Goal: Task Accomplishment & Management: Manage account settings

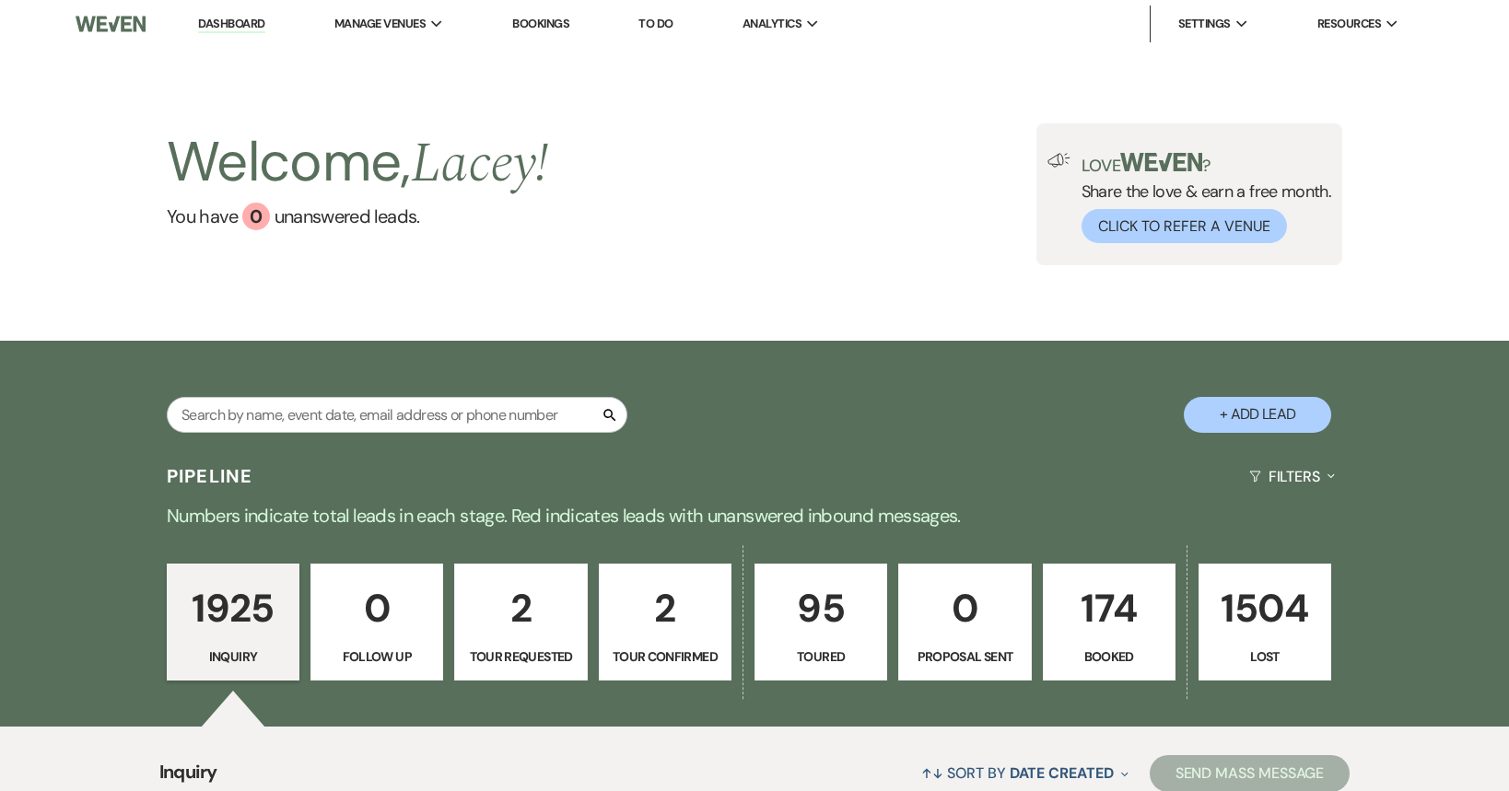
click at [1097, 643] on link "174 Booked" at bounding box center [1109, 623] width 133 height 118
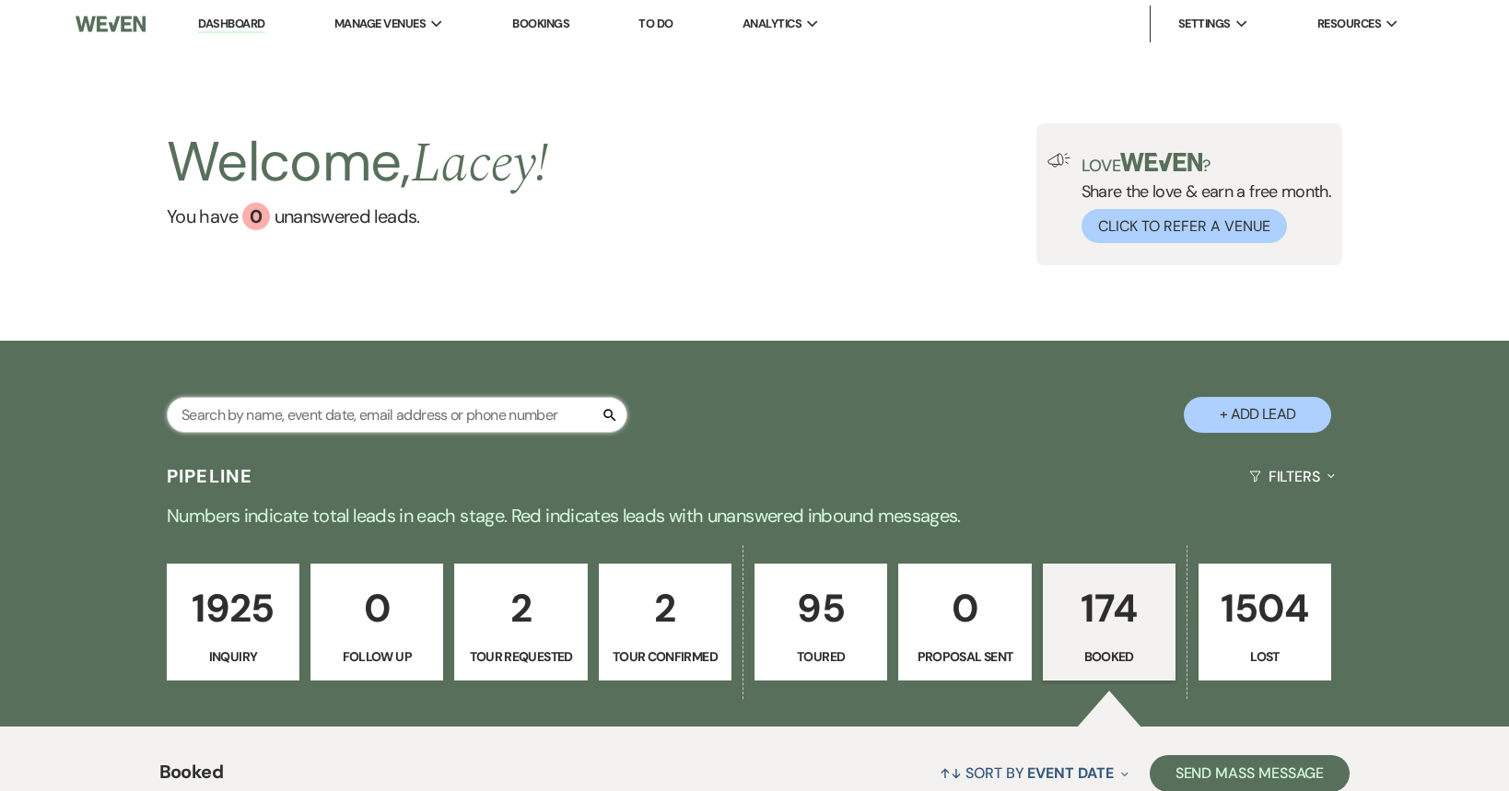
click at [293, 401] on input "text" at bounding box center [397, 415] width 461 height 36
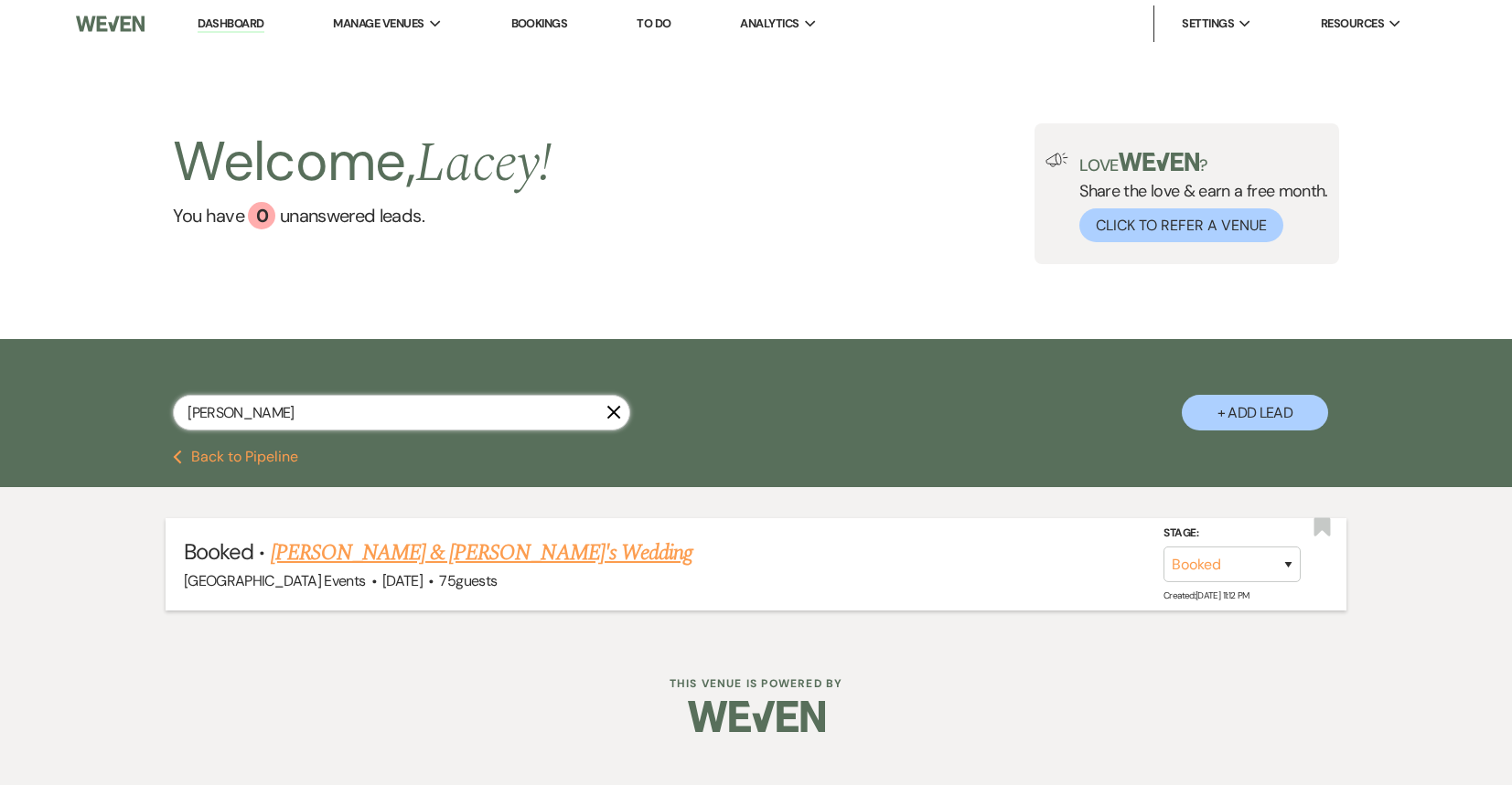
type input "[PERSON_NAME]"
click at [394, 551] on link "[PERSON_NAME] & [PERSON_NAME]'s Wedding" at bounding box center [482, 553] width 423 height 33
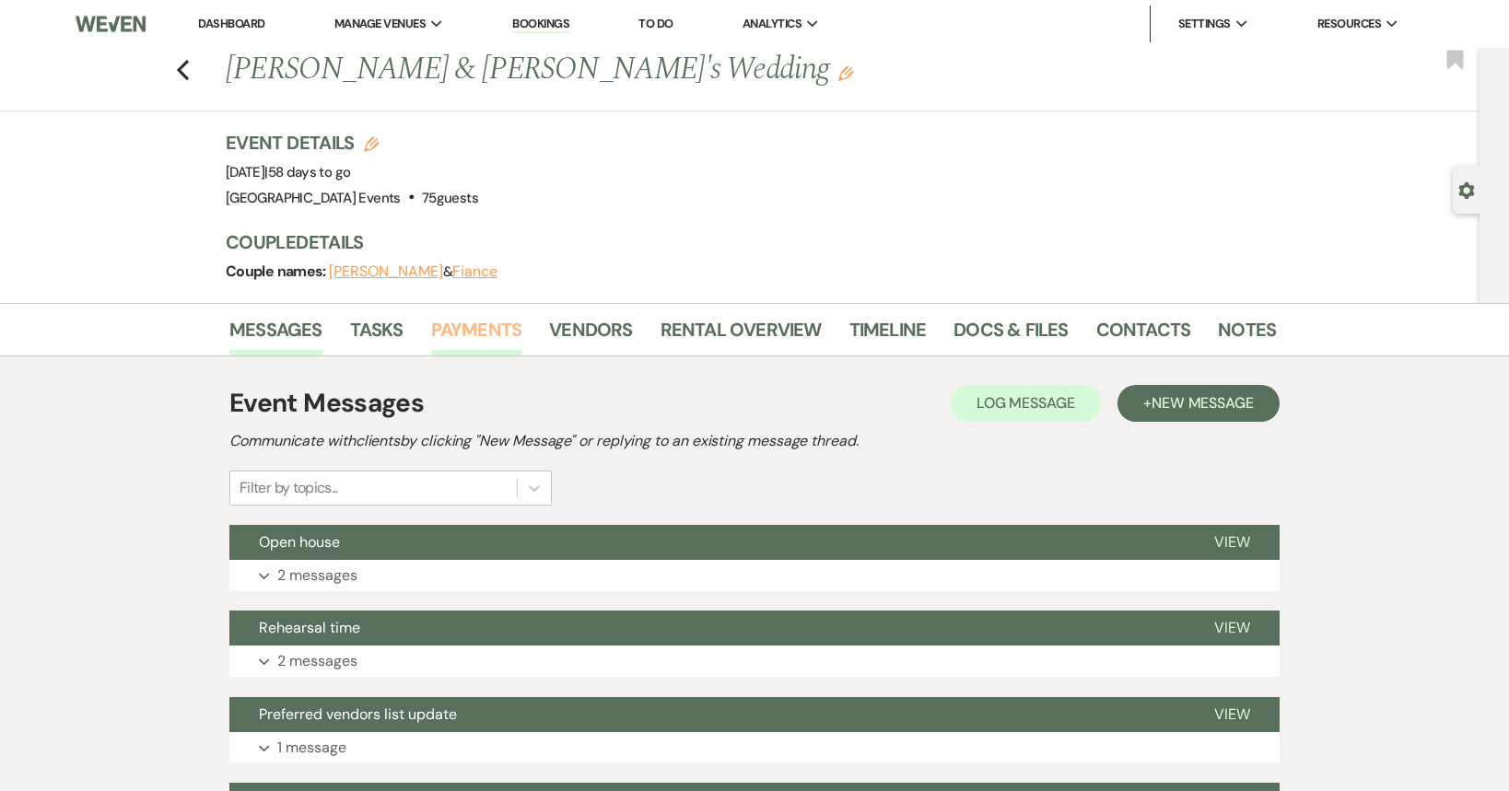
click at [440, 322] on link "Payments" at bounding box center [476, 335] width 91 height 41
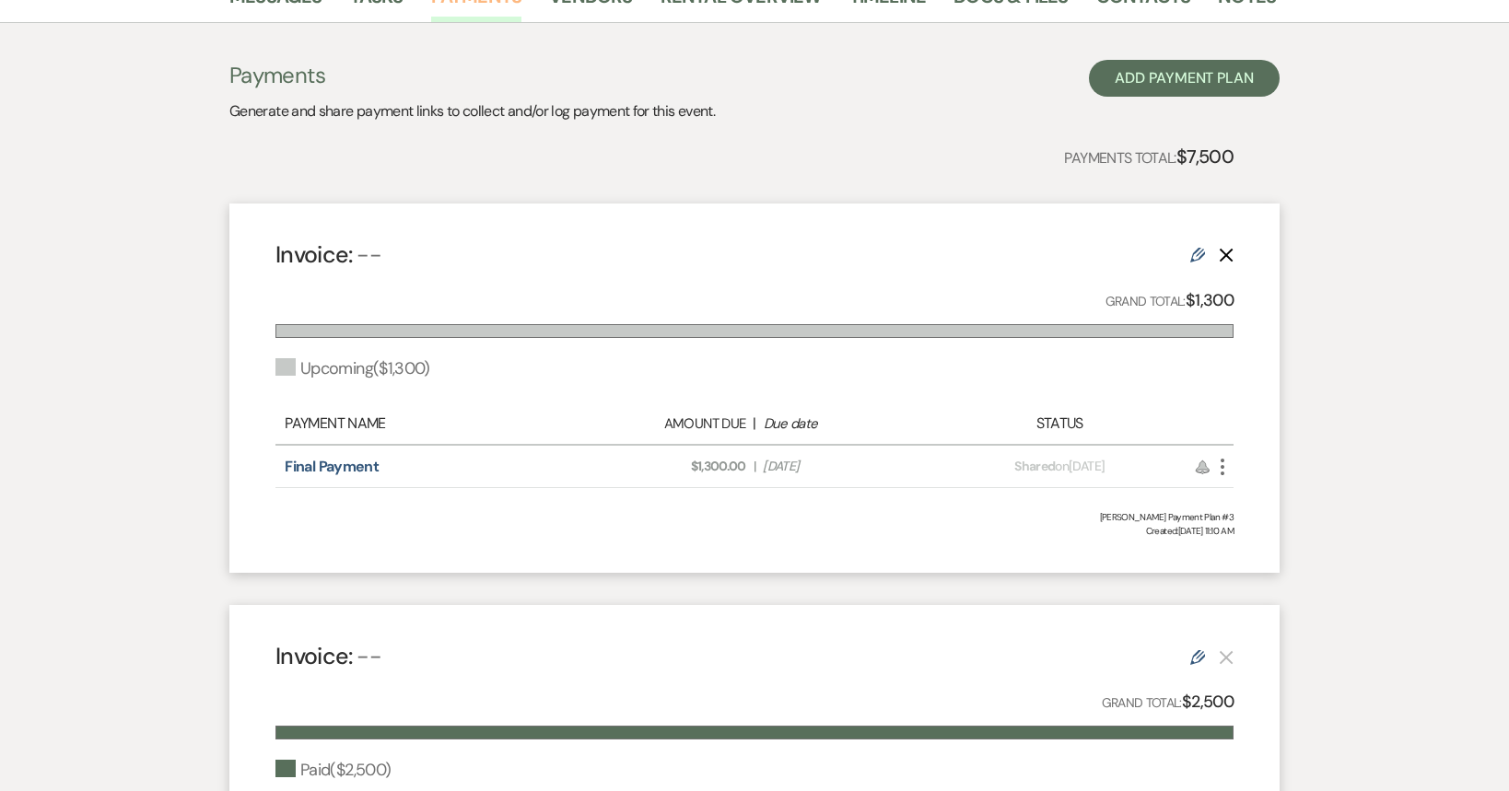
scroll to position [184, 0]
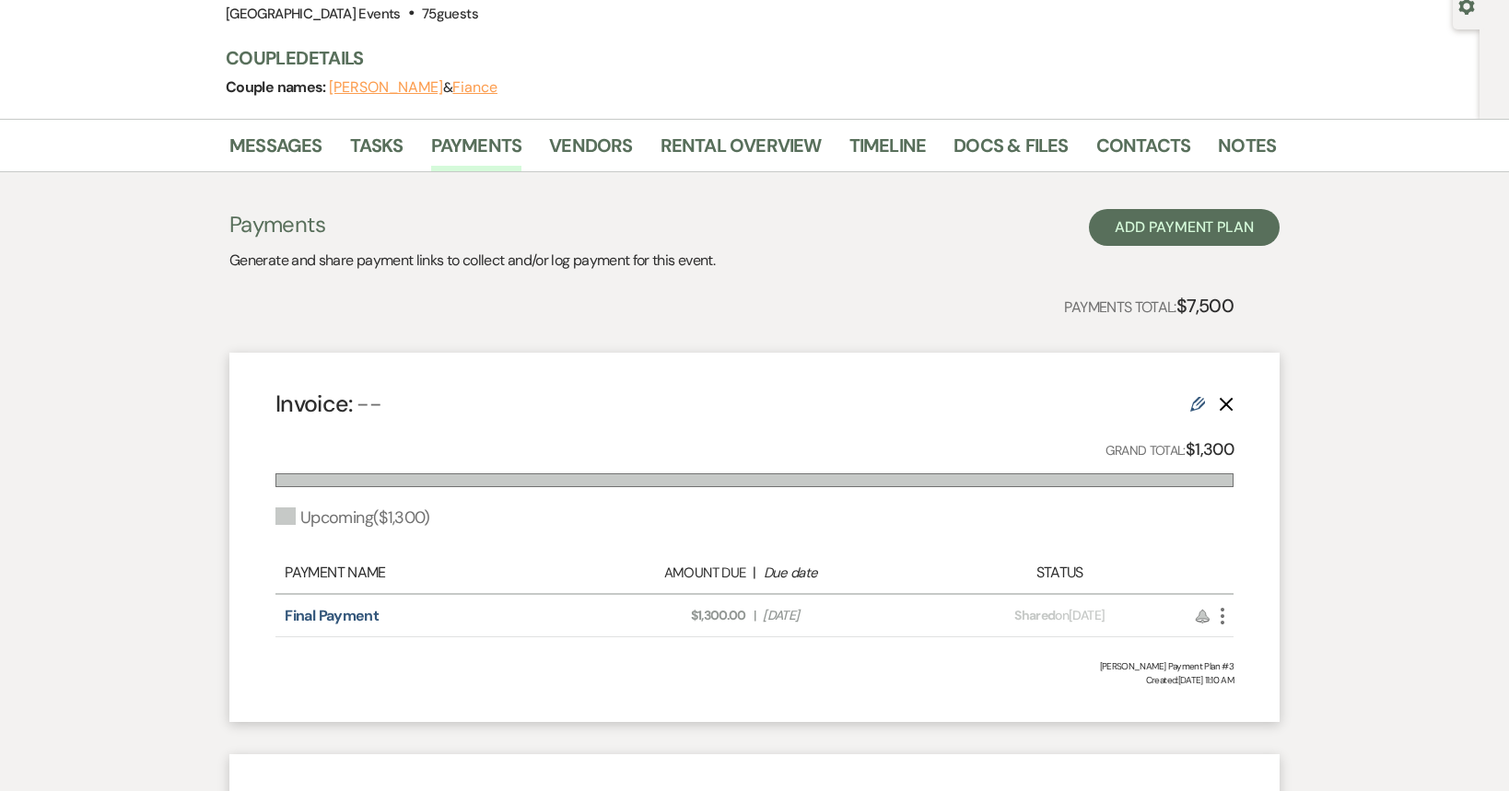
click at [1222, 619] on icon "More" at bounding box center [1222, 616] width 22 height 22
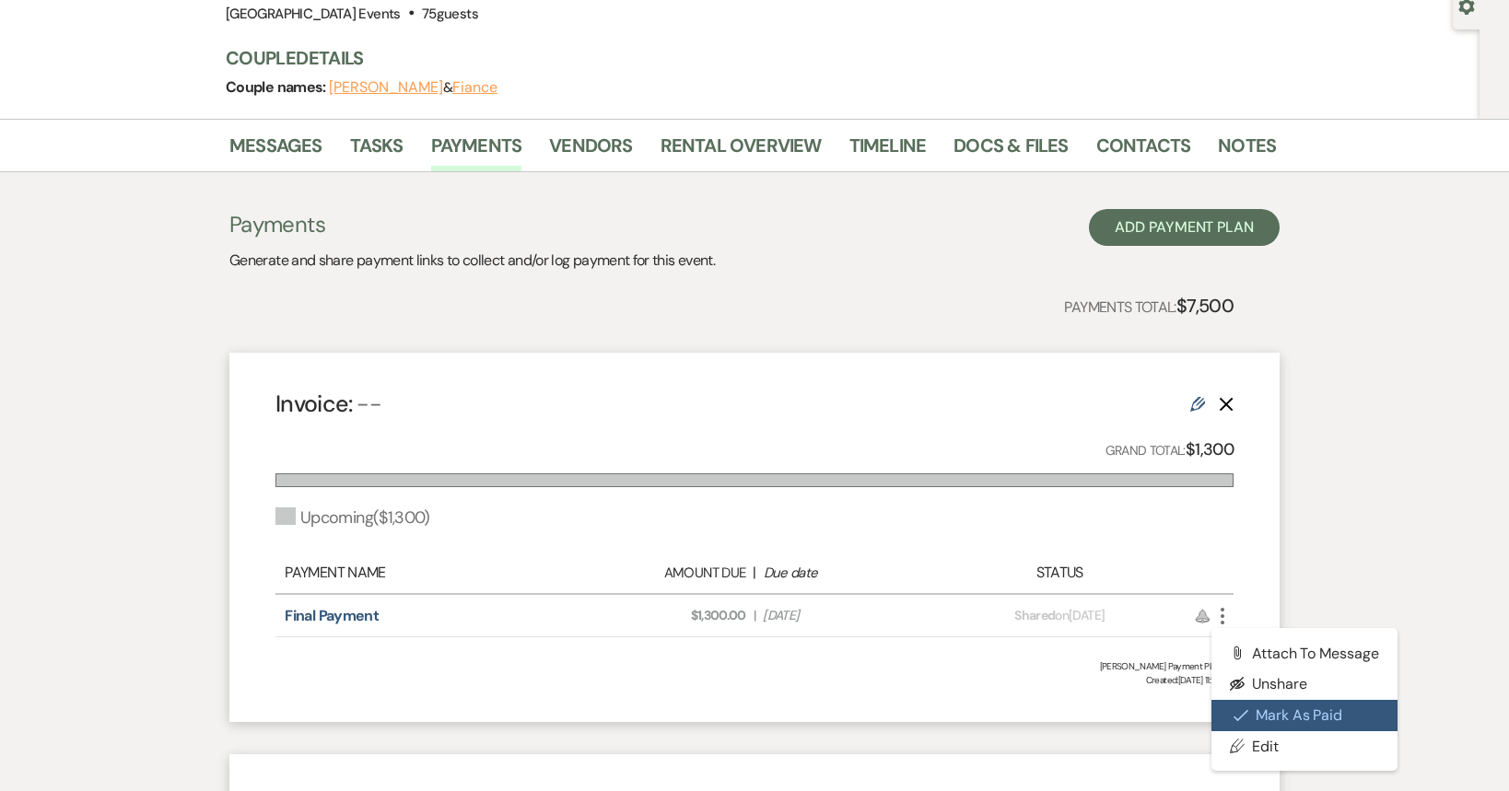
click at [1288, 716] on button "Check [PERSON_NAME] [PERSON_NAME] as Paid" at bounding box center [1304, 715] width 186 height 31
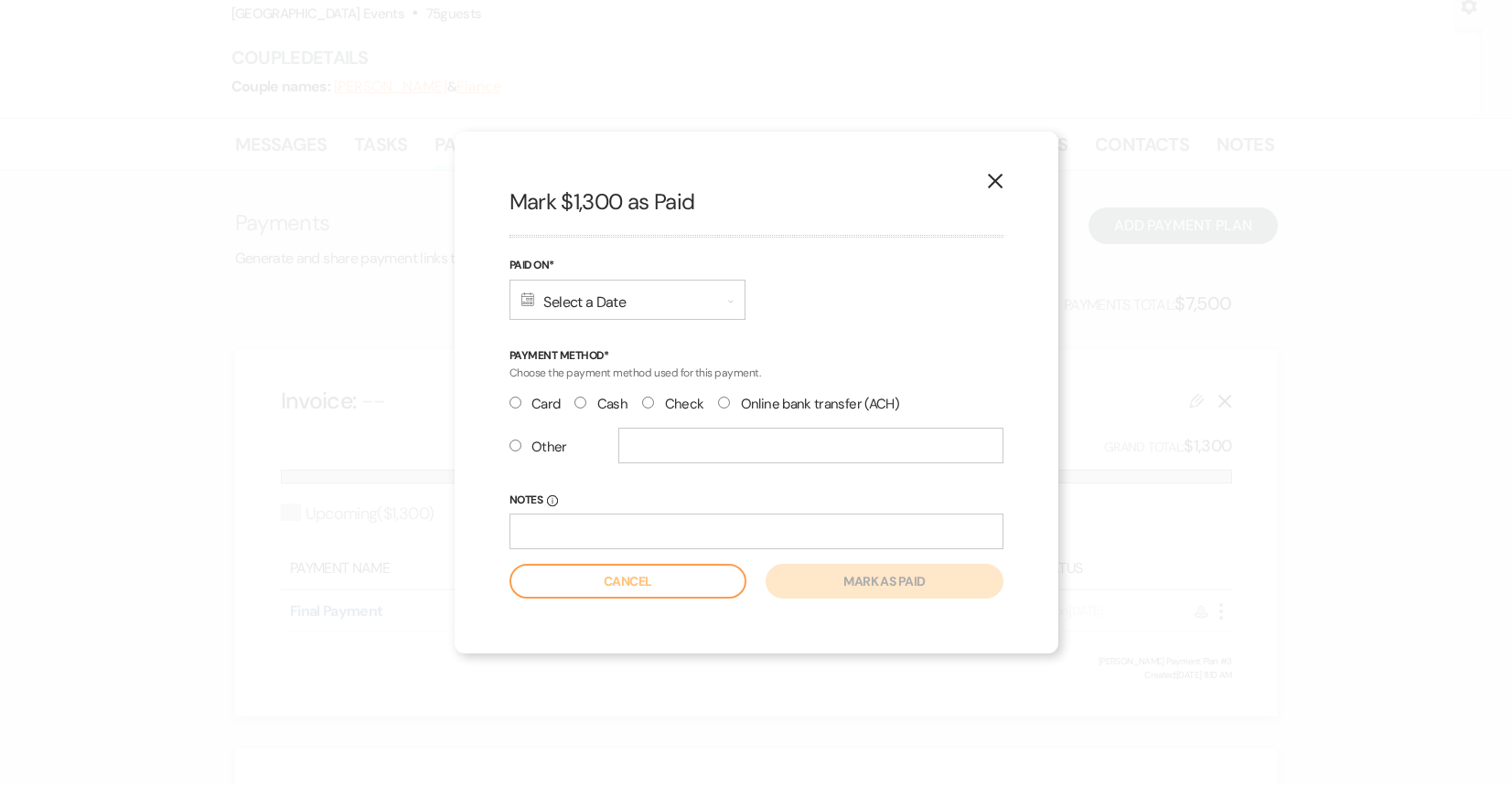
click at [656, 405] on label "Check" at bounding box center [673, 404] width 62 height 25
click at [654, 405] on input "Check" at bounding box center [648, 403] width 12 height 12
radio input "true"
click at [662, 316] on div "Calendar Select a Date Expand" at bounding box center [627, 300] width 236 height 41
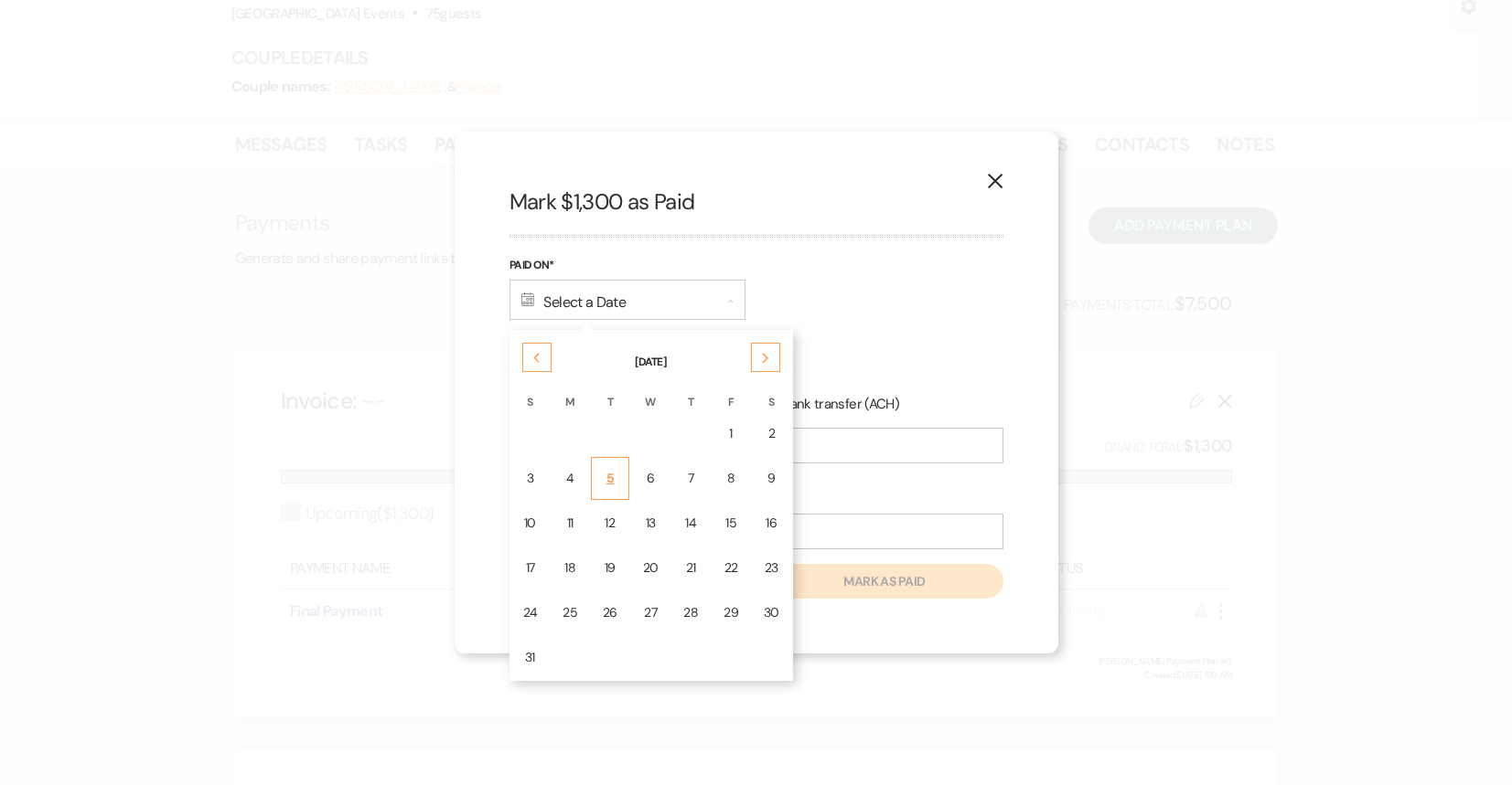
click at [608, 480] on div "5" at bounding box center [610, 478] width 15 height 19
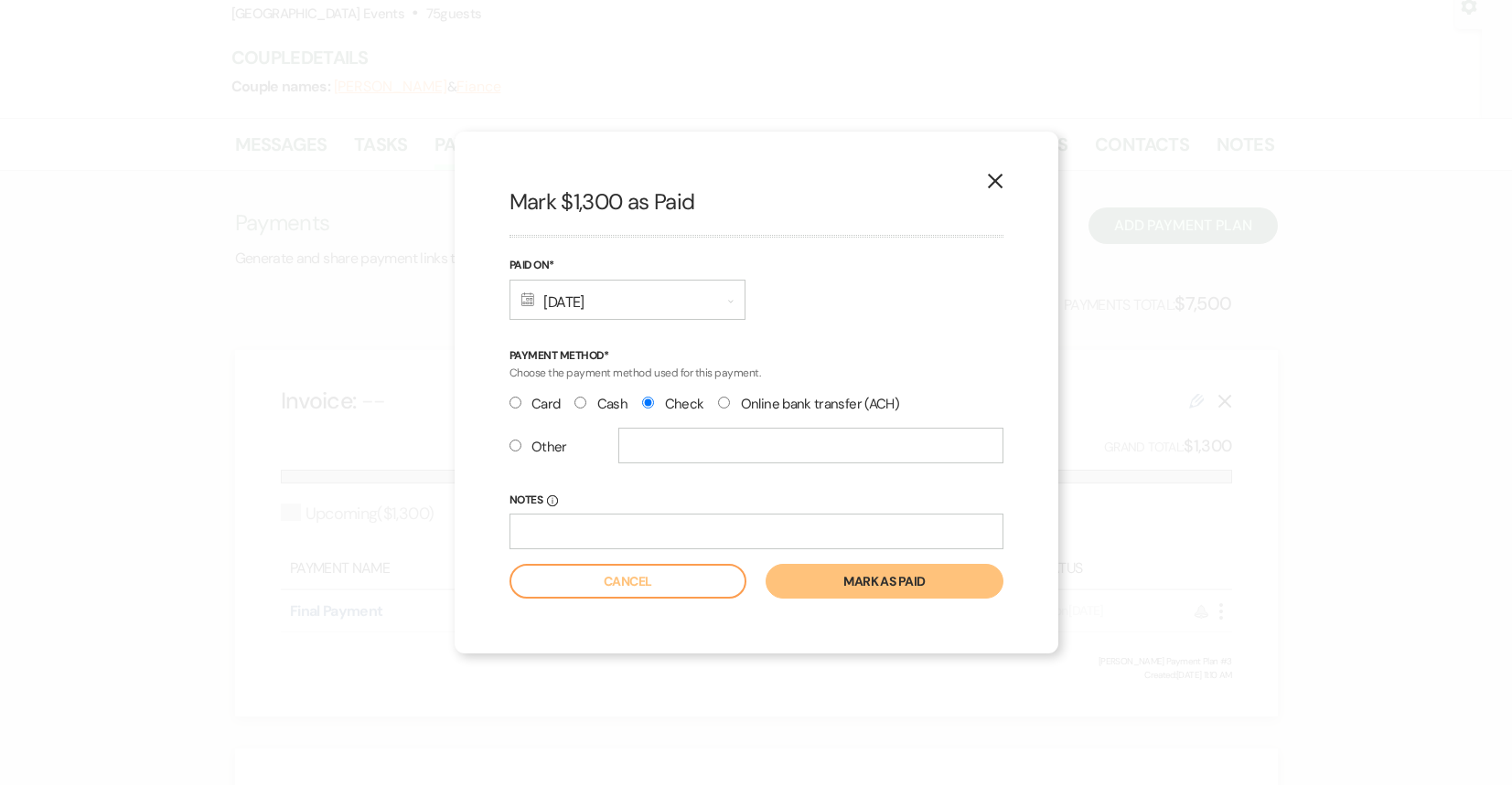
click at [914, 580] on button "Mark as paid" at bounding box center [884, 581] width 237 height 35
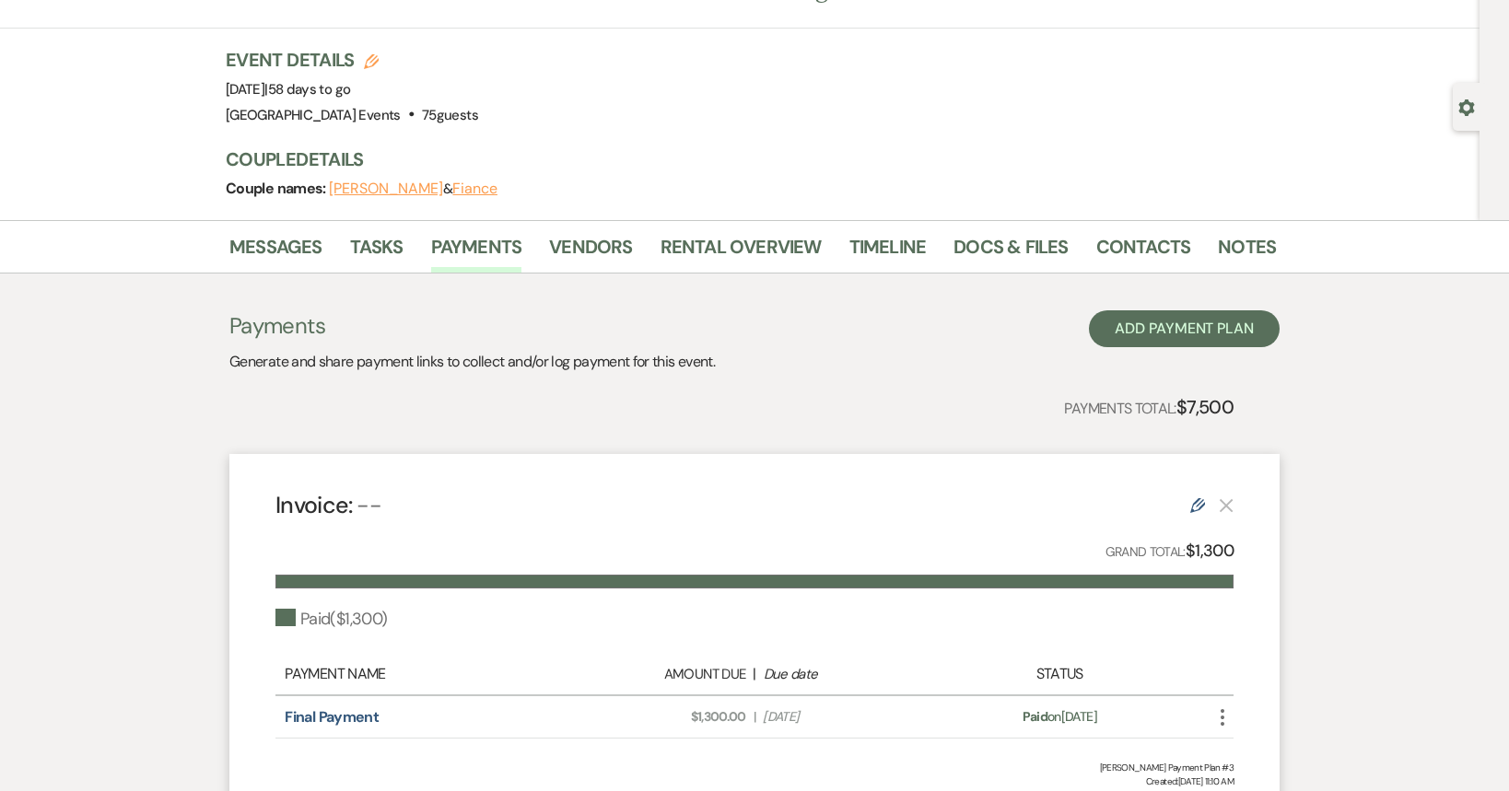
scroll to position [0, 0]
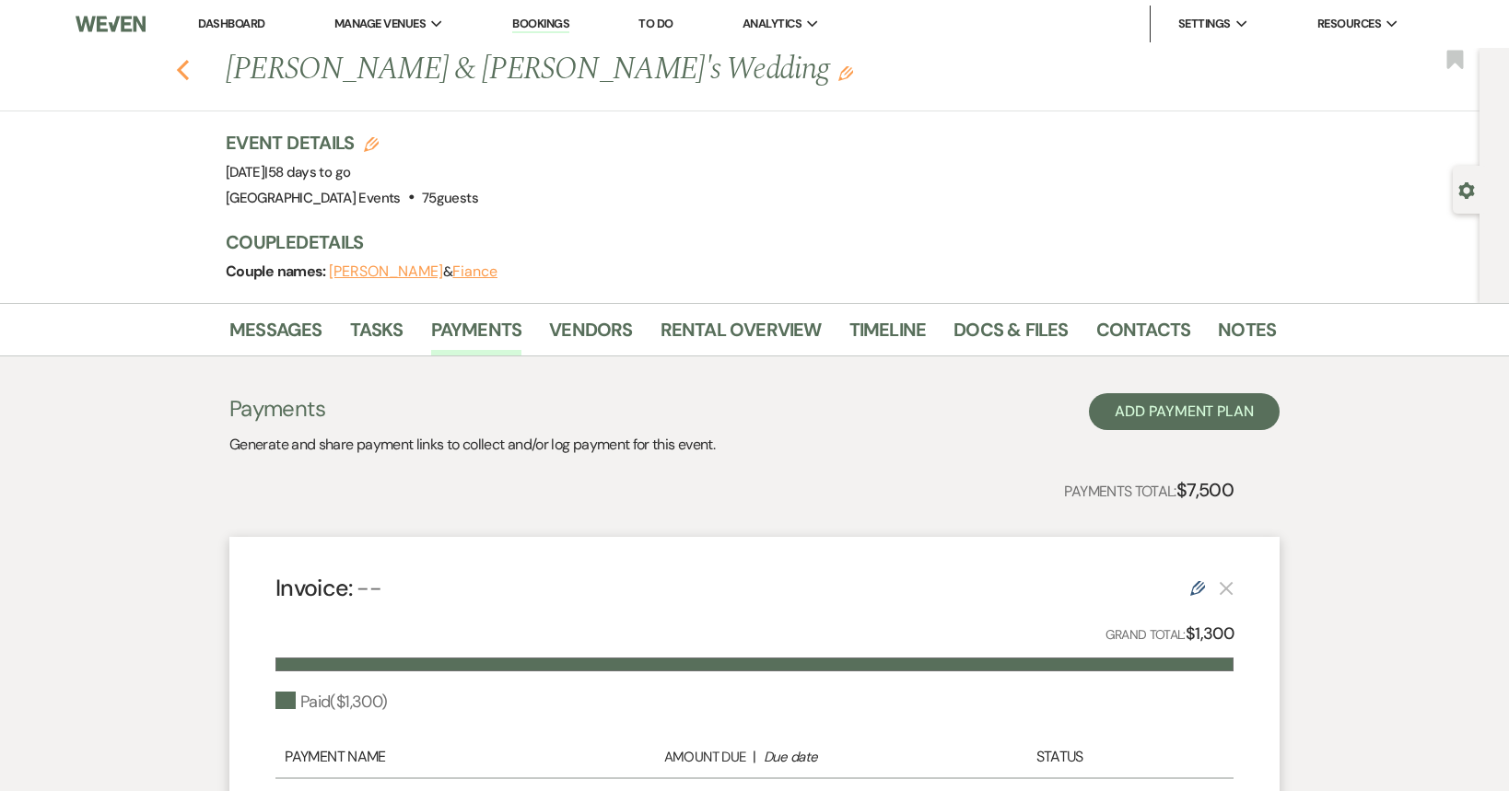
click at [186, 69] on use "button" at bounding box center [183, 70] width 12 height 20
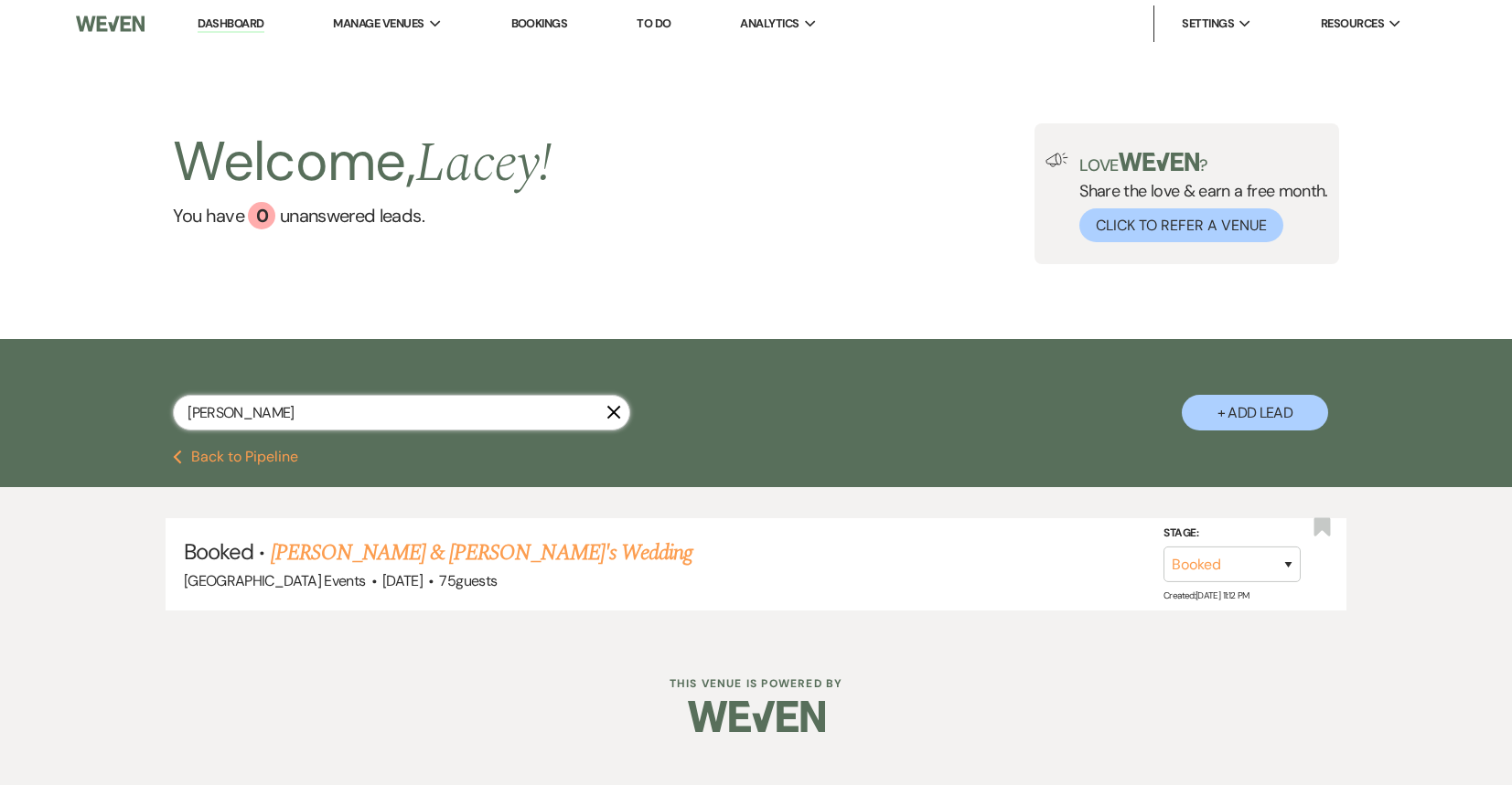
drag, startPoint x: 258, startPoint y: 412, endPoint x: 144, endPoint y: 412, distance: 114.0
click at [144, 412] on div "[PERSON_NAME] X + Add Lead" at bounding box center [756, 397] width 1317 height 97
type input "[PERSON_NAME]"
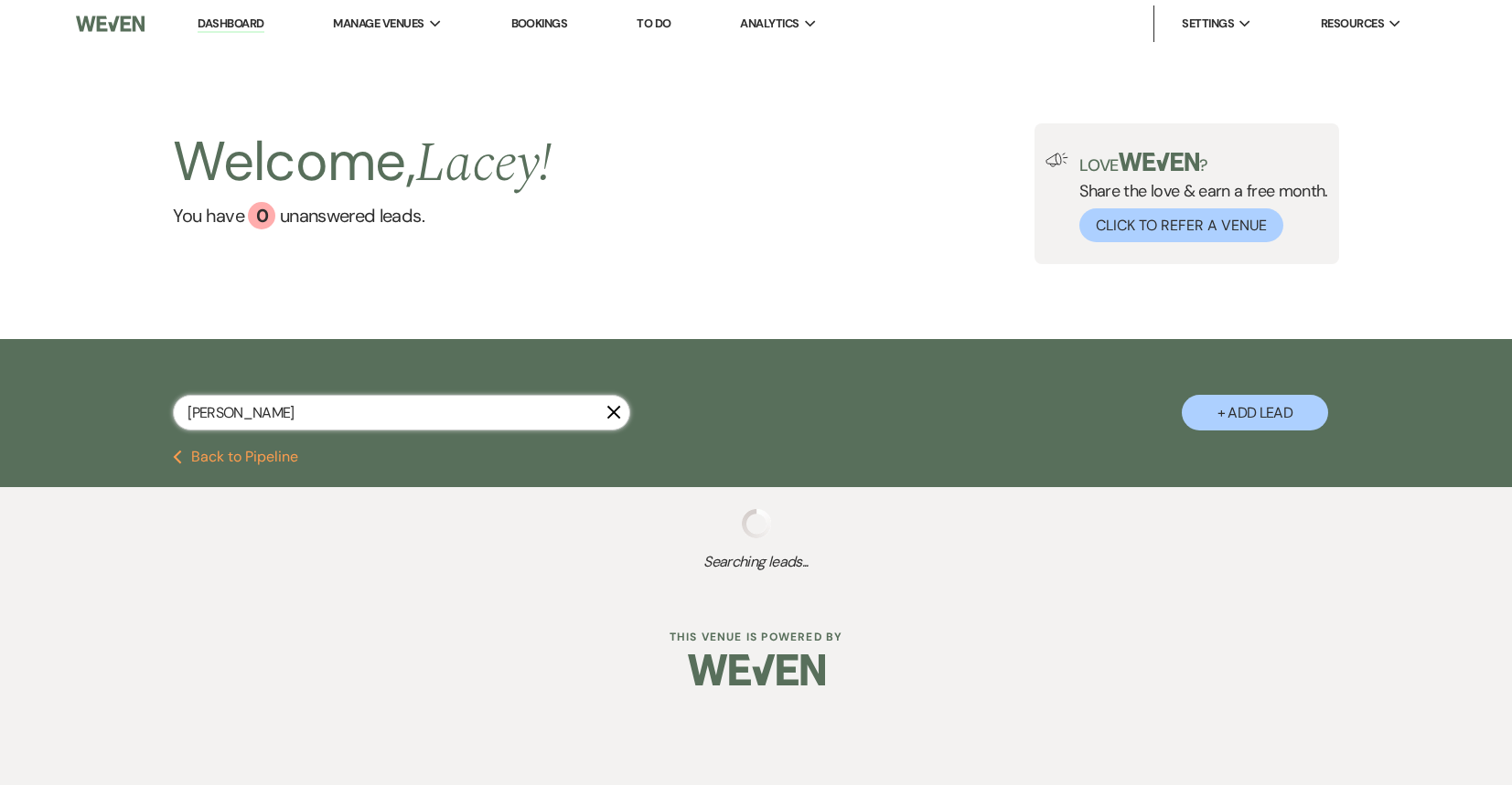
select select "5"
select select "8"
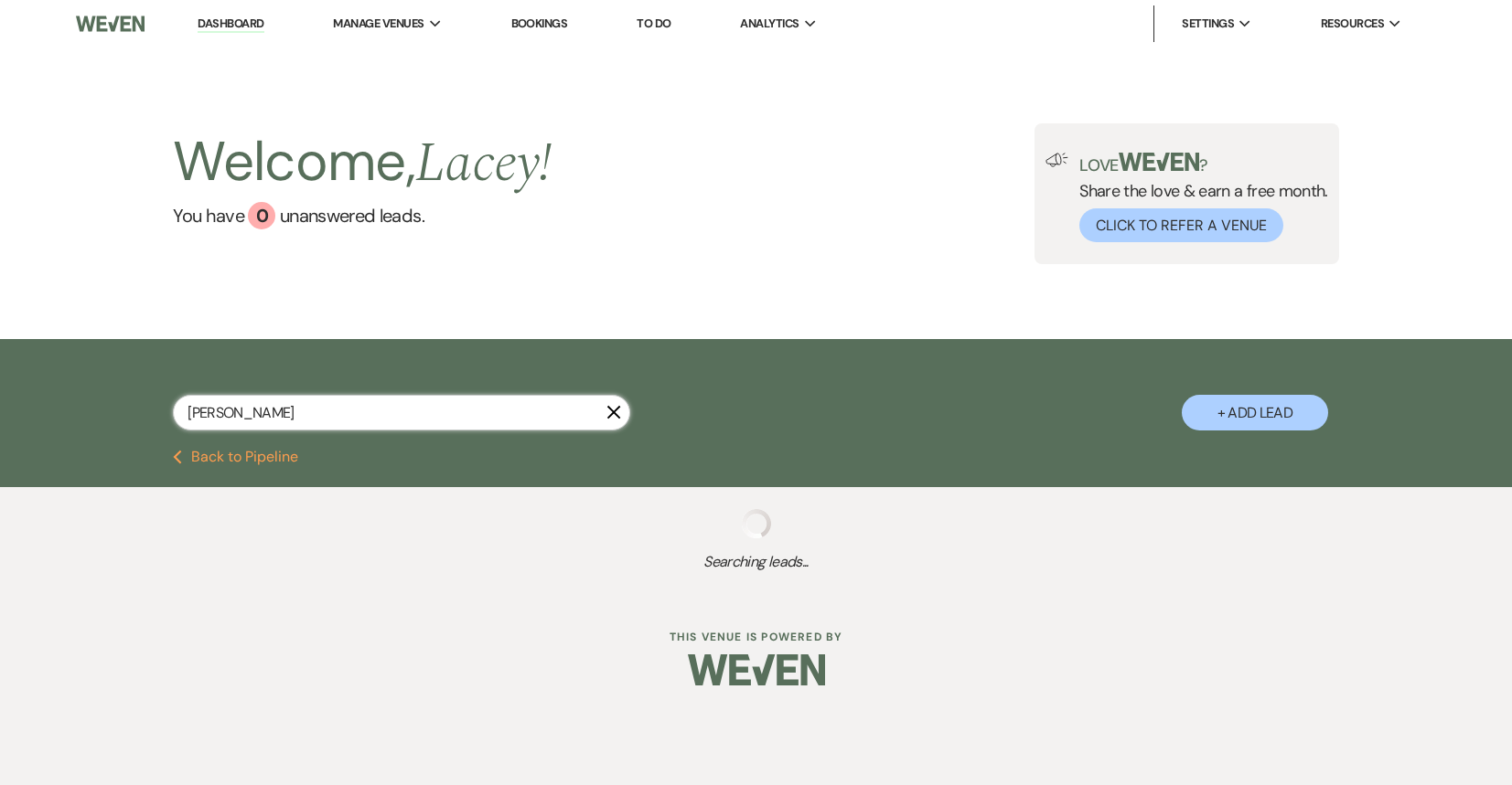
select select "8"
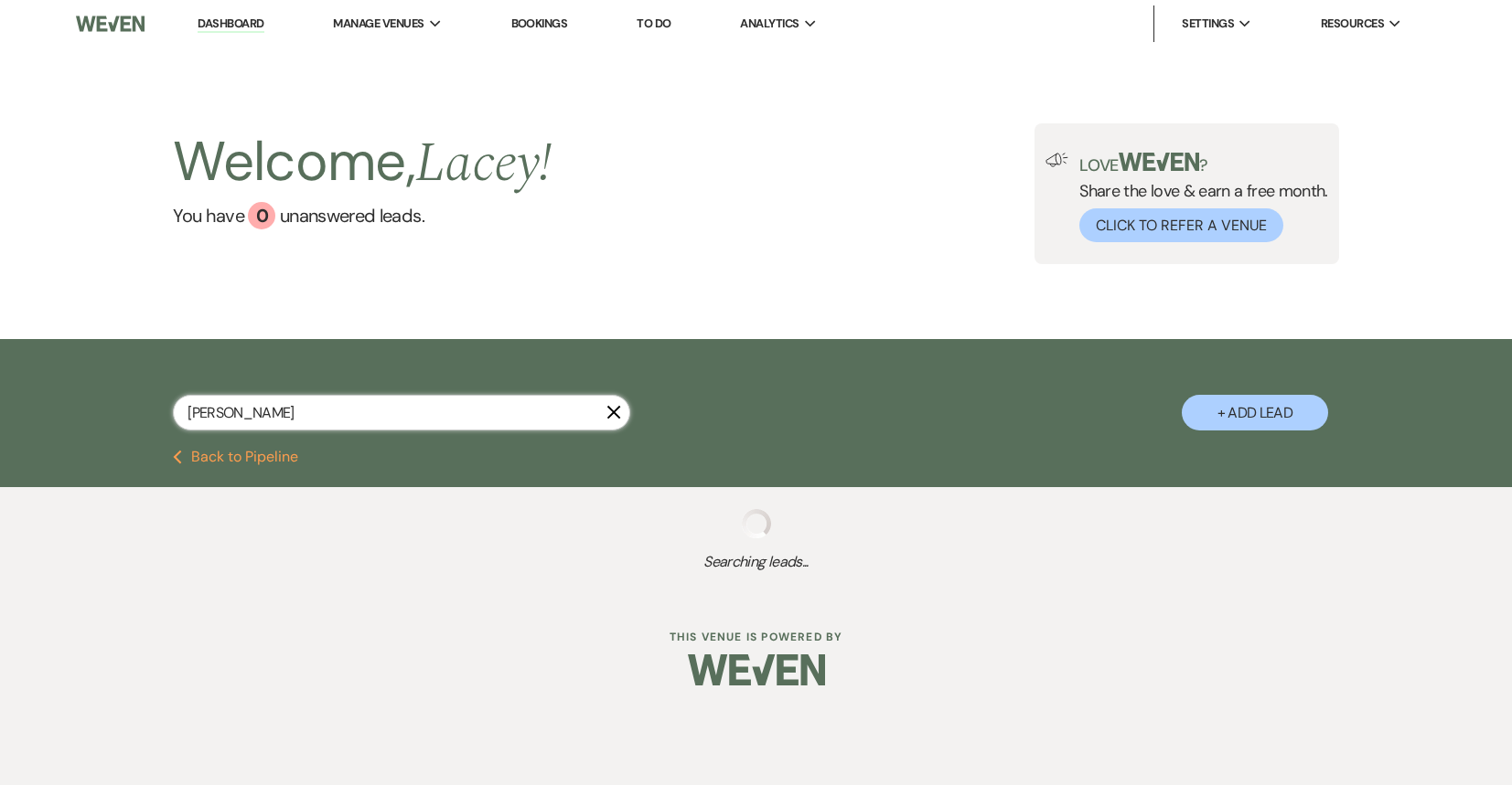
select select "8"
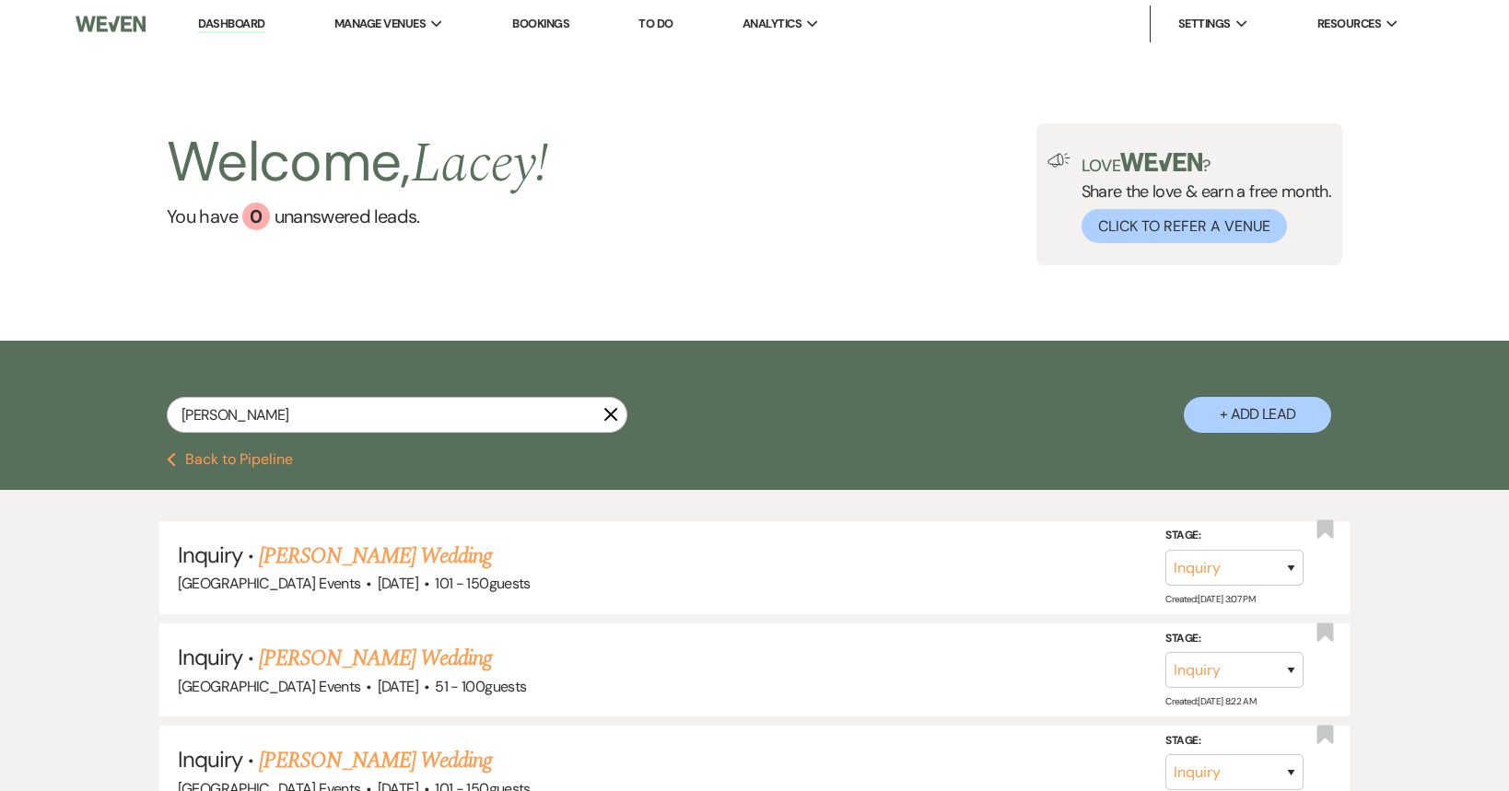
click at [213, 21] on link "Dashboard" at bounding box center [231, 25] width 66 height 18
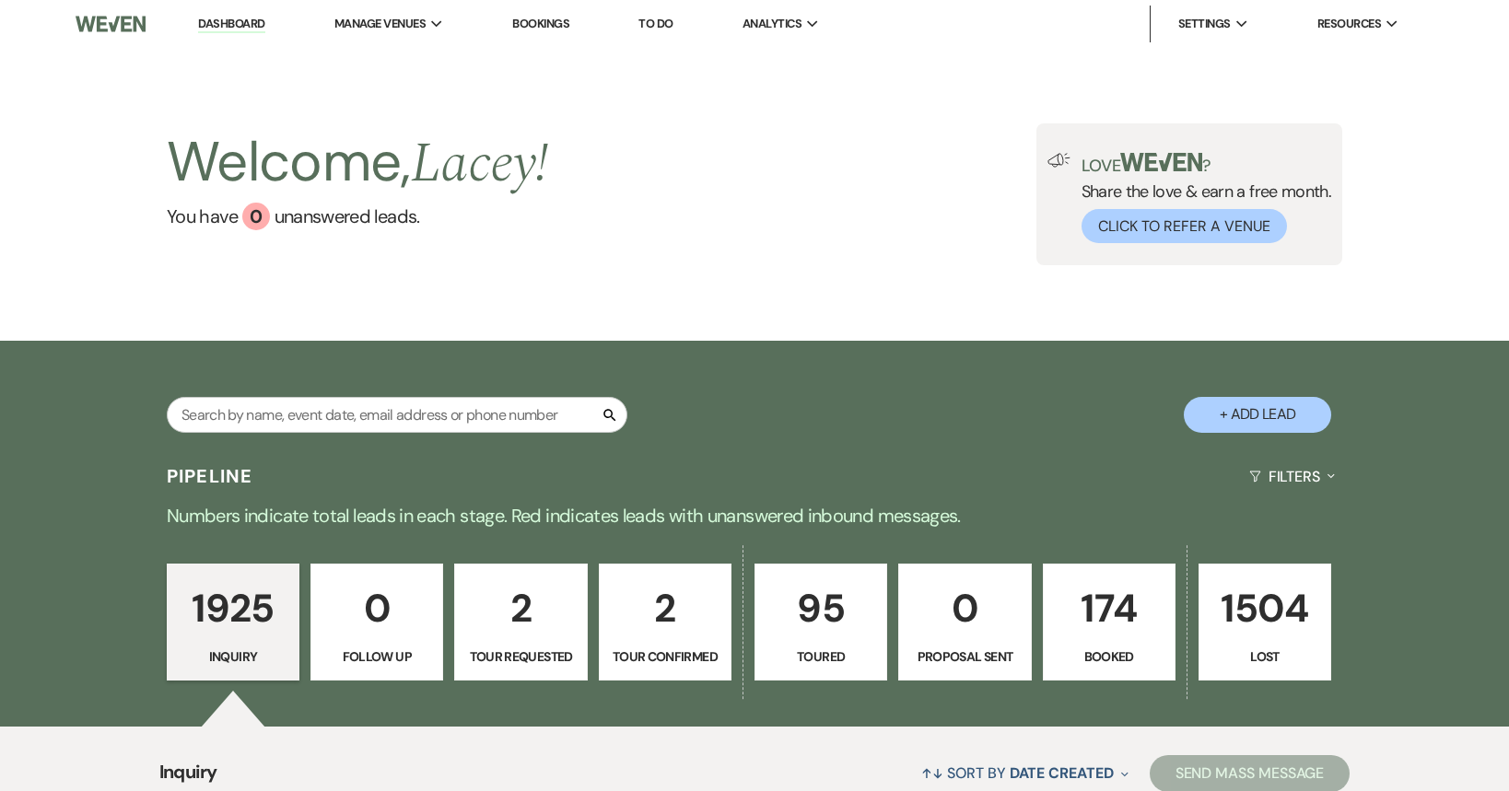
click at [1091, 601] on p "174" at bounding box center [1109, 609] width 109 height 62
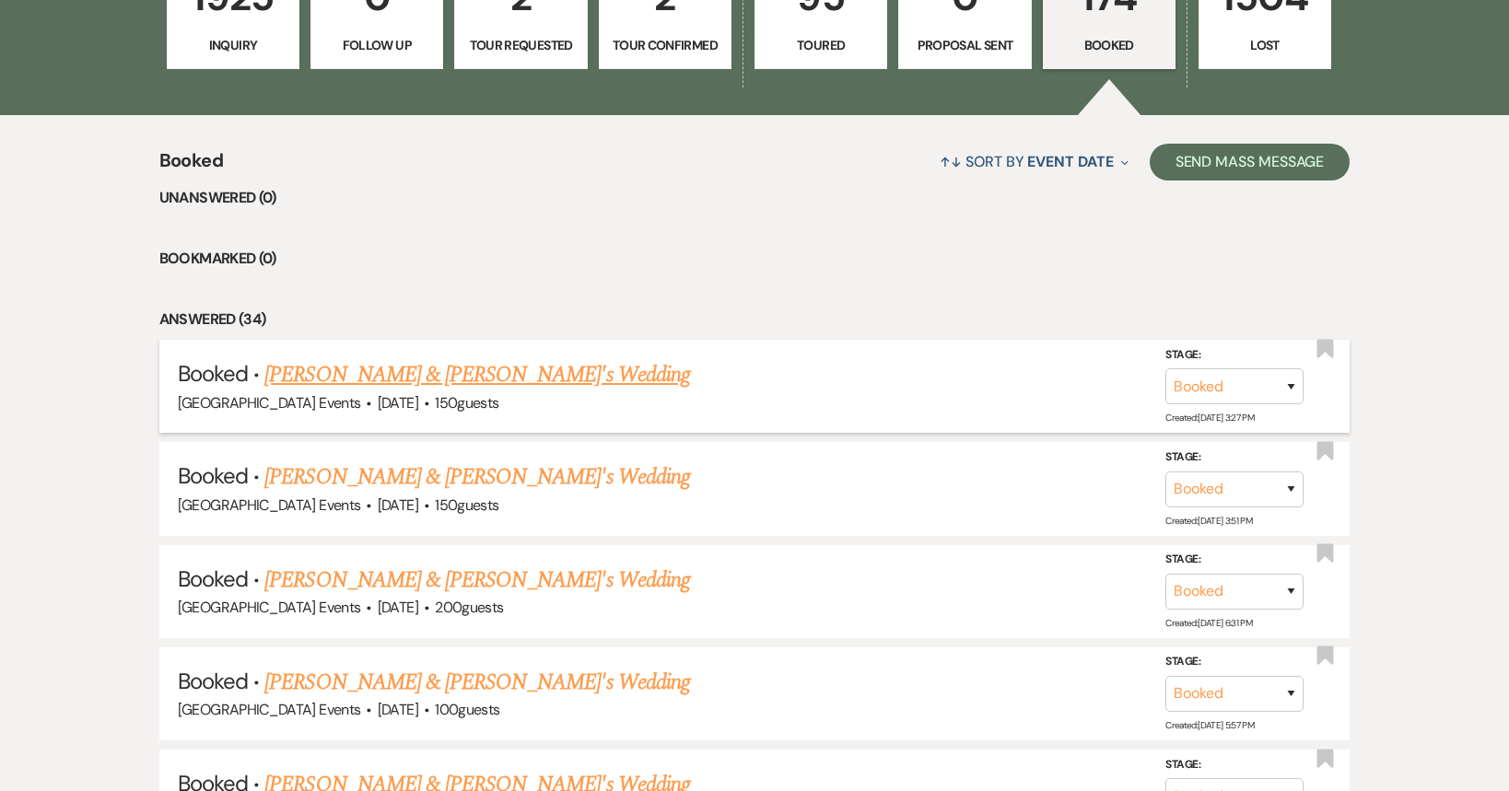
scroll to position [921, 0]
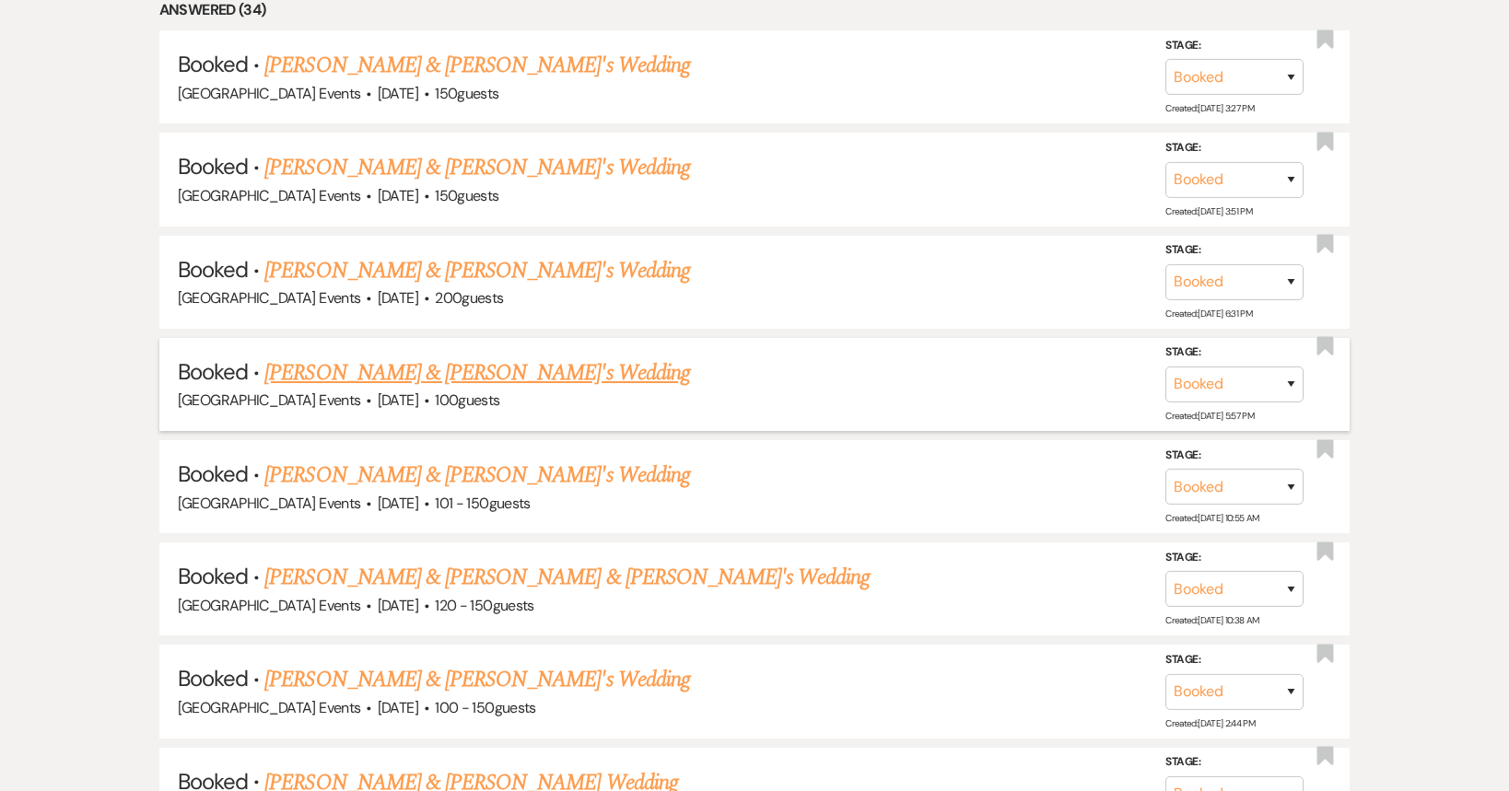
click at [454, 384] on link "[PERSON_NAME] & [PERSON_NAME]'s Wedding" at bounding box center [477, 373] width 426 height 33
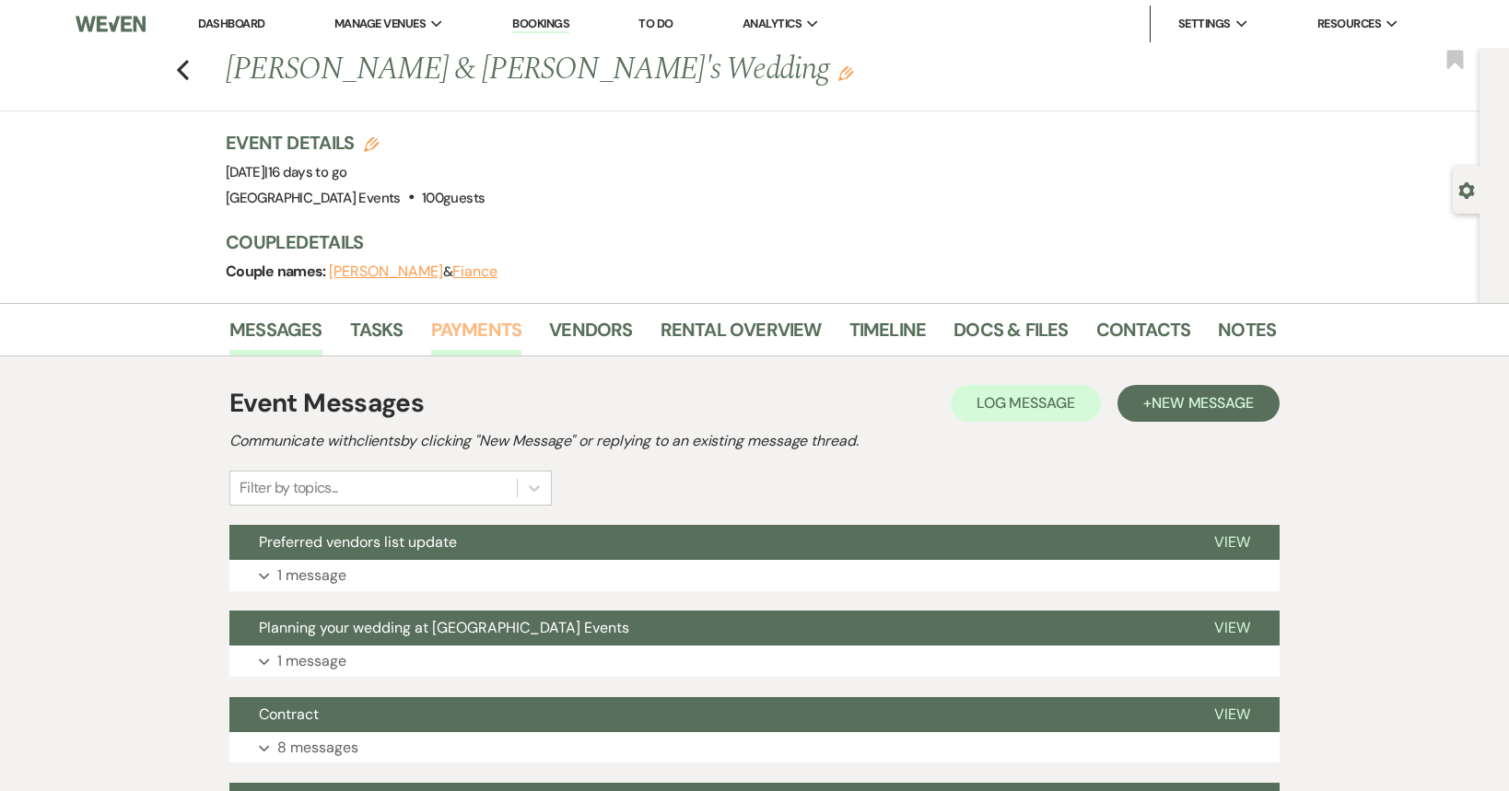
click at [488, 328] on link "Payments" at bounding box center [476, 335] width 91 height 41
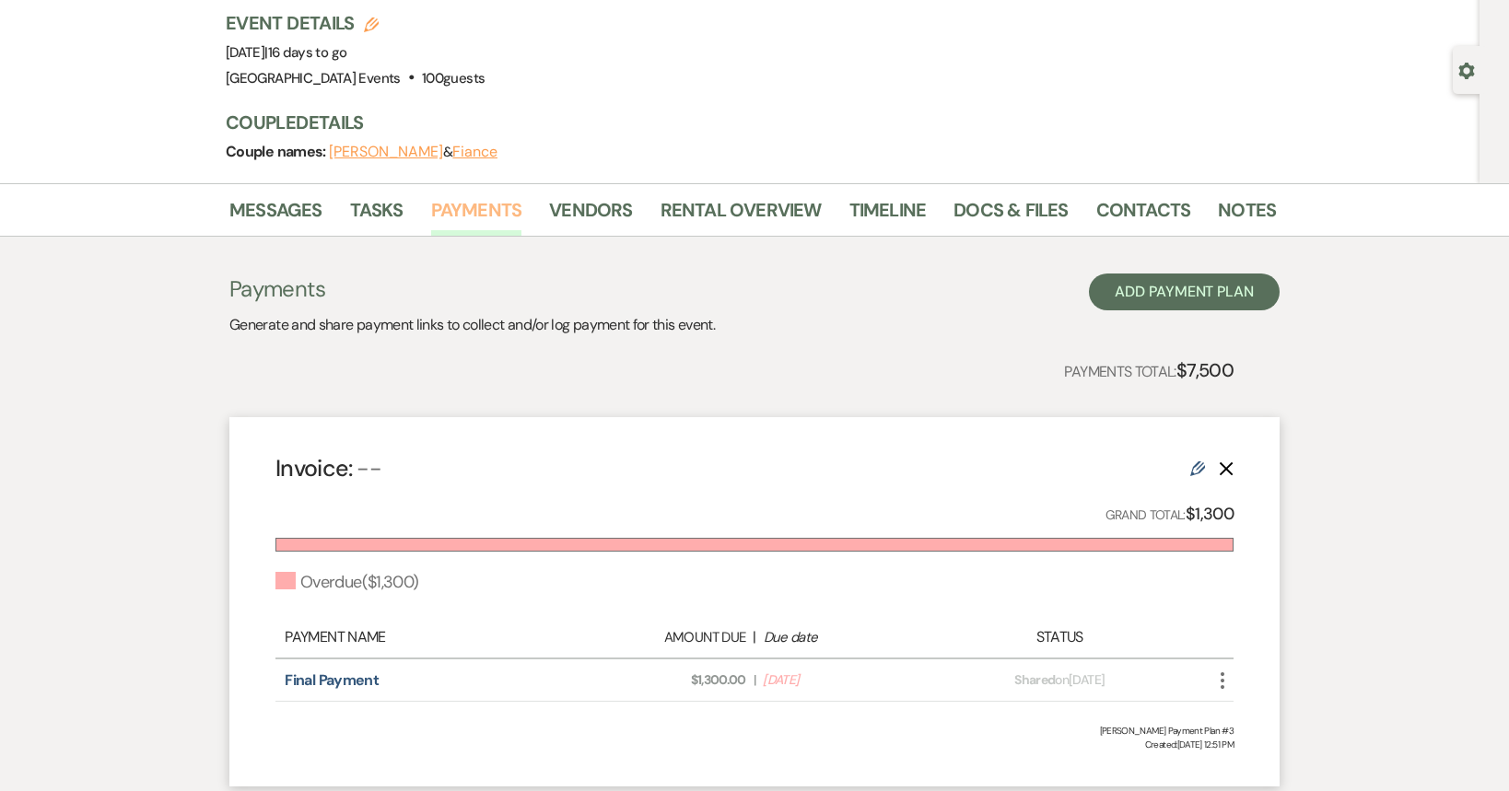
scroll to position [368, 0]
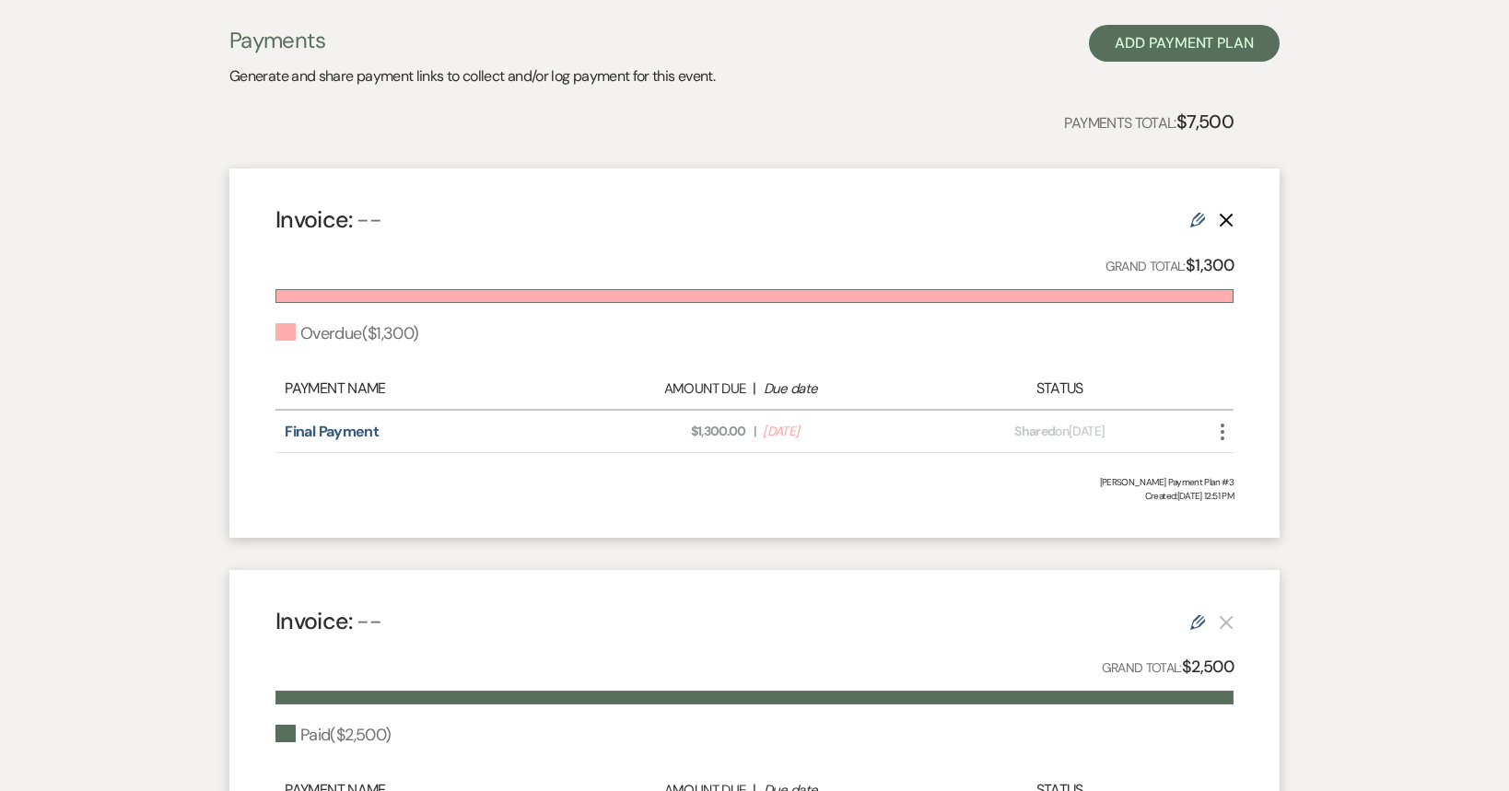
click at [1223, 425] on use "button" at bounding box center [1223, 432] width 4 height 17
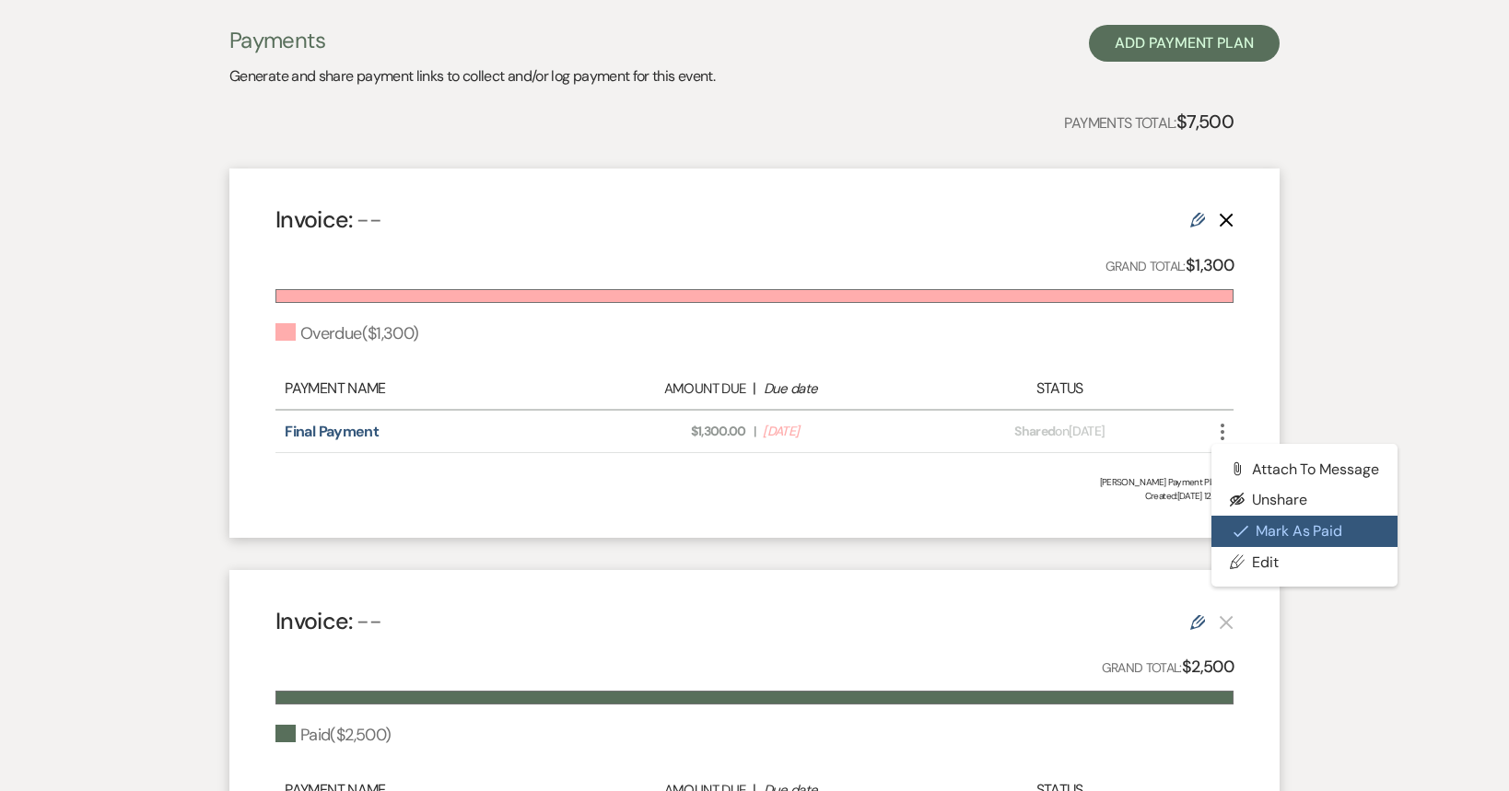
click at [1258, 527] on button "Check [PERSON_NAME] [PERSON_NAME] as Paid" at bounding box center [1304, 531] width 186 height 31
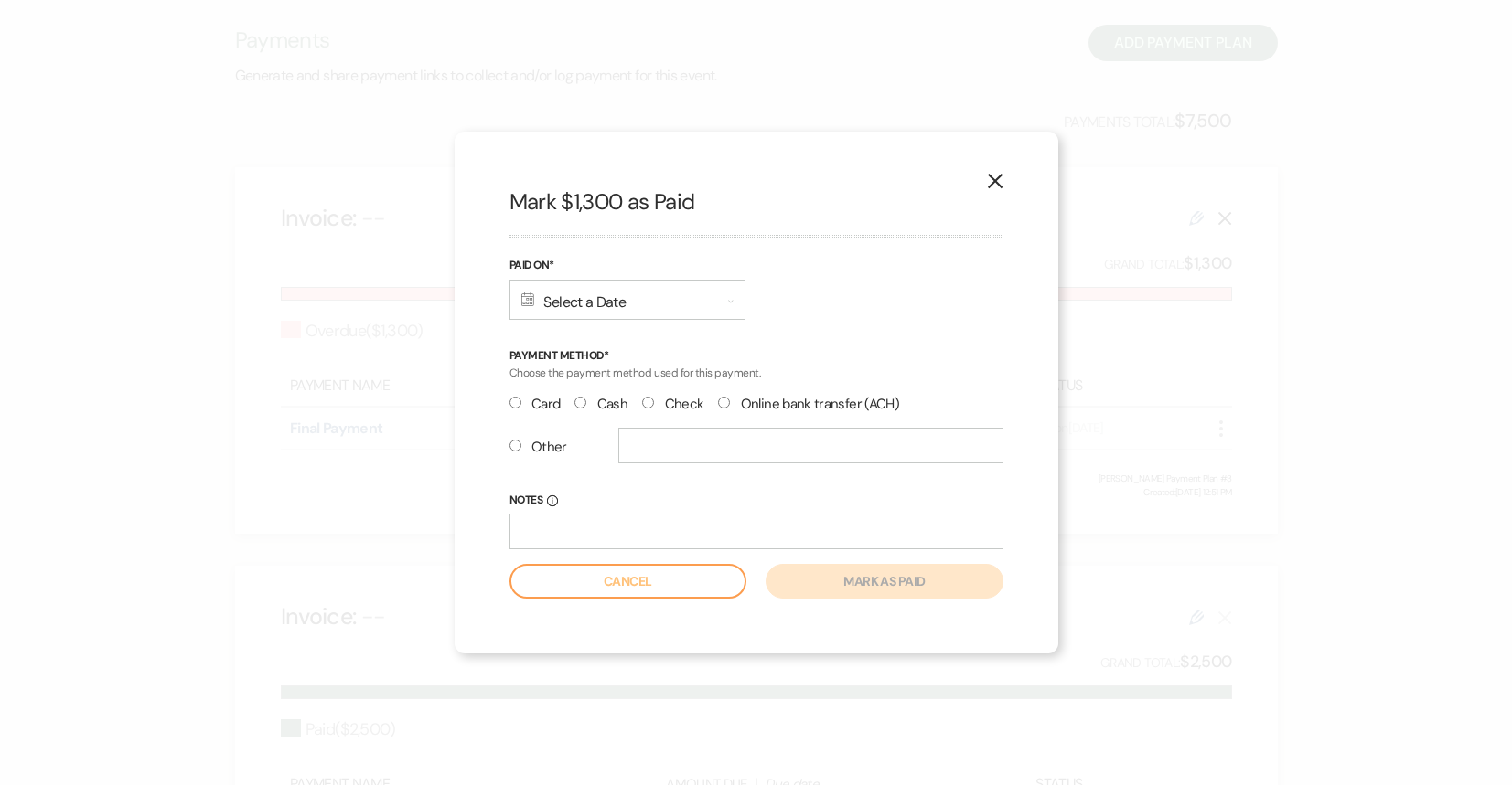
click at [664, 405] on label "Check" at bounding box center [673, 404] width 62 height 25
click at [654, 405] on input "Check" at bounding box center [648, 403] width 12 height 12
radio input "true"
click at [587, 313] on div "Calendar Select a Date Expand" at bounding box center [627, 300] width 236 height 41
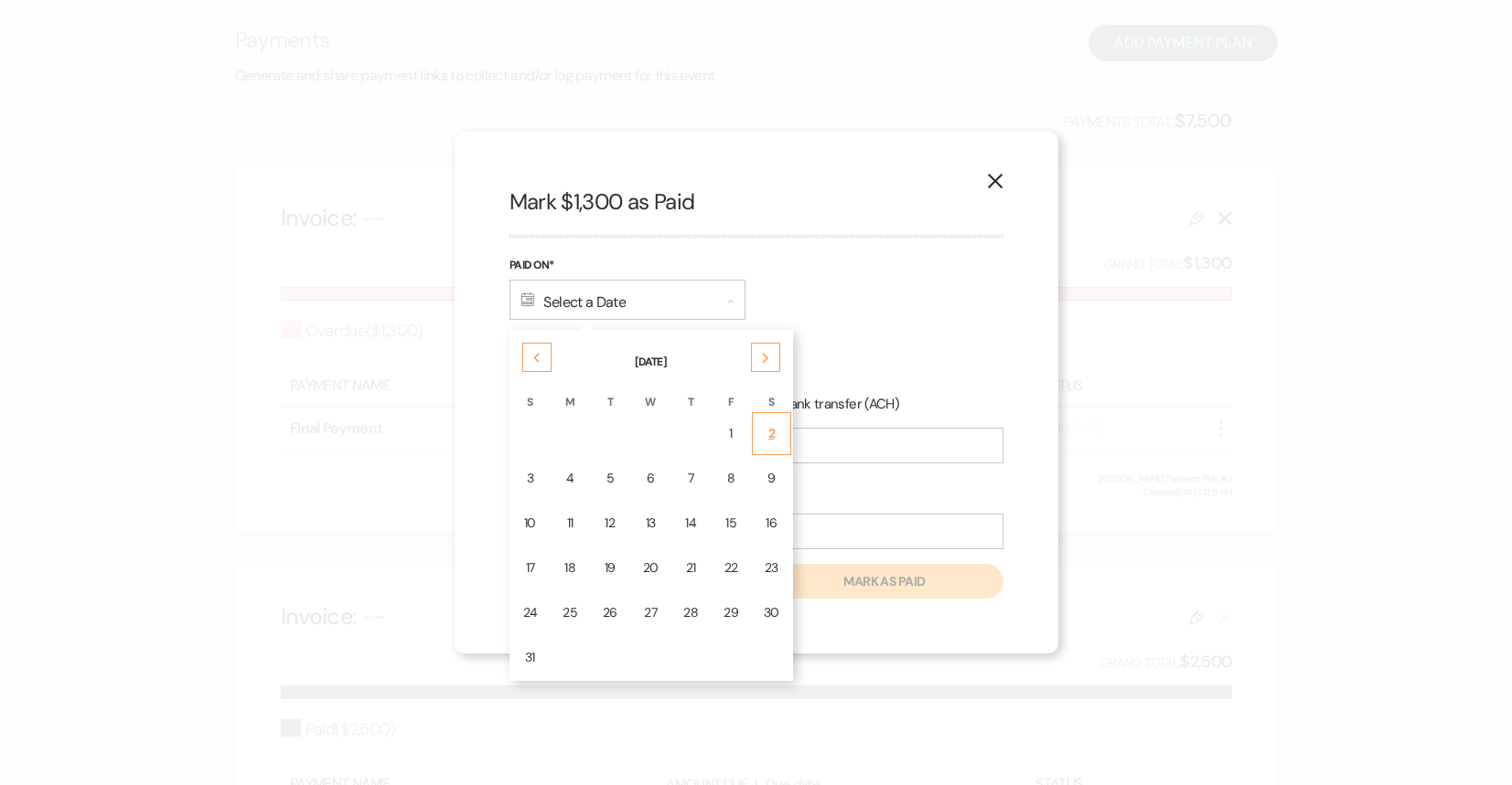
click at [759, 443] on td "2" at bounding box center [771, 433] width 40 height 43
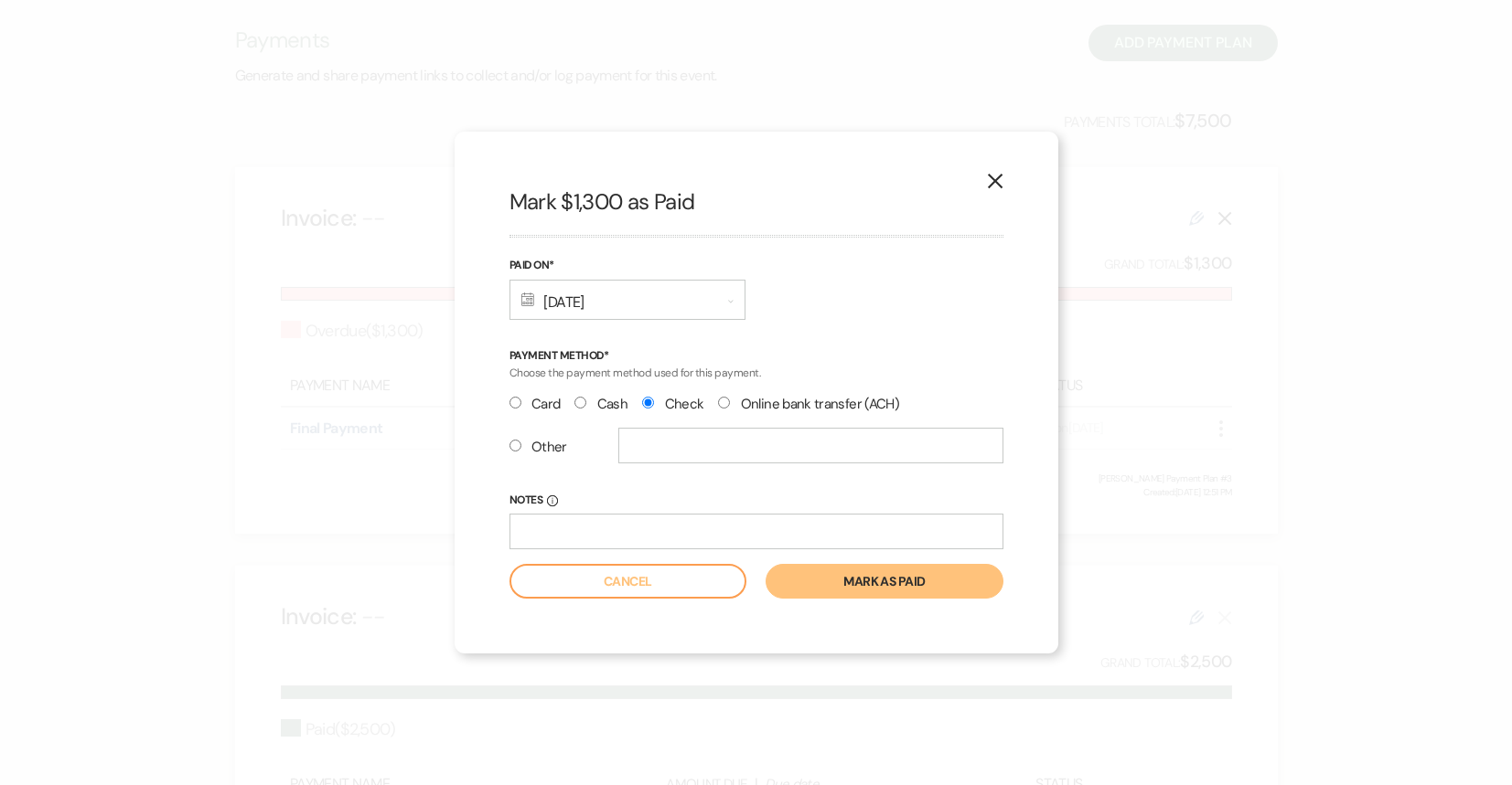
click at [863, 573] on button "Mark as paid" at bounding box center [884, 581] width 237 height 35
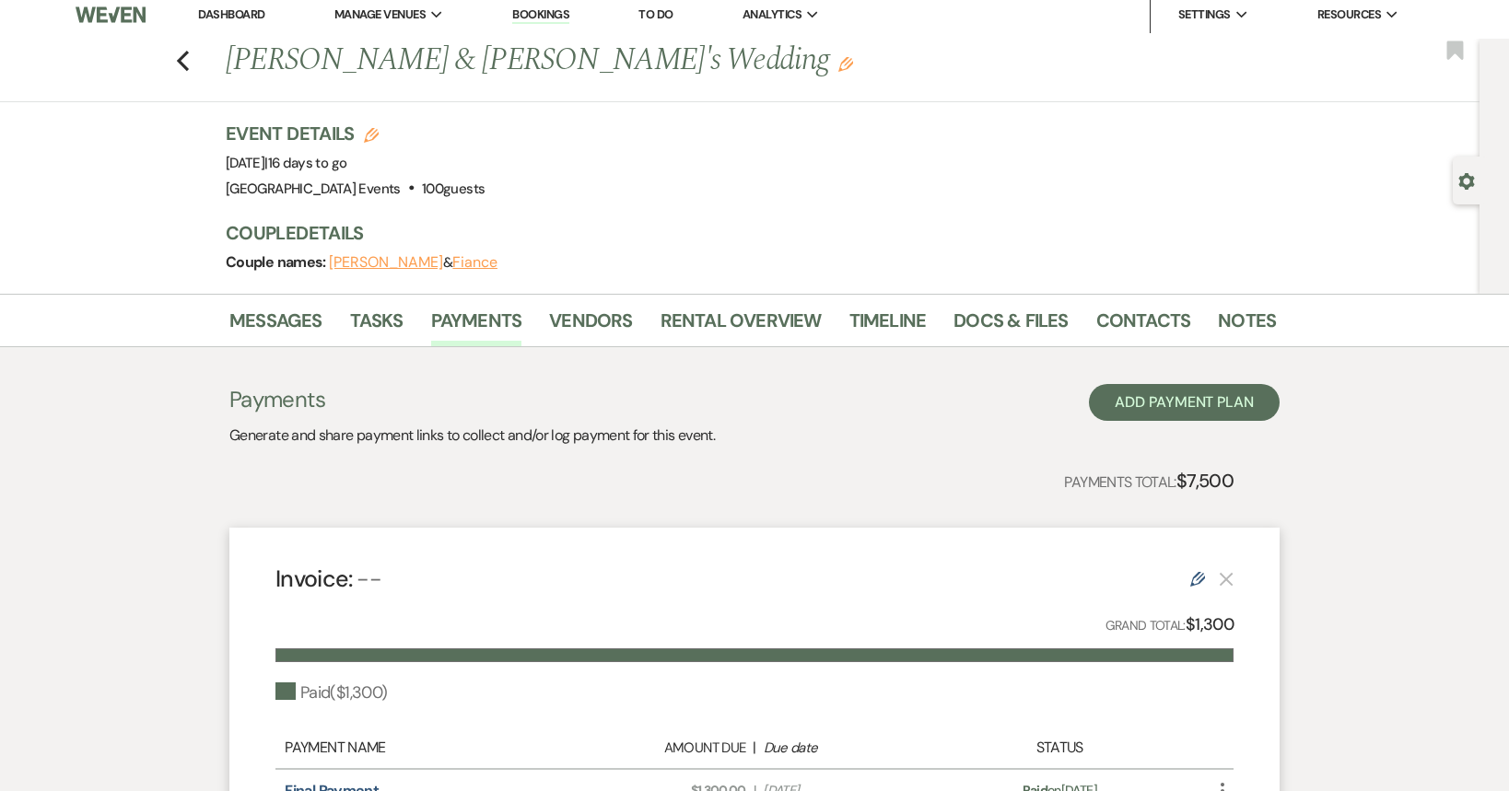
scroll to position [0, 0]
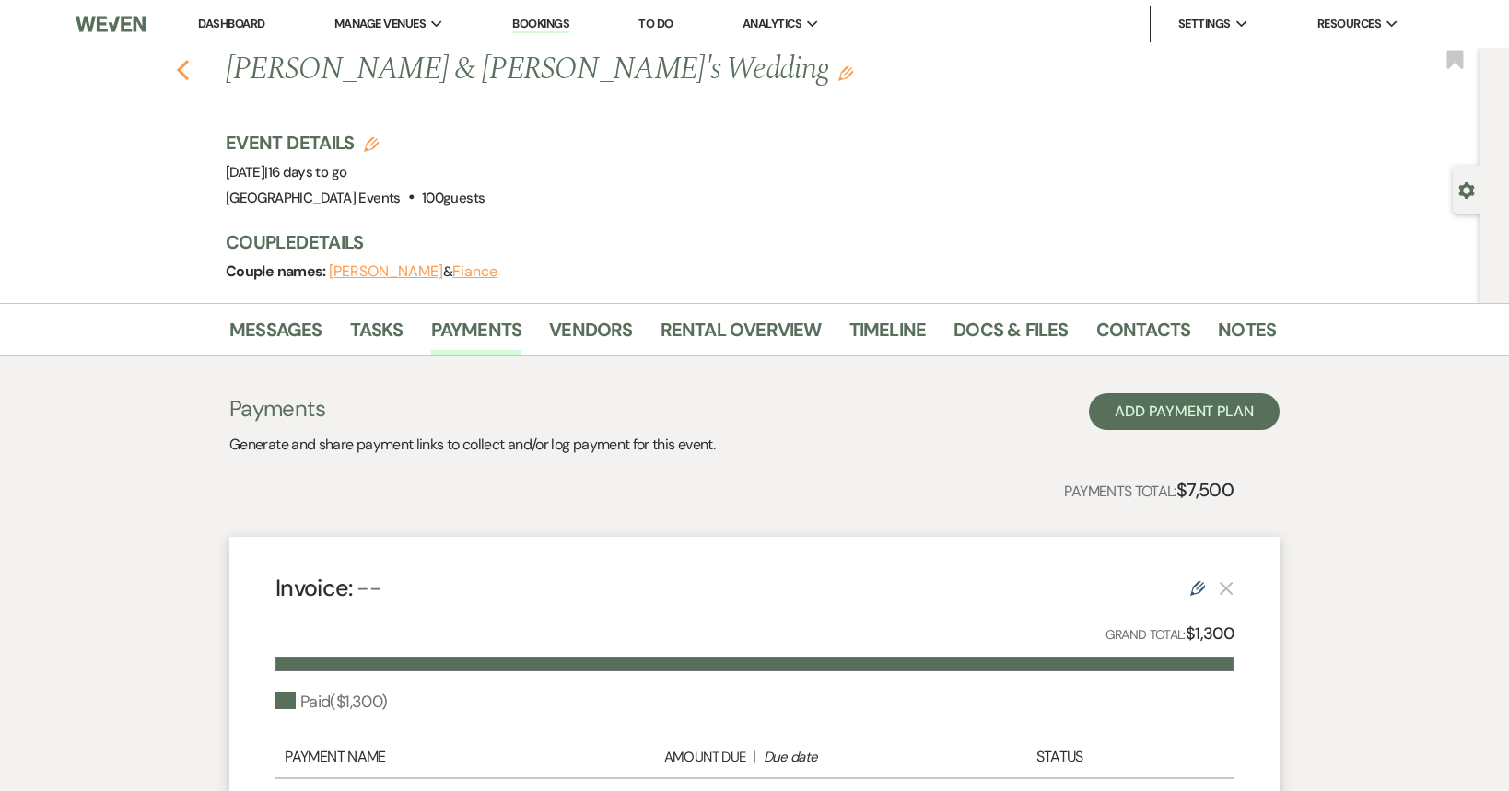
click at [184, 76] on icon "Previous" at bounding box center [183, 70] width 14 height 22
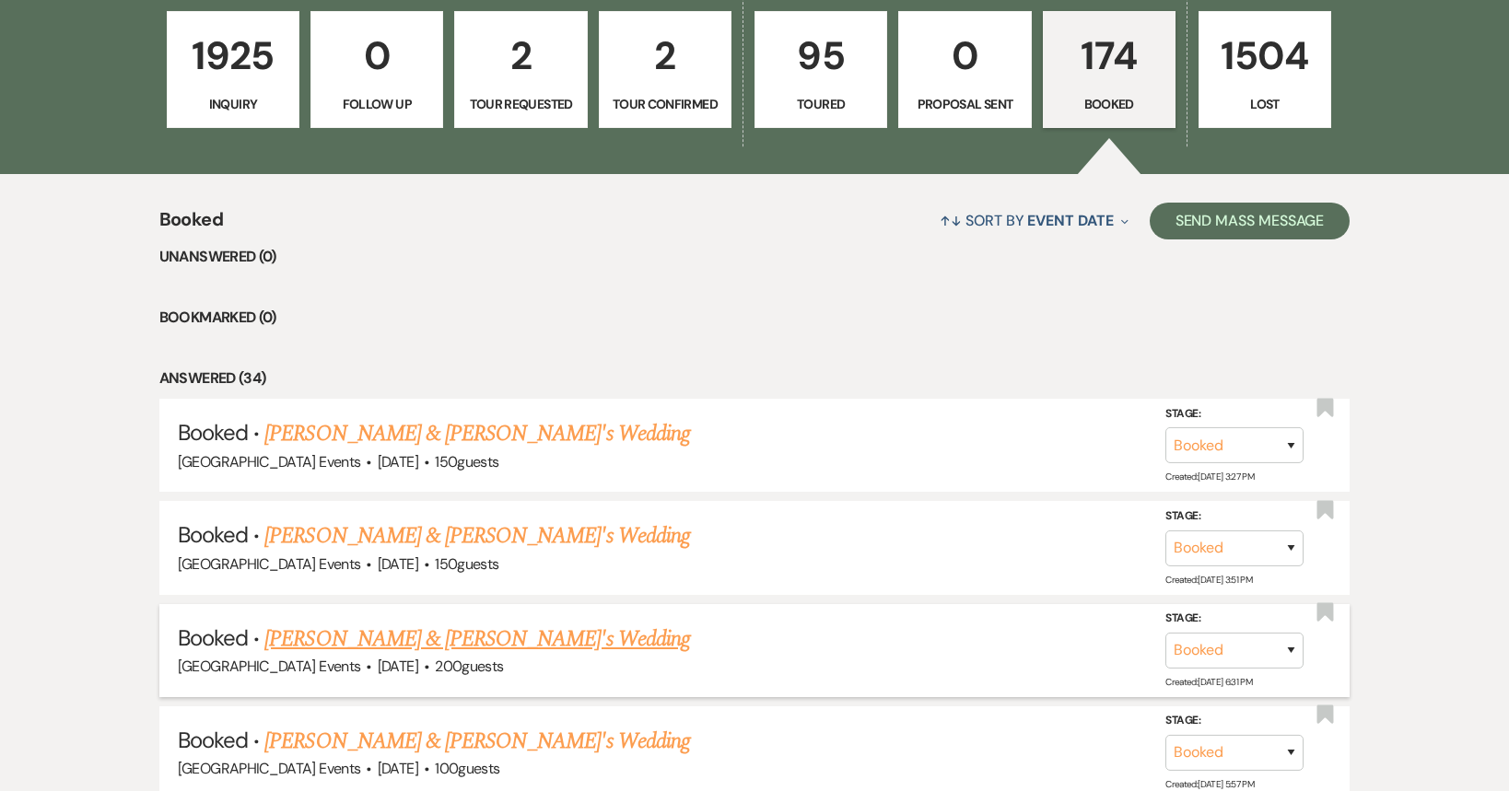
scroll to position [737, 0]
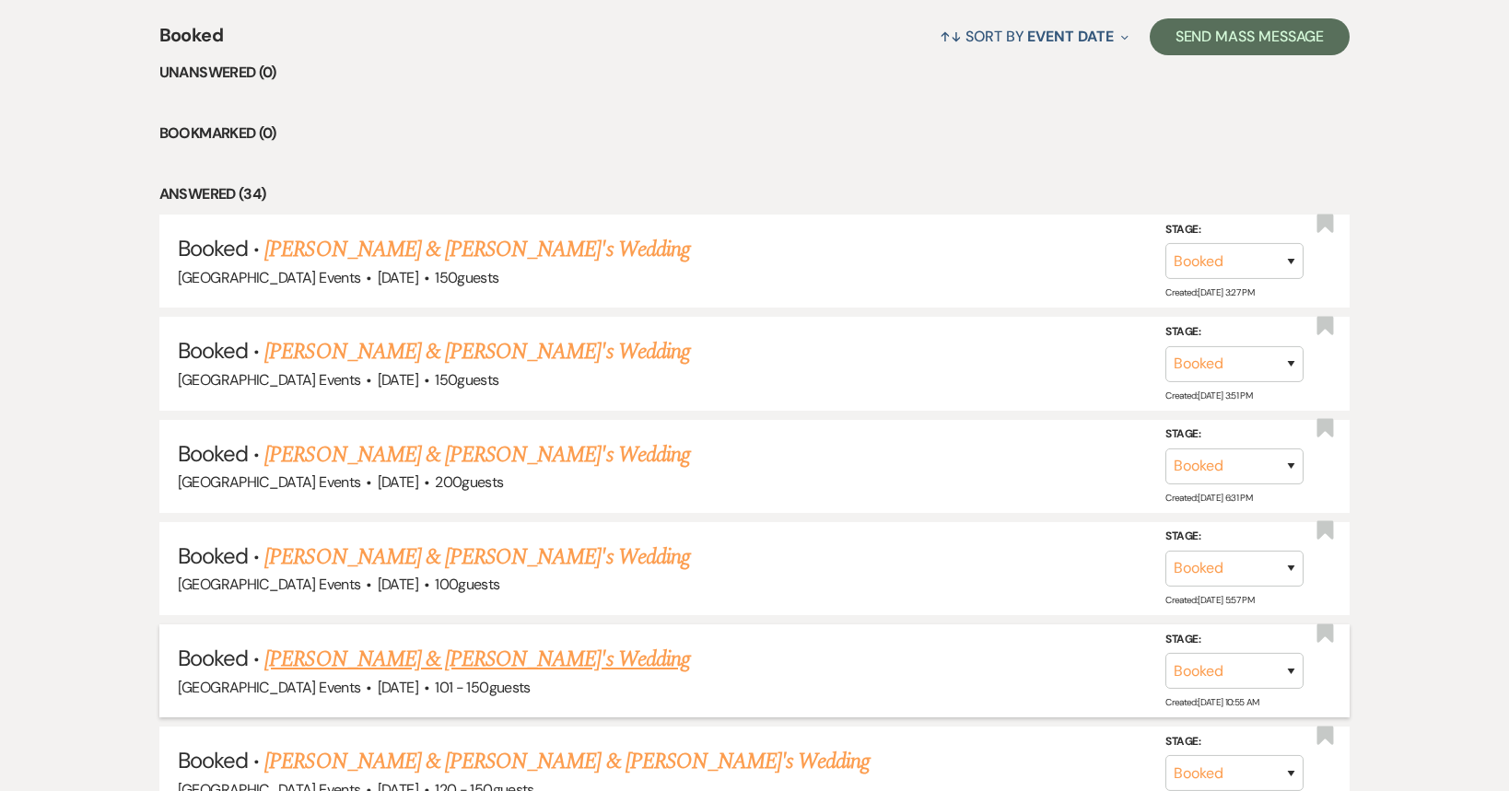
click at [474, 660] on link "[PERSON_NAME] & [PERSON_NAME]'s Wedding" at bounding box center [477, 659] width 426 height 33
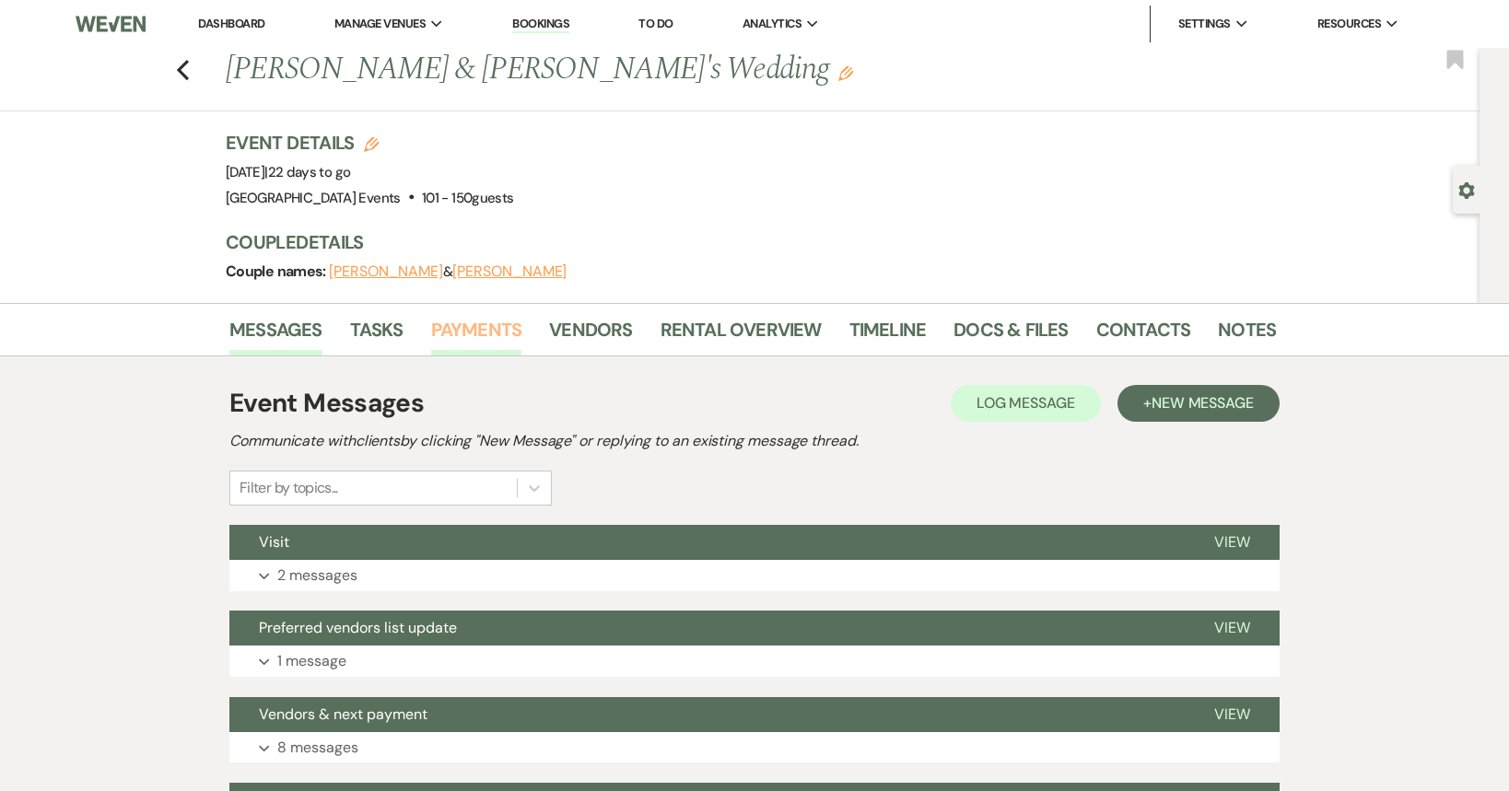
click at [496, 327] on link "Payments" at bounding box center [476, 335] width 91 height 41
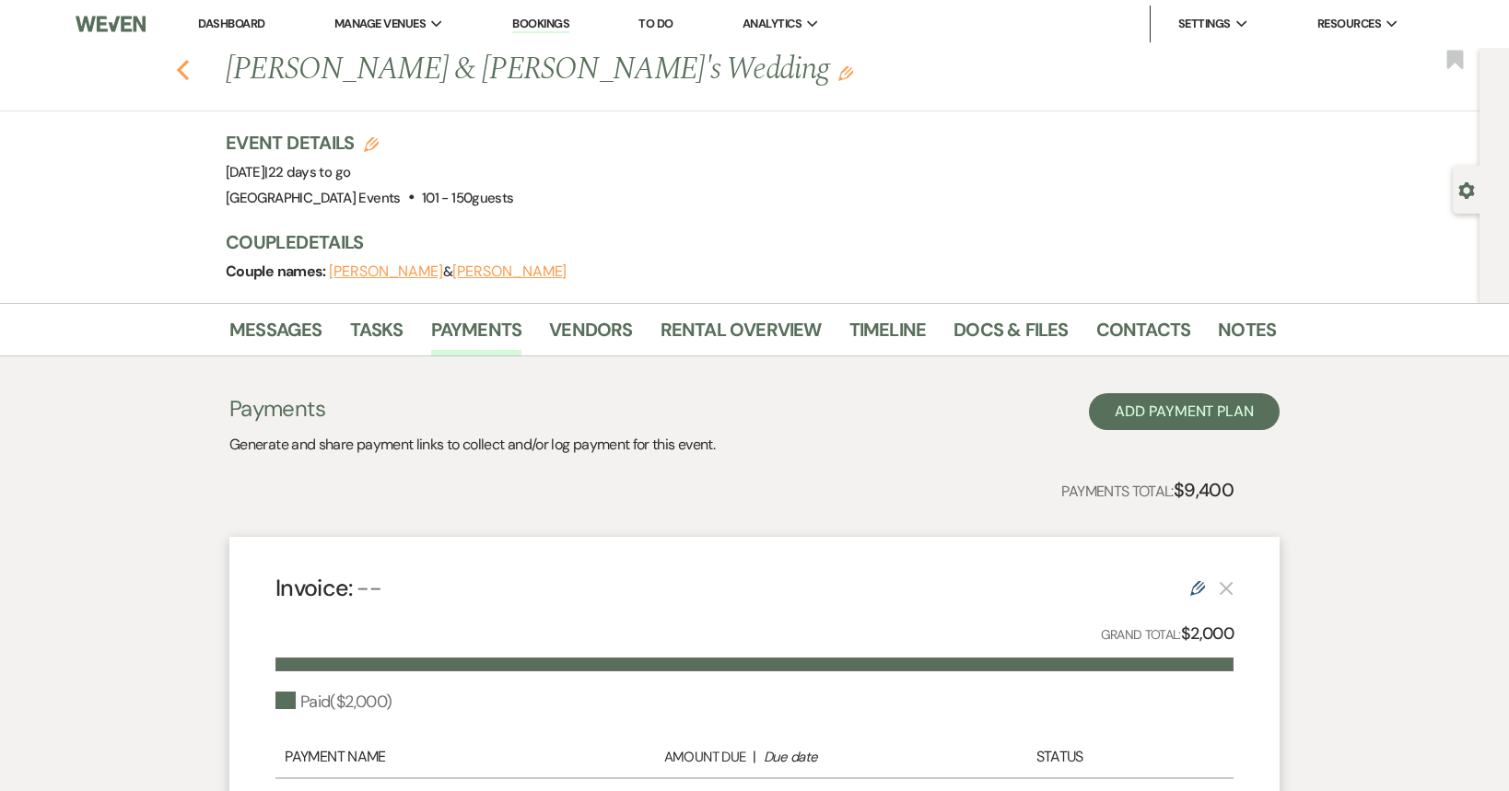
click at [189, 76] on use "button" at bounding box center [183, 70] width 12 height 20
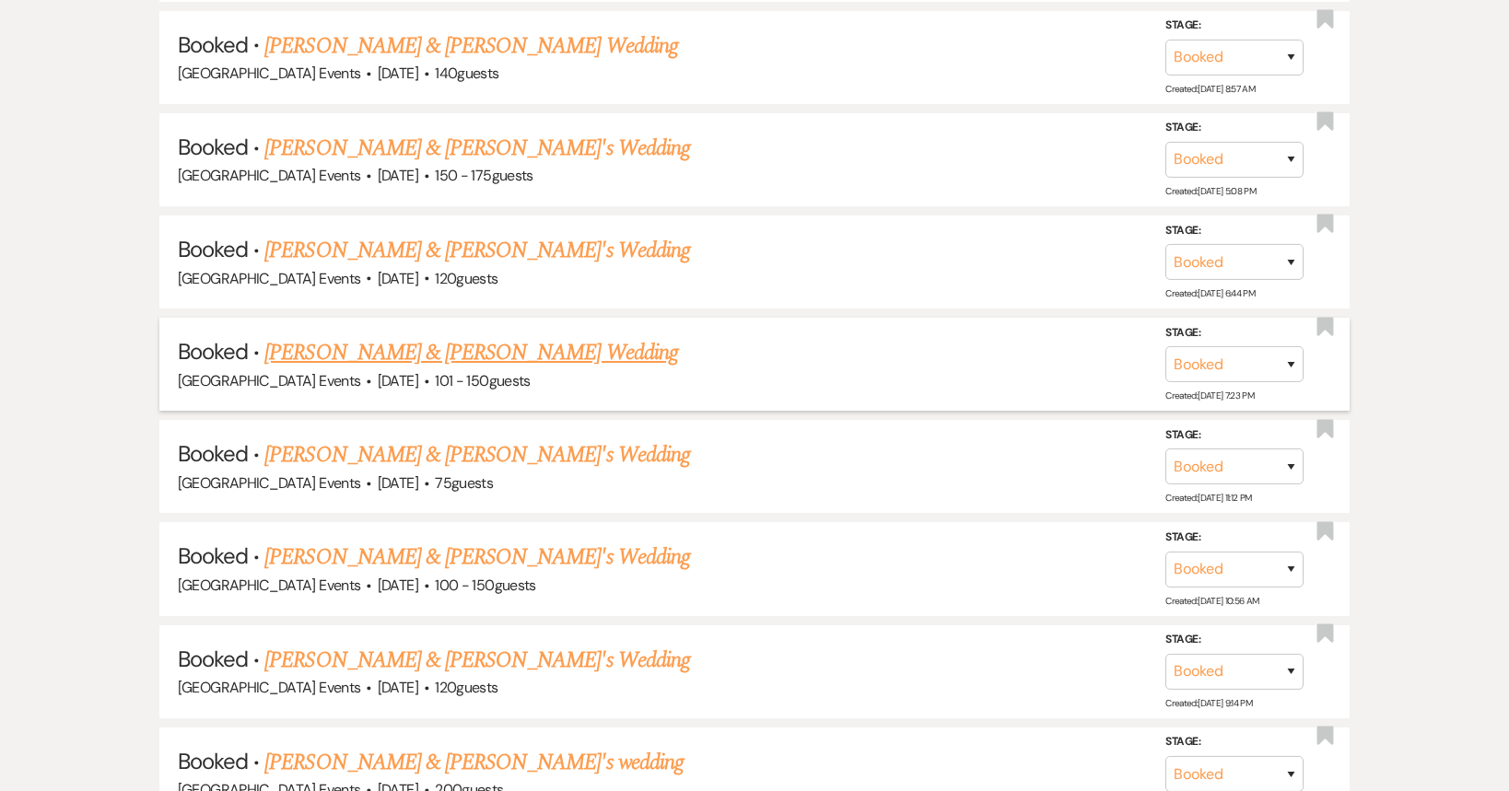
scroll to position [1750, 0]
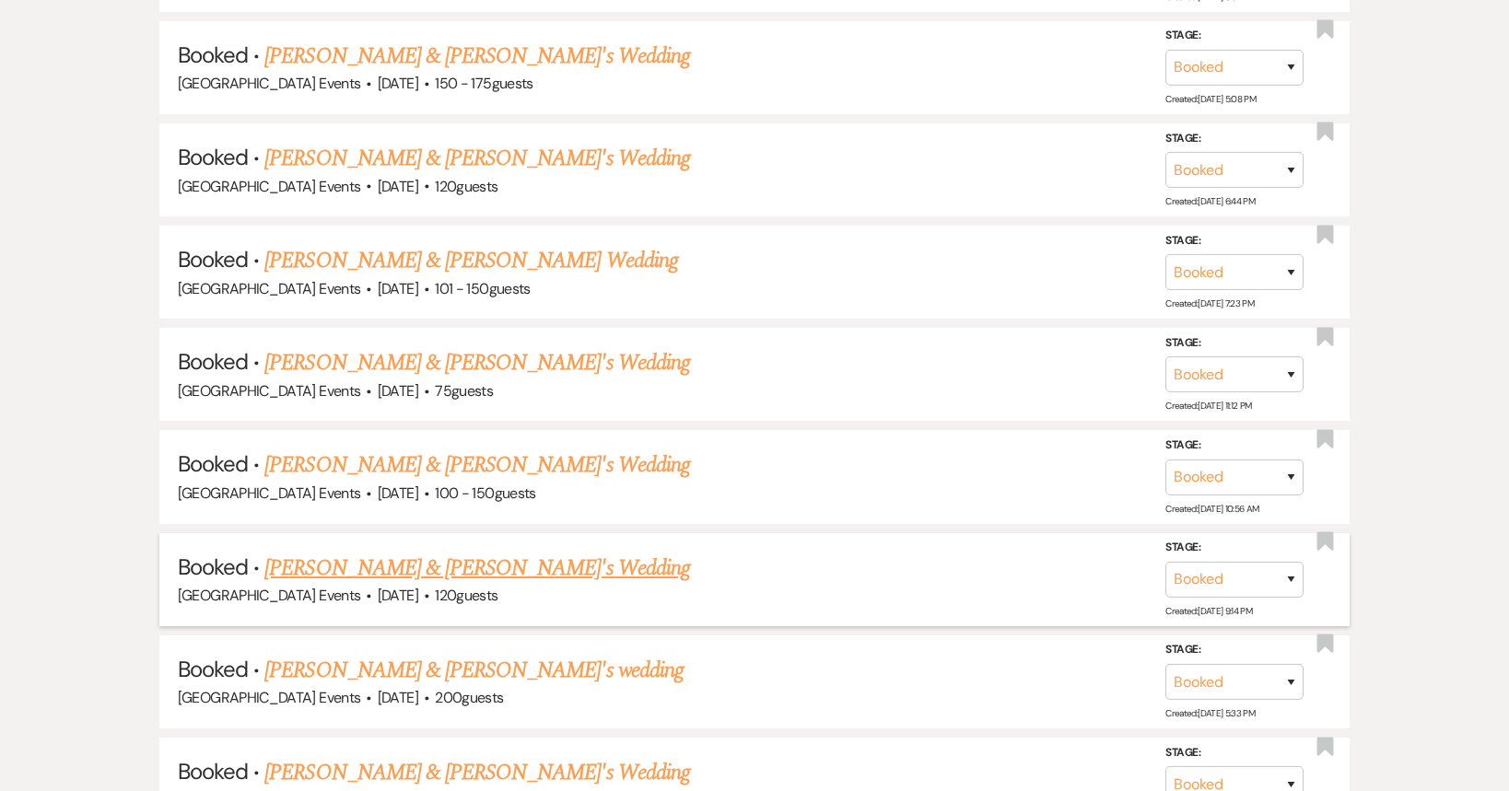
click at [402, 575] on link "[PERSON_NAME] & [PERSON_NAME]'s Wedding" at bounding box center [477, 568] width 426 height 33
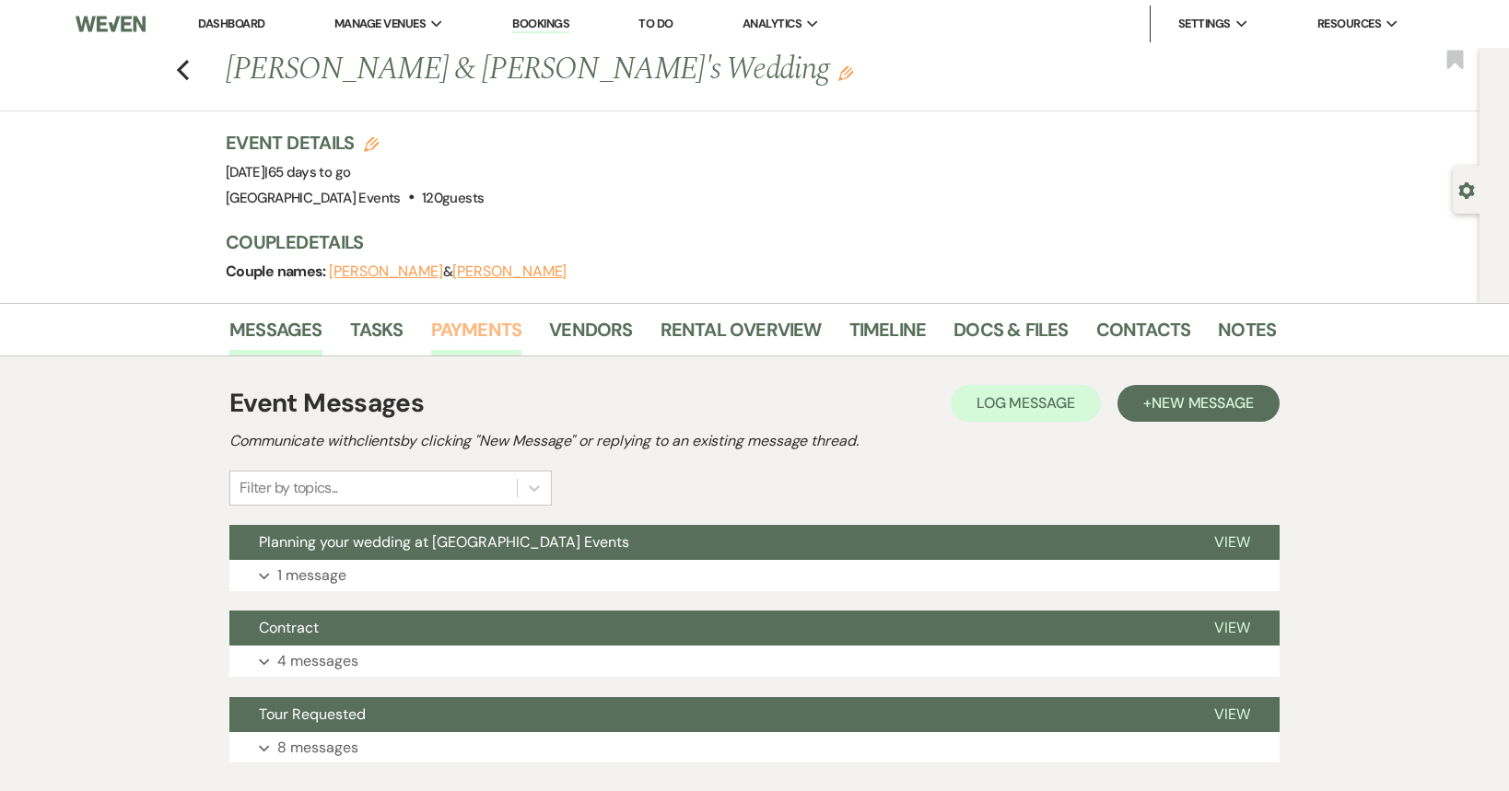
click at [456, 322] on link "Payments" at bounding box center [476, 335] width 91 height 41
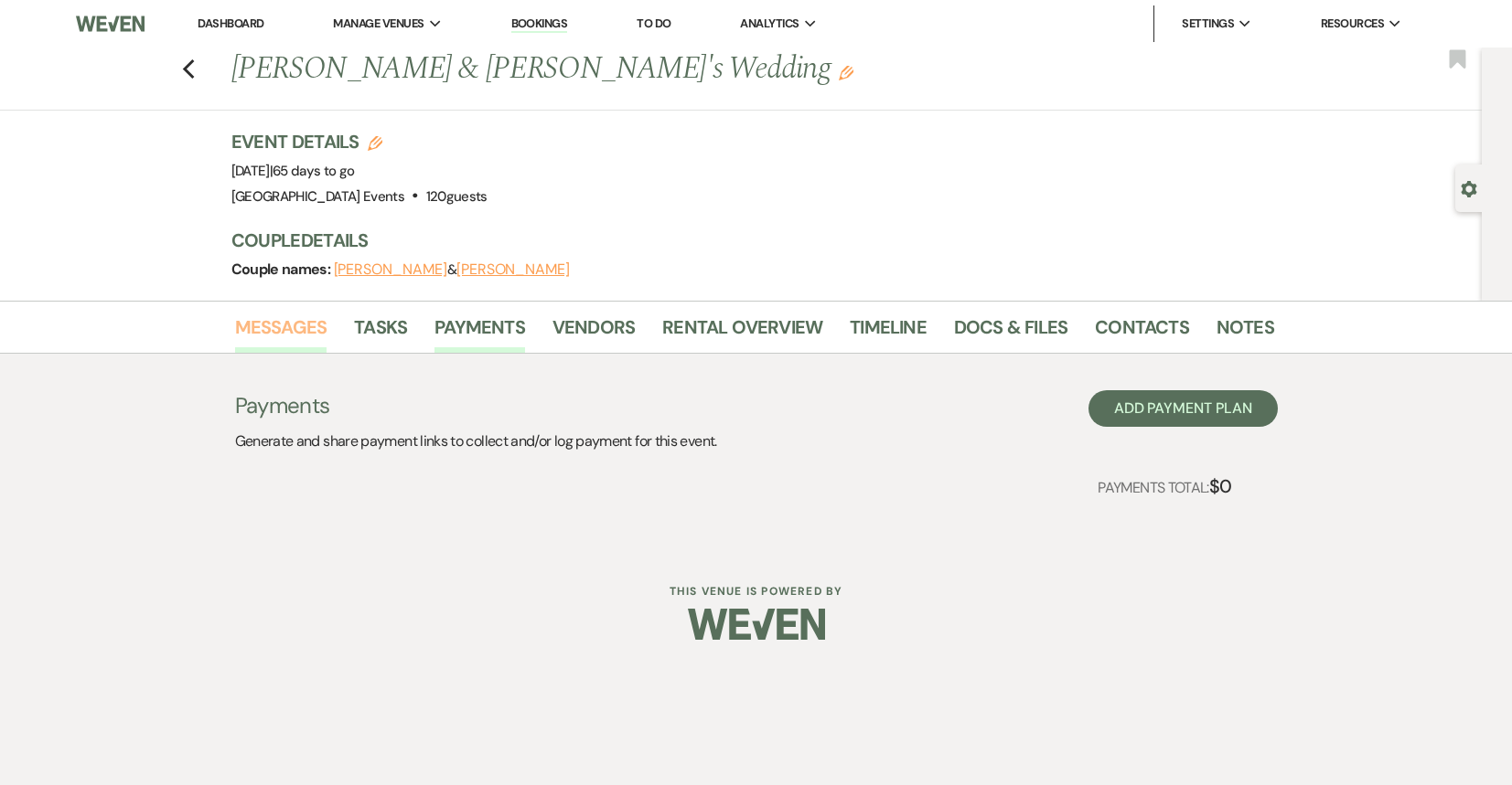
click at [302, 326] on link "Messages" at bounding box center [281, 332] width 92 height 41
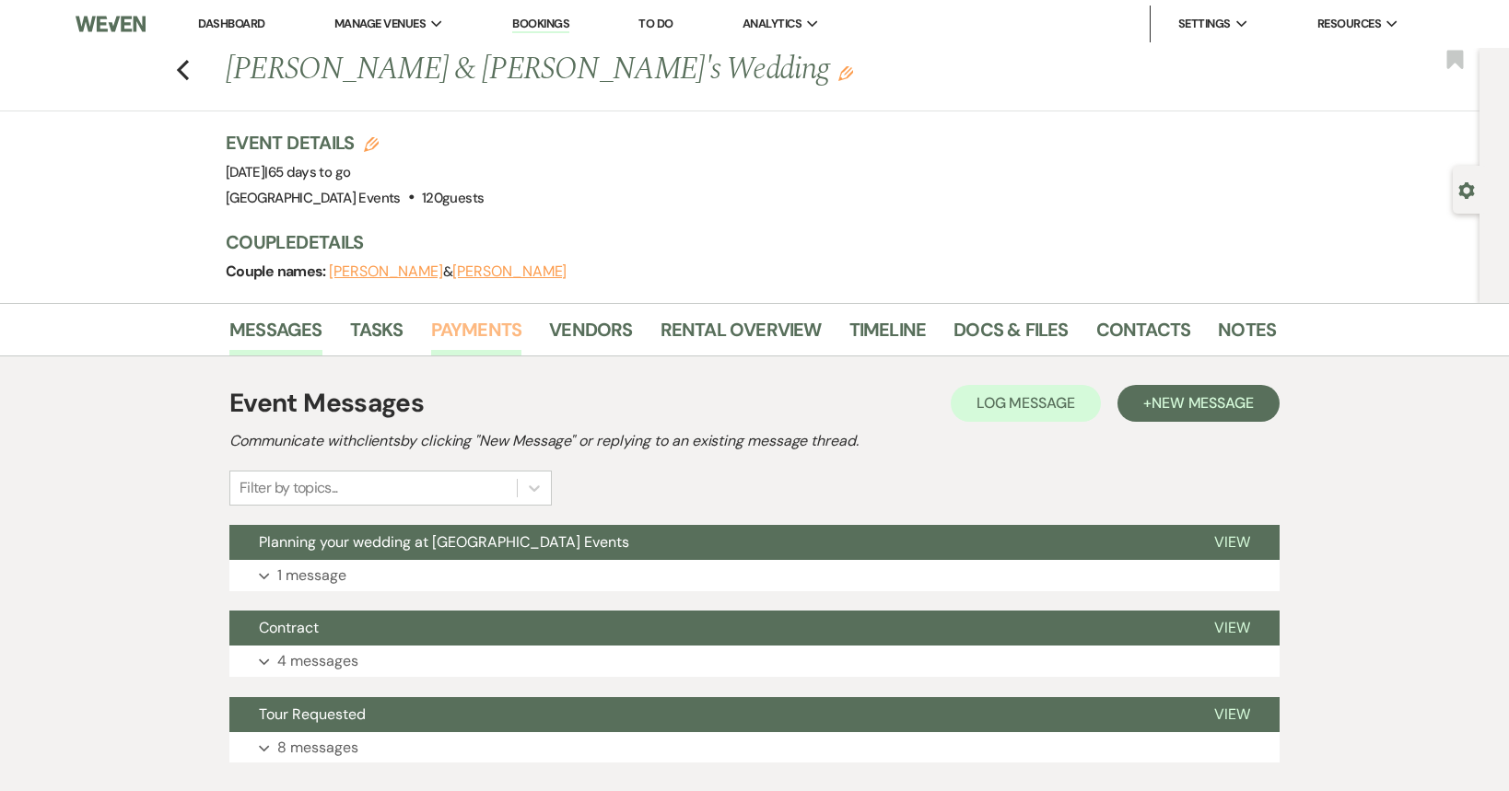
click at [478, 323] on link "Payments" at bounding box center [476, 335] width 91 height 41
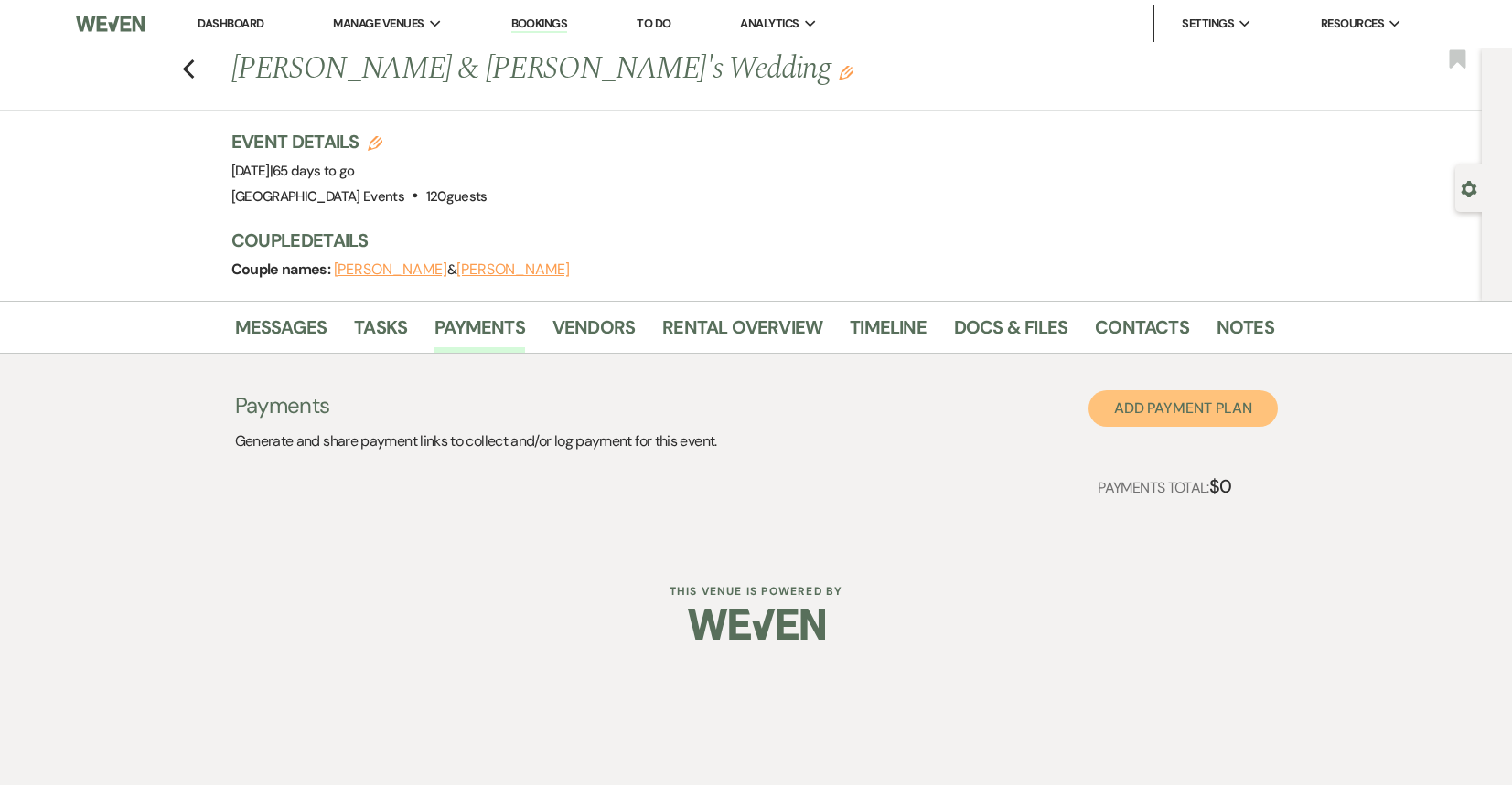
click at [1179, 416] on button "Add Payment Plan" at bounding box center [1182, 408] width 190 height 37
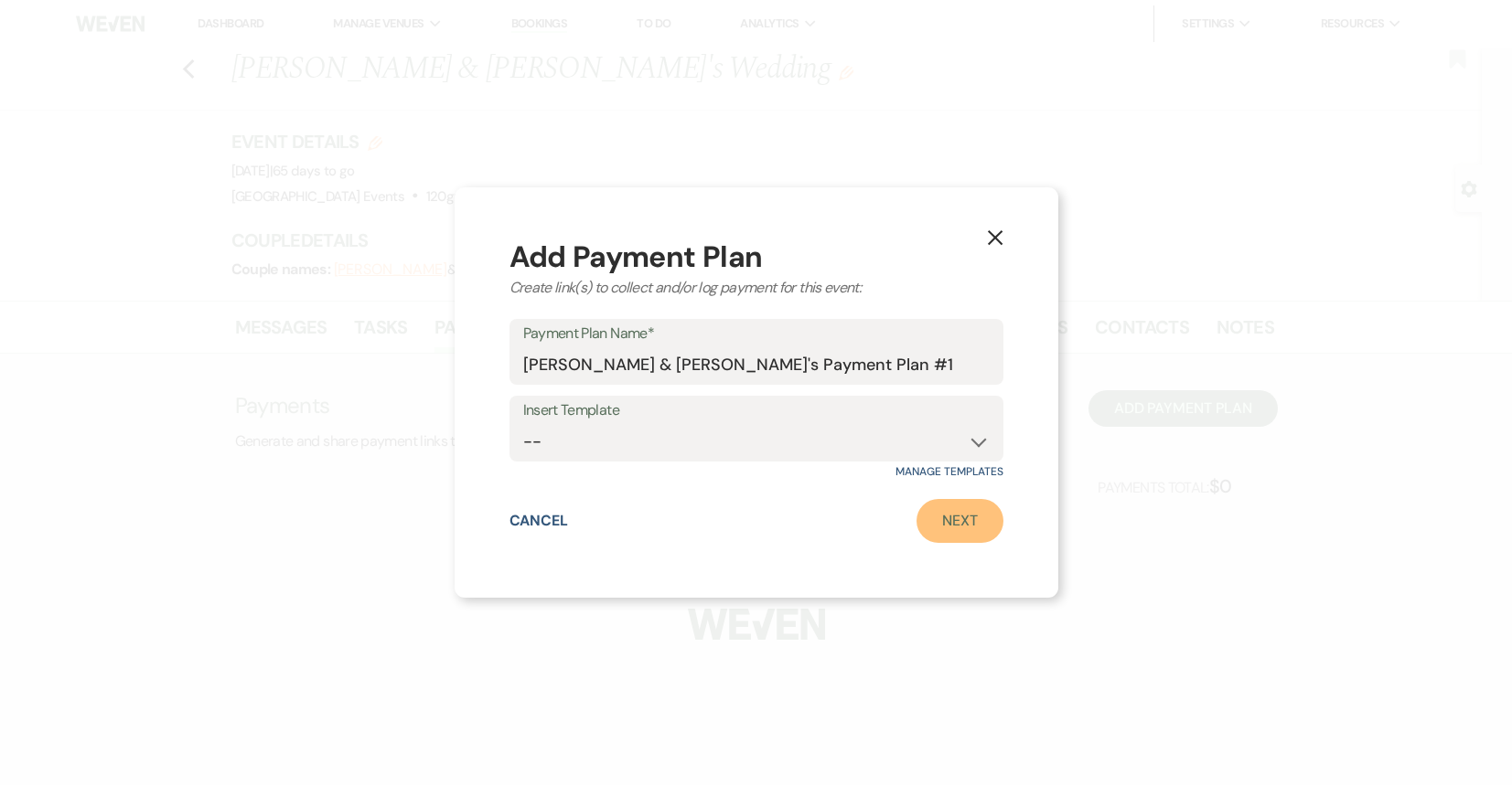
click at [950, 524] on link "Next" at bounding box center [960, 521] width 87 height 44
select select "2"
select select "percentage"
select select "true"
select select "client"
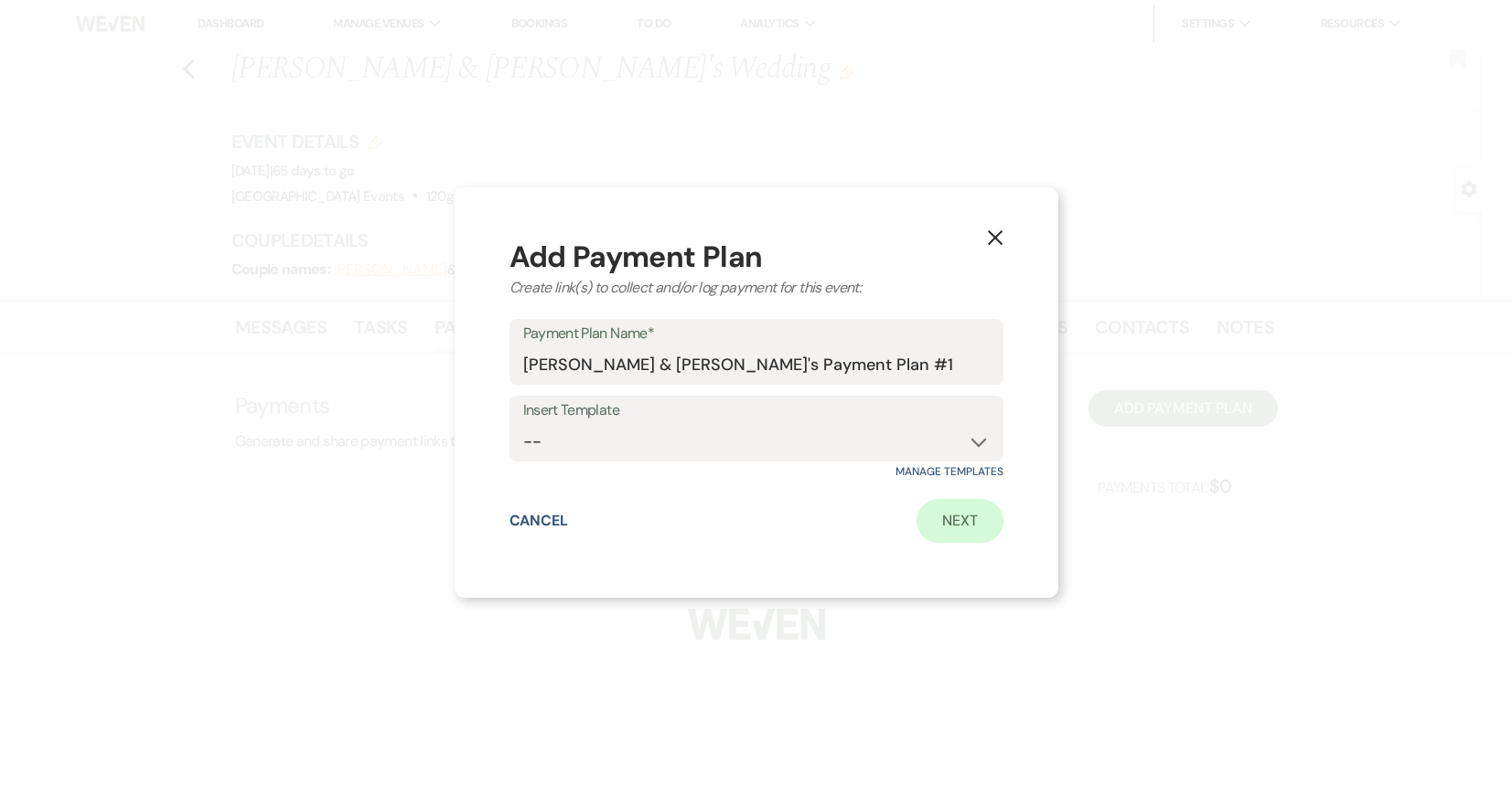
select select "weeks"
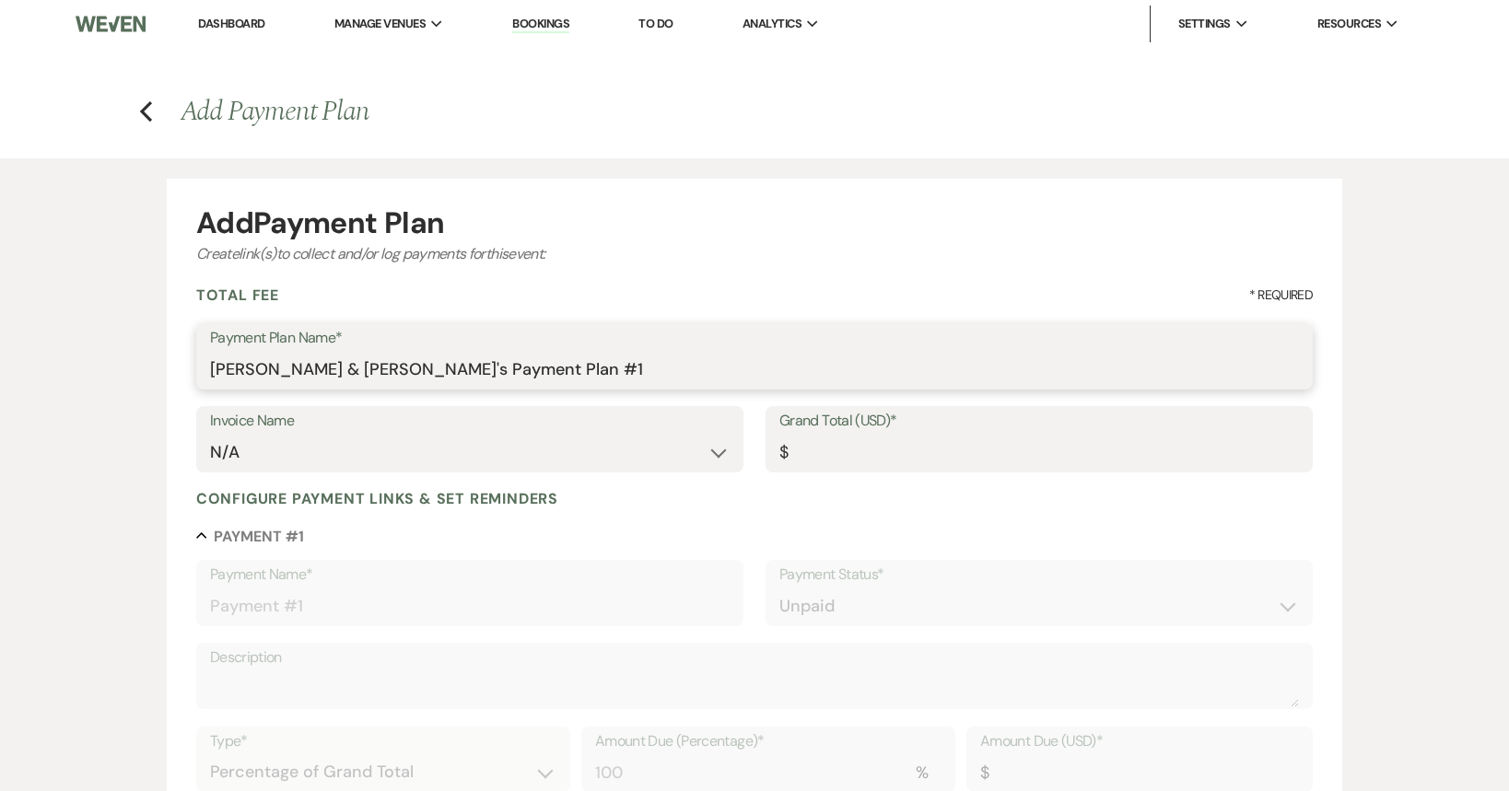
click at [508, 370] on input "[PERSON_NAME] & [PERSON_NAME]'s Payment Plan #1" at bounding box center [754, 370] width 1089 height 36
click at [852, 449] on input "Grand Total (USD)*" at bounding box center [1039, 453] width 520 height 36
type input "3"
type input "3.00"
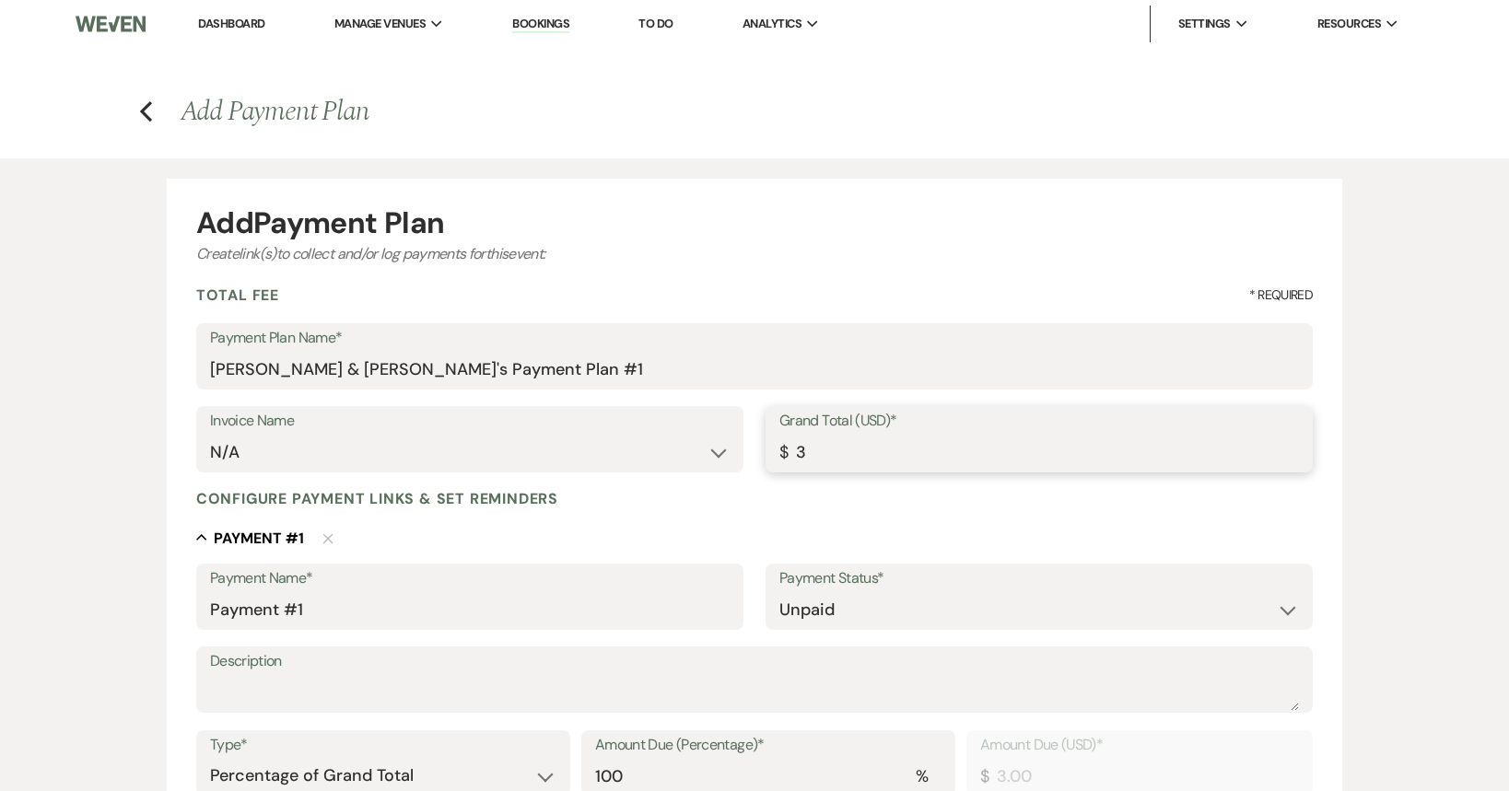
type input "37"
type input "37.00"
type input "370"
type input "370.00"
type input "3700"
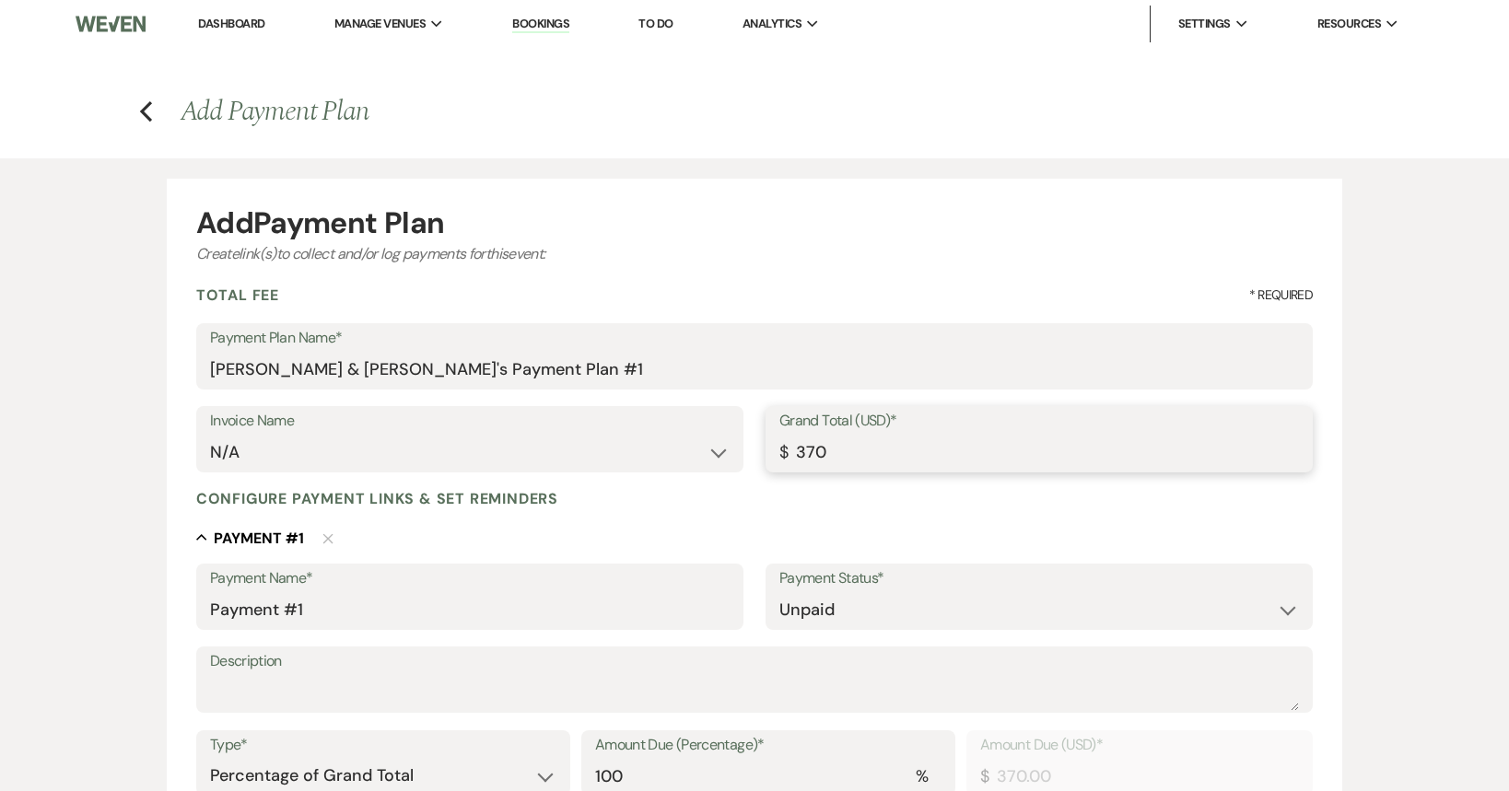
type input "3700.00"
click at [872, 605] on select "Paid Unpaid" at bounding box center [1039, 610] width 520 height 36
select select "1"
click at [779, 592] on select "Paid Unpaid" at bounding box center [1039, 610] width 520 height 36
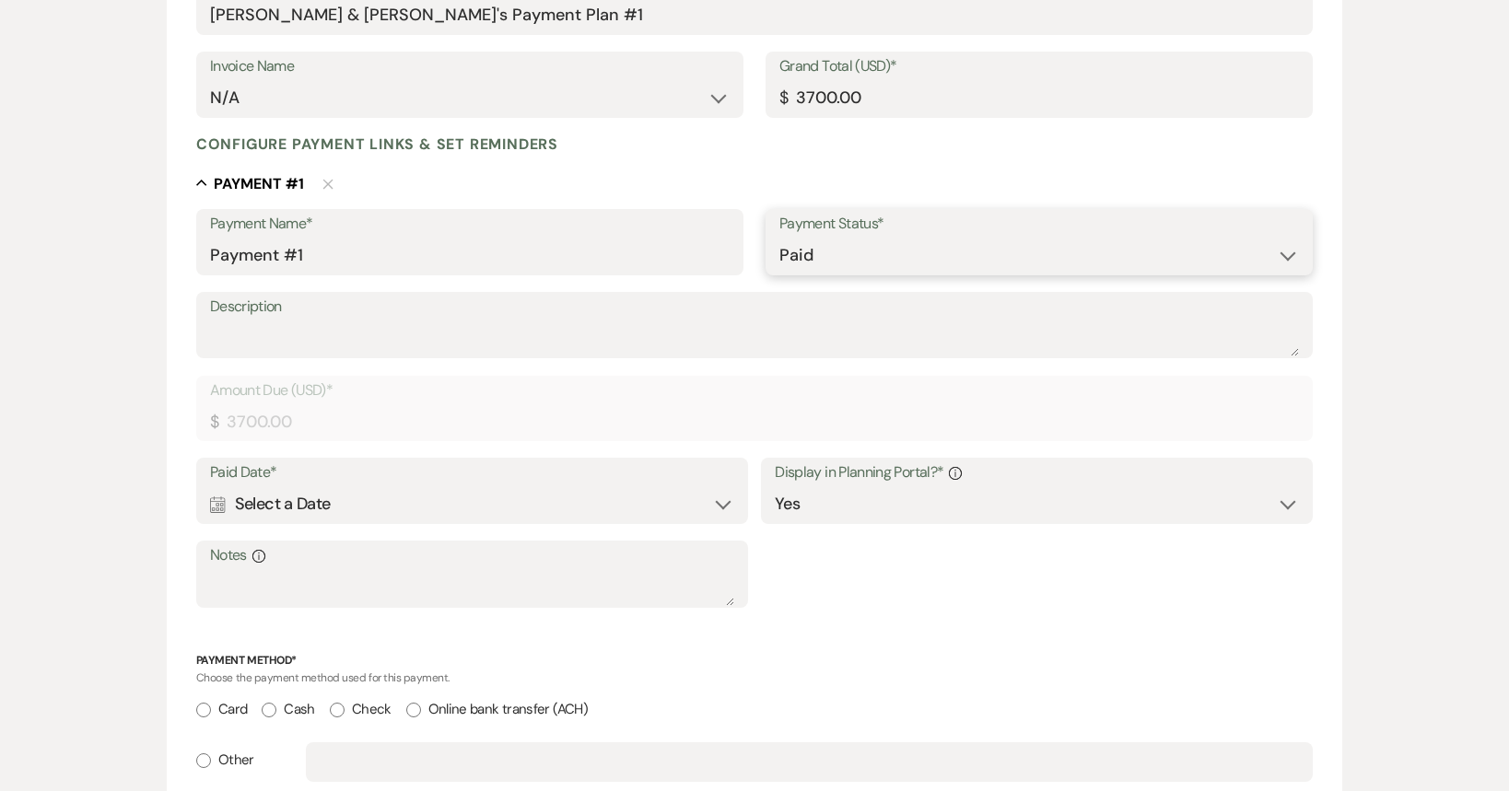
scroll to position [368, 0]
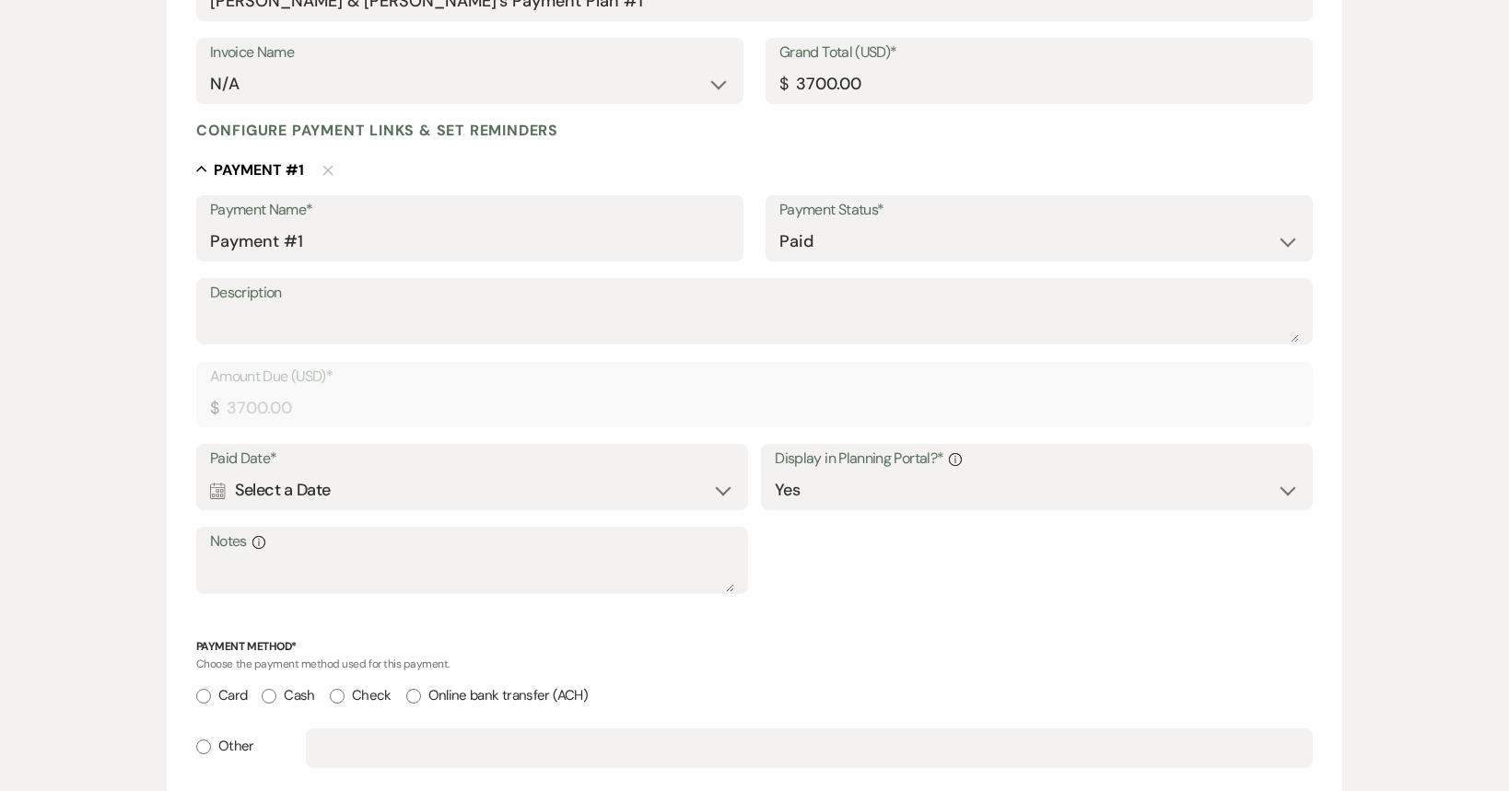
click at [406, 491] on div "Calendar Select a Date Expand" at bounding box center [472, 491] width 524 height 36
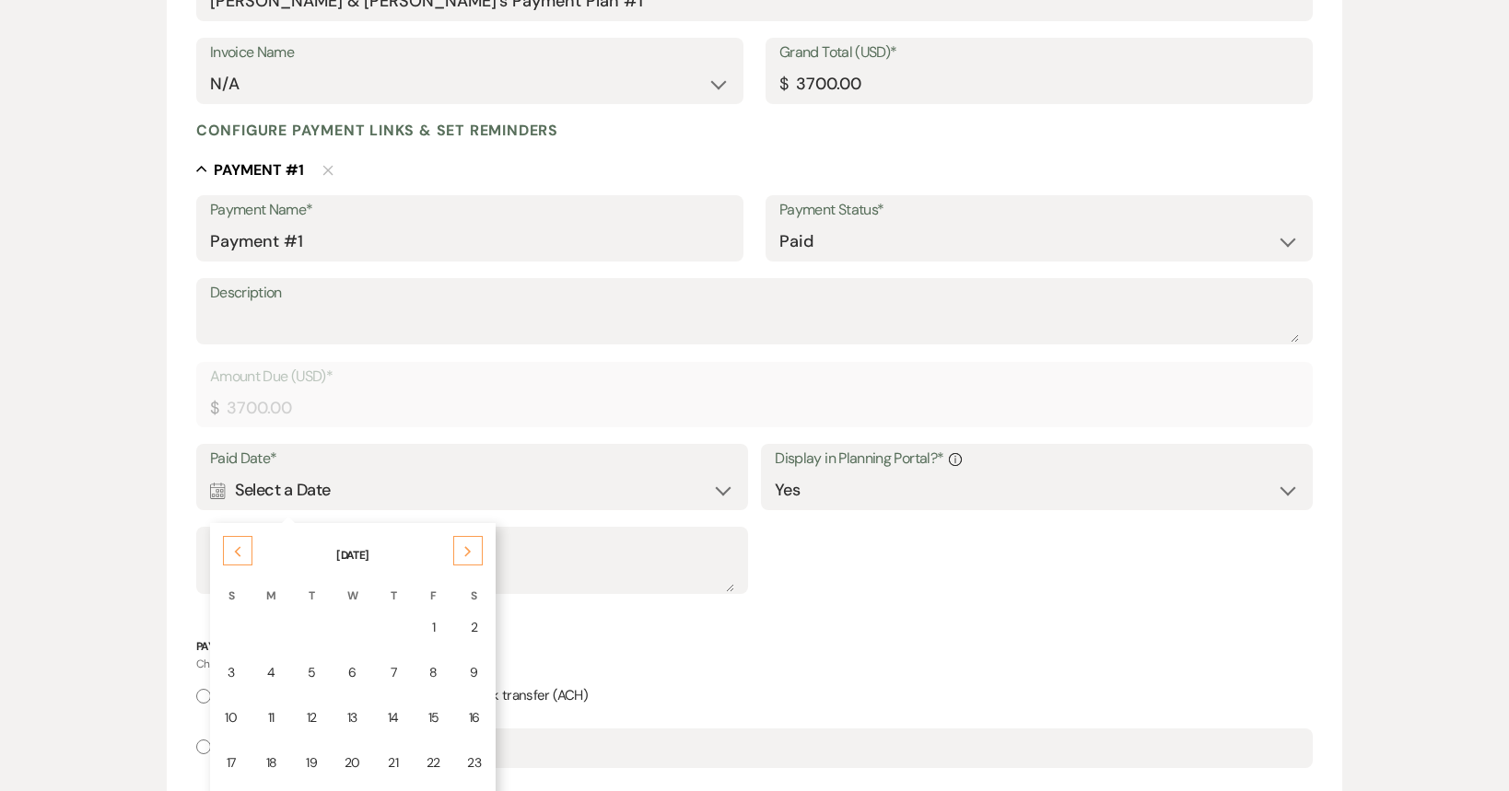
click at [247, 558] on div "Previous" at bounding box center [237, 550] width 29 height 29
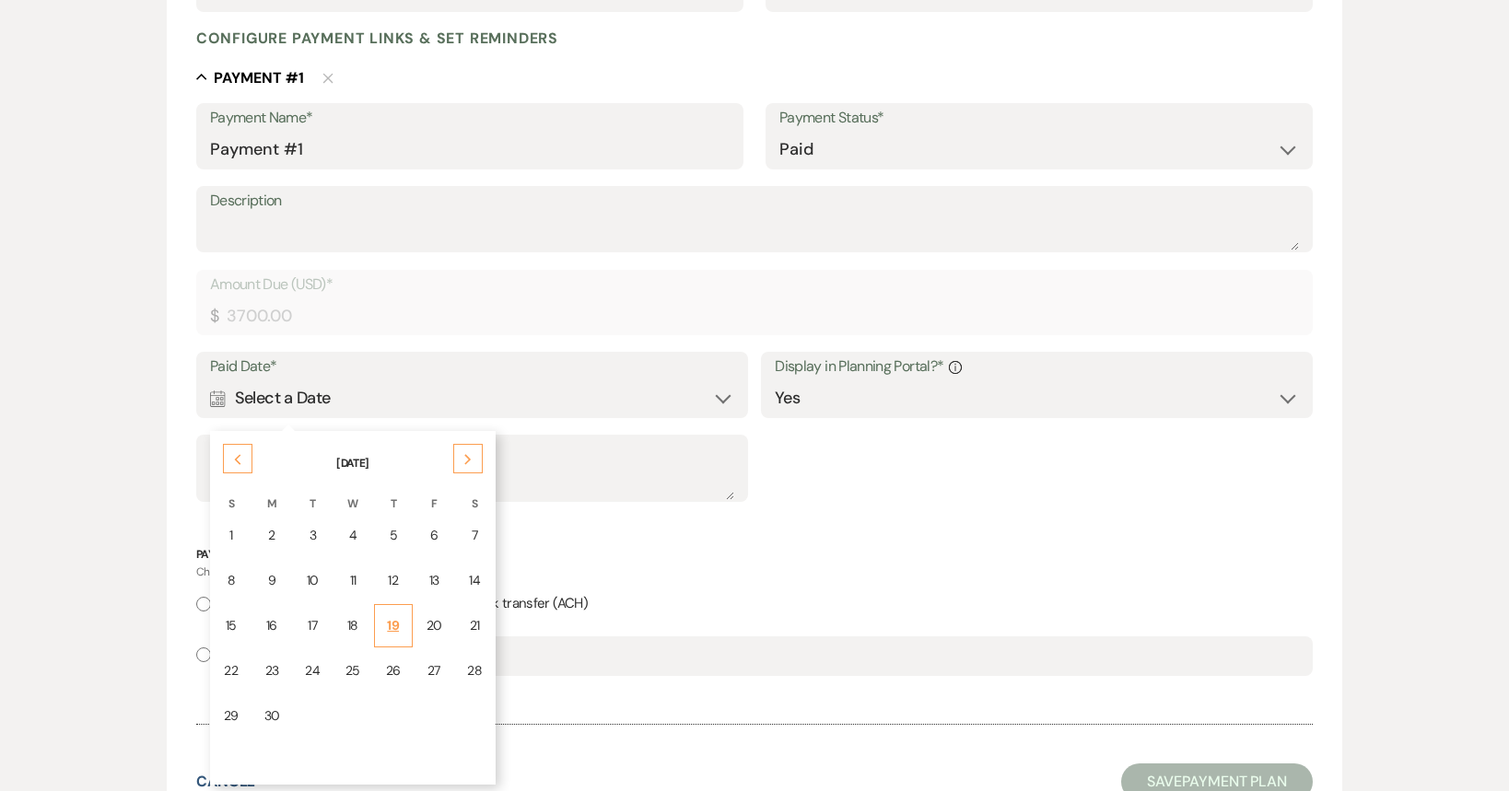
click at [396, 629] on div "19" at bounding box center [393, 625] width 15 height 19
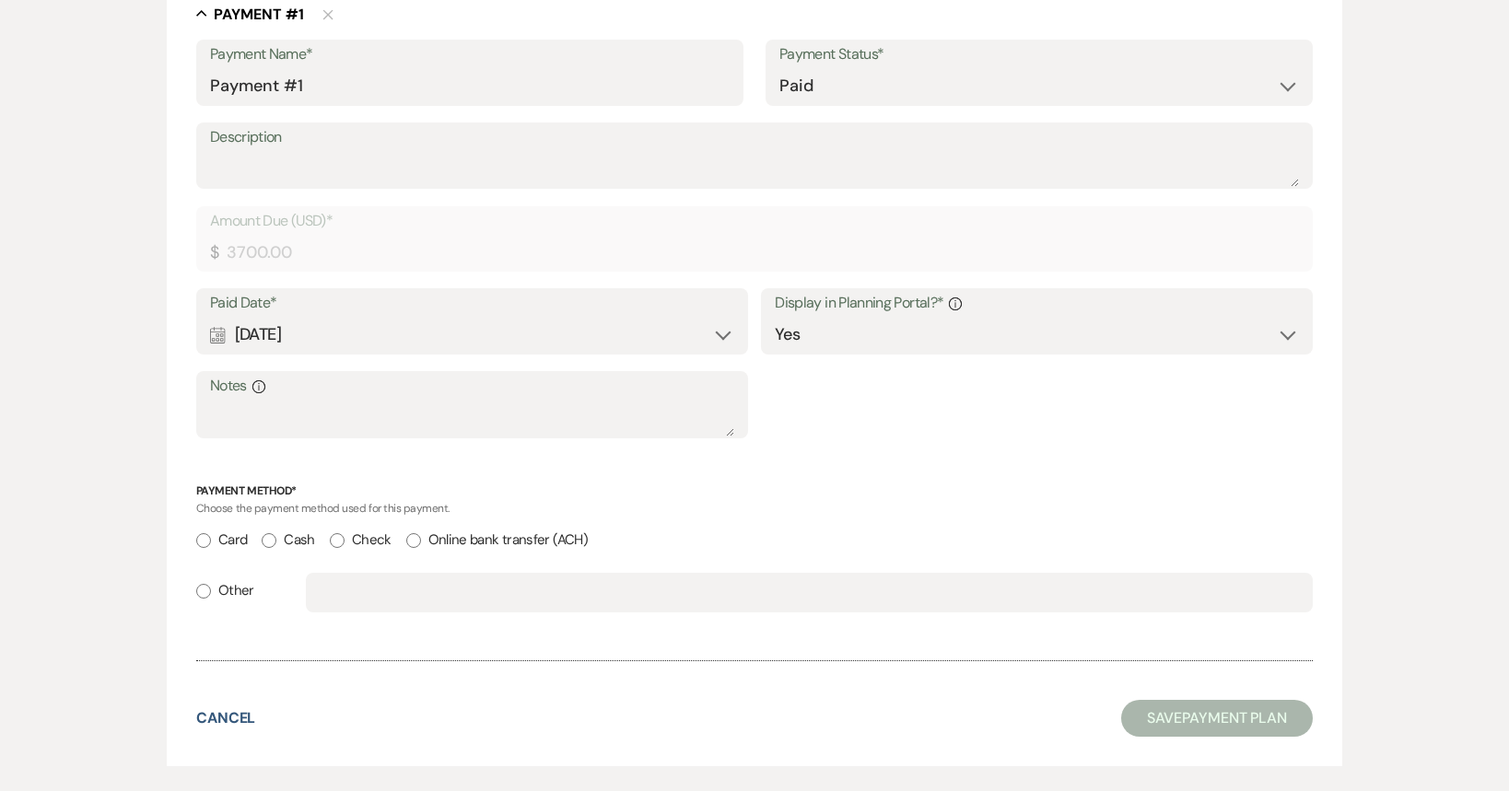
scroll to position [553, 0]
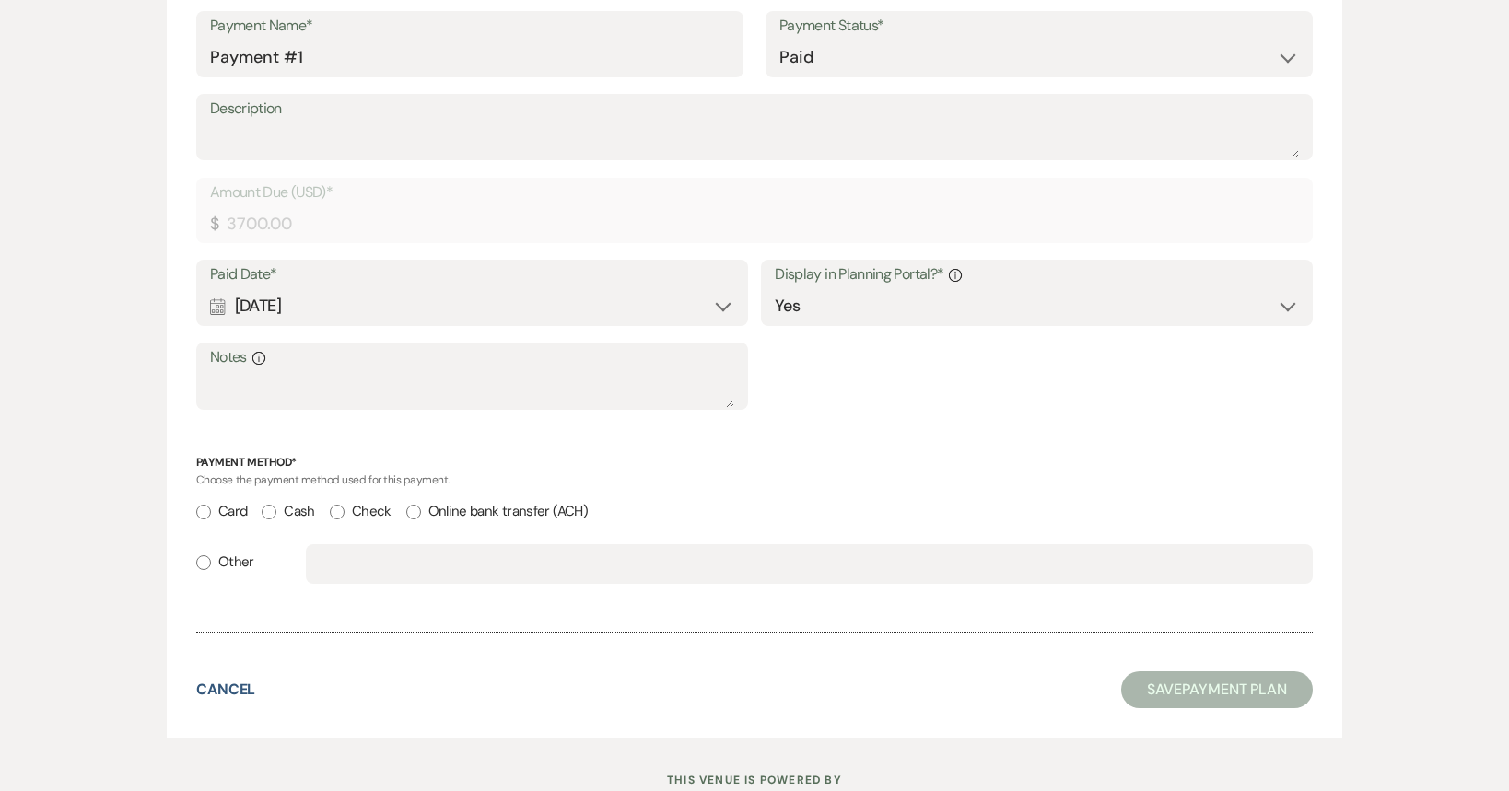
click at [340, 512] on input "Check" at bounding box center [337, 512] width 15 height 15
radio input "true"
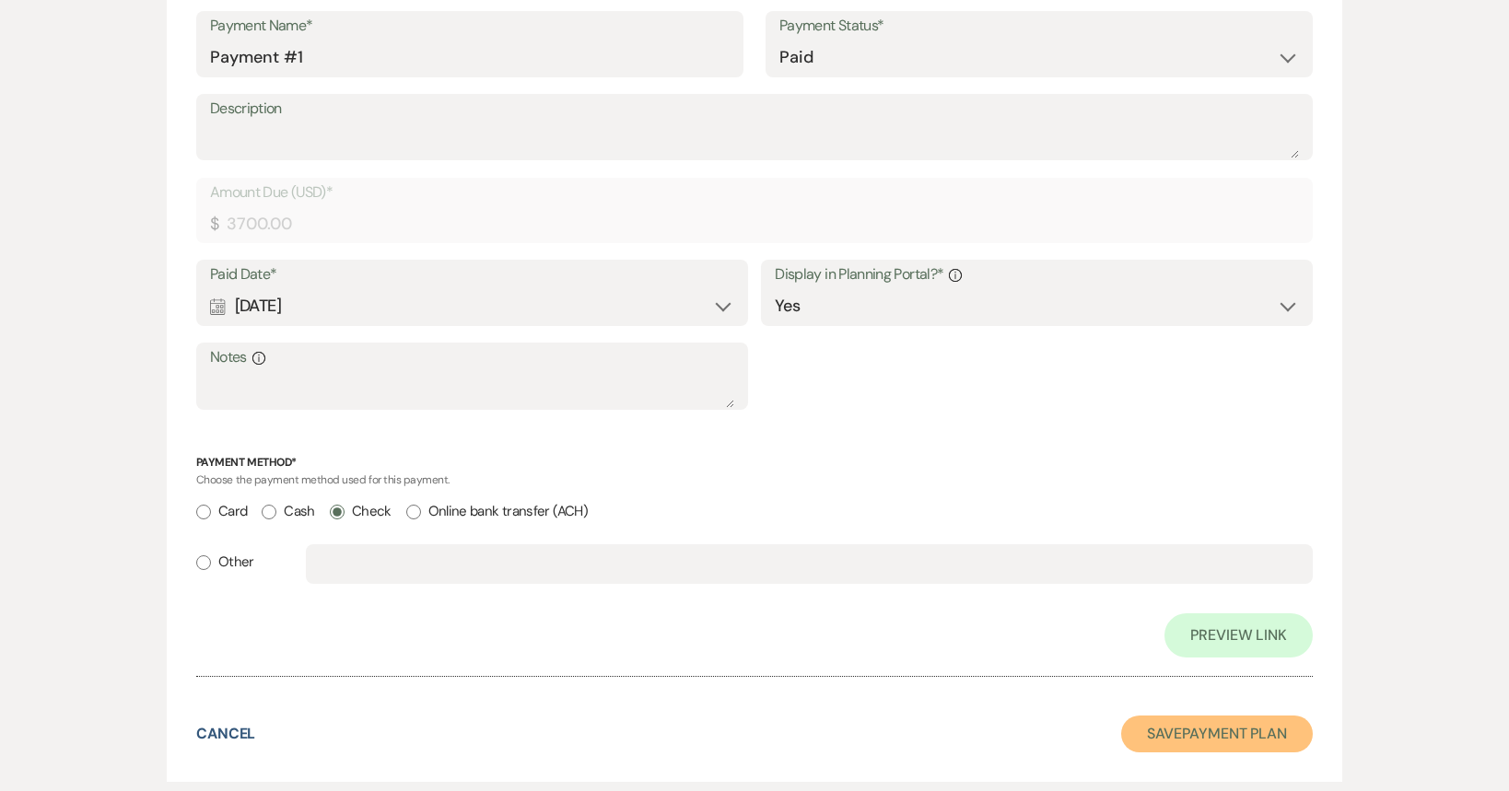
click at [1246, 736] on button "Save Payment Plan" at bounding box center [1217, 734] width 192 height 37
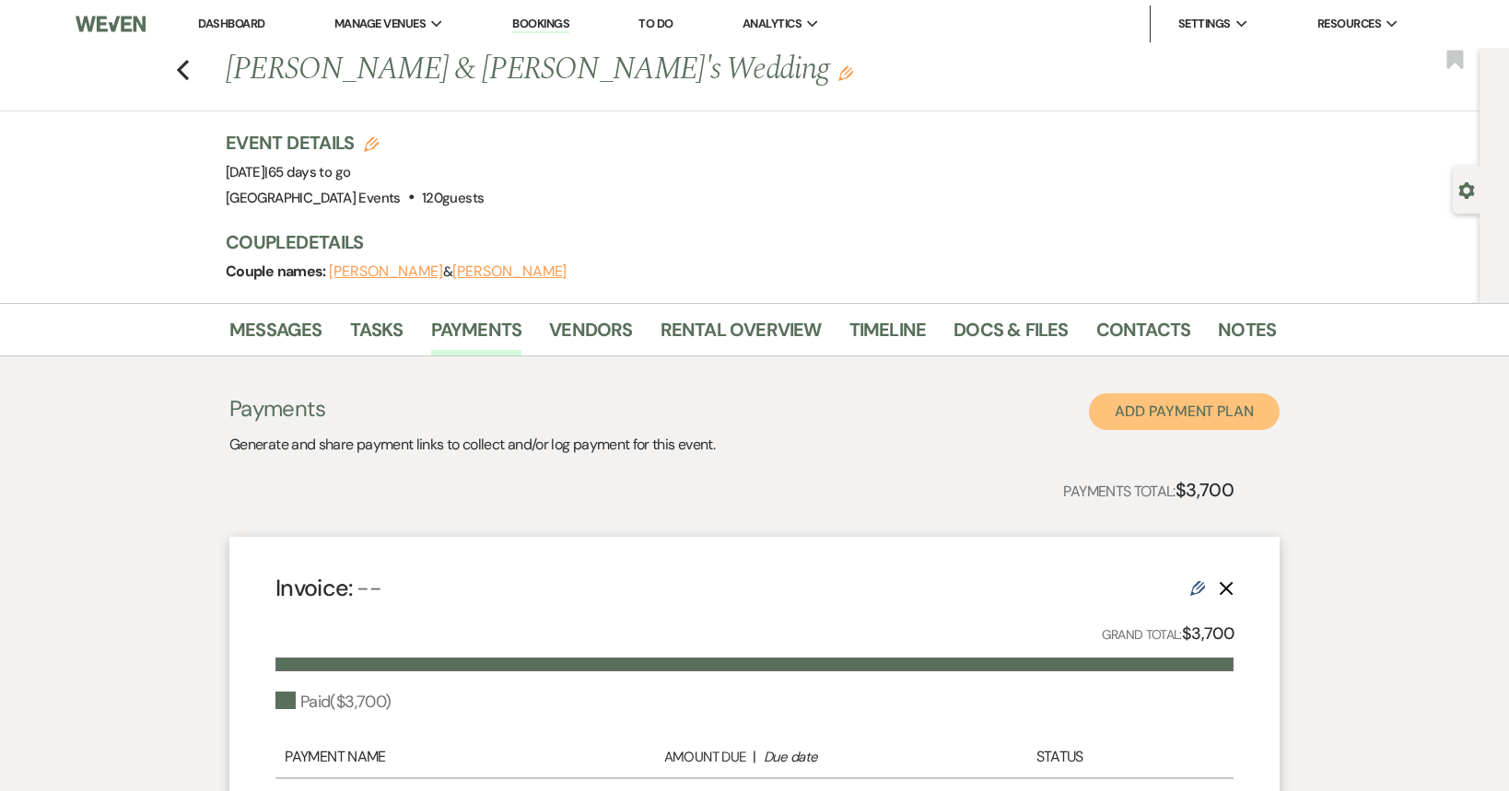
click at [1208, 406] on button "Add Payment Plan" at bounding box center [1184, 411] width 191 height 37
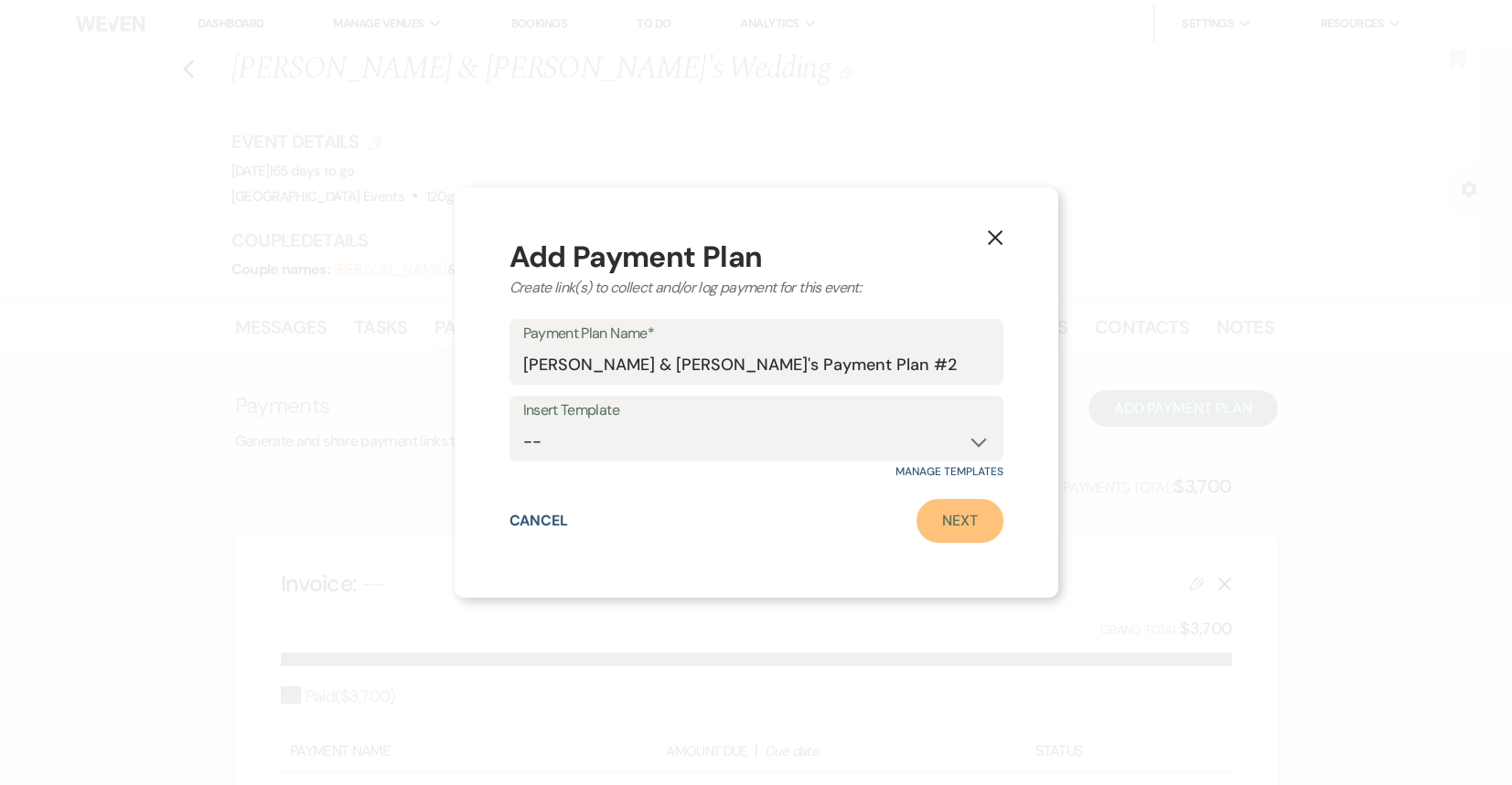
click at [945, 528] on link "Next" at bounding box center [960, 521] width 87 height 44
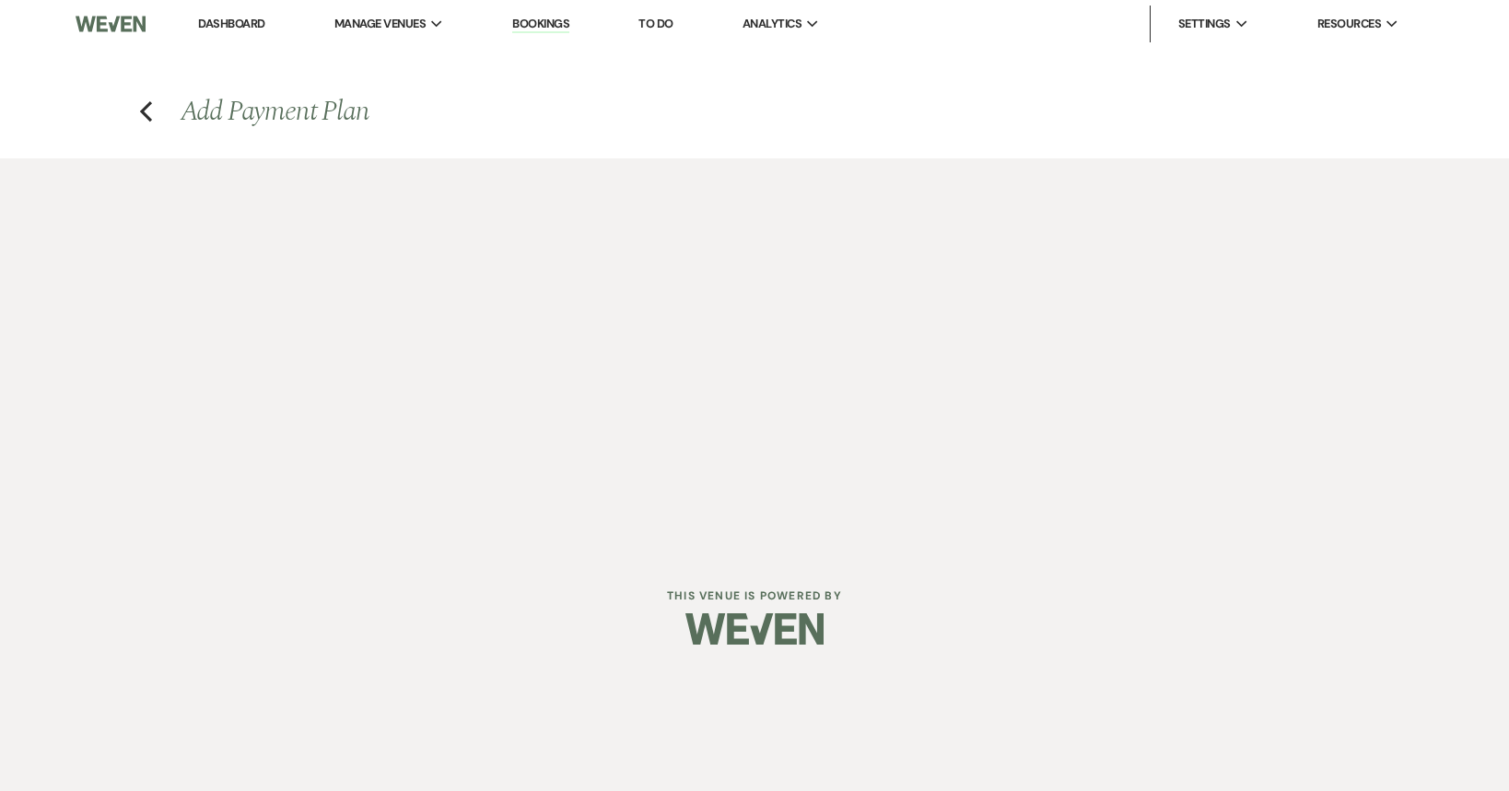
select select "2"
select select "percentage"
select select "true"
select select "client"
select select "weeks"
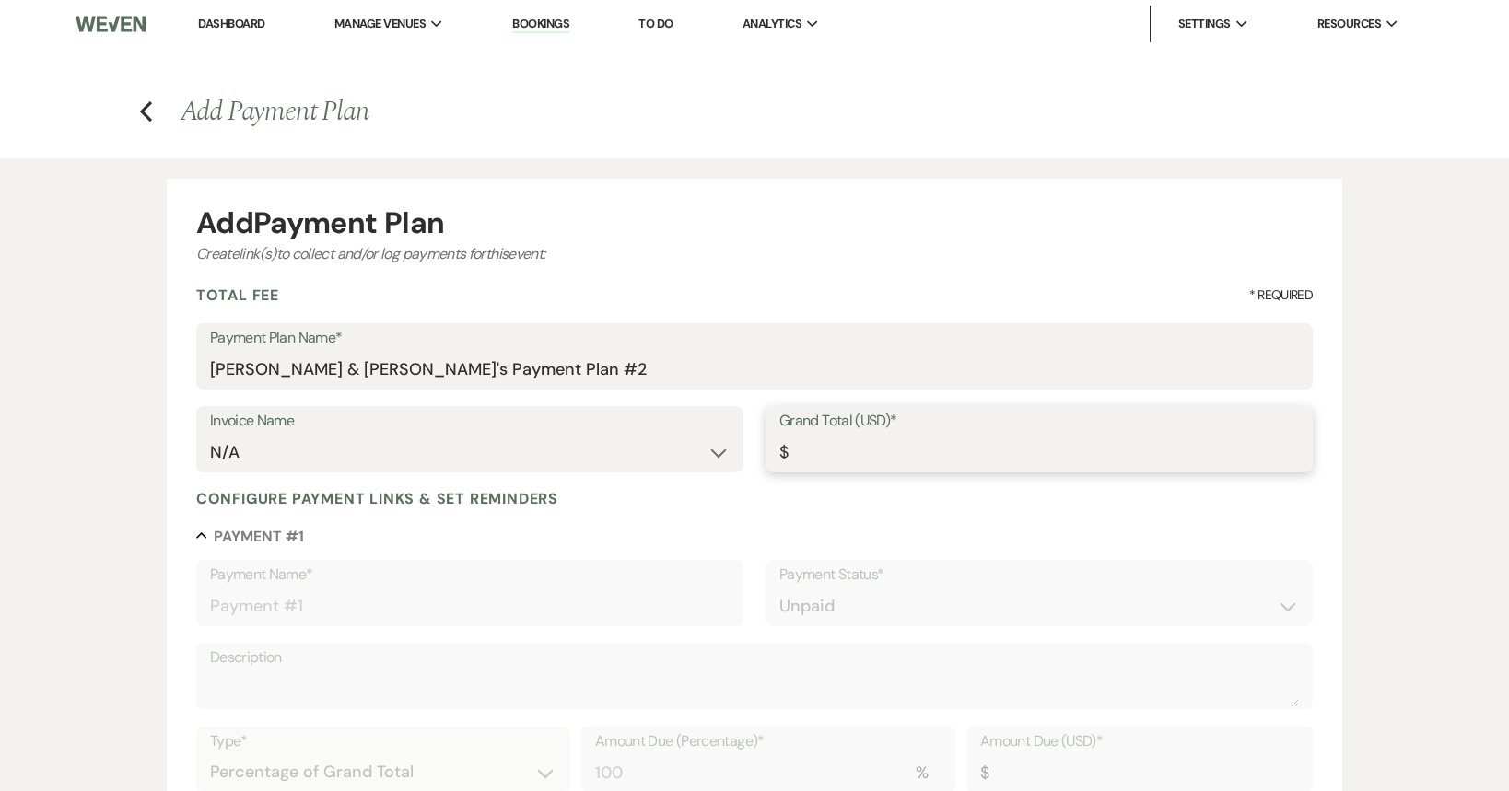
click at [845, 452] on input "Grand Total (USD)*" at bounding box center [1039, 453] width 520 height 36
type input "2"
type input "2.00"
type input "25"
type input "25.00"
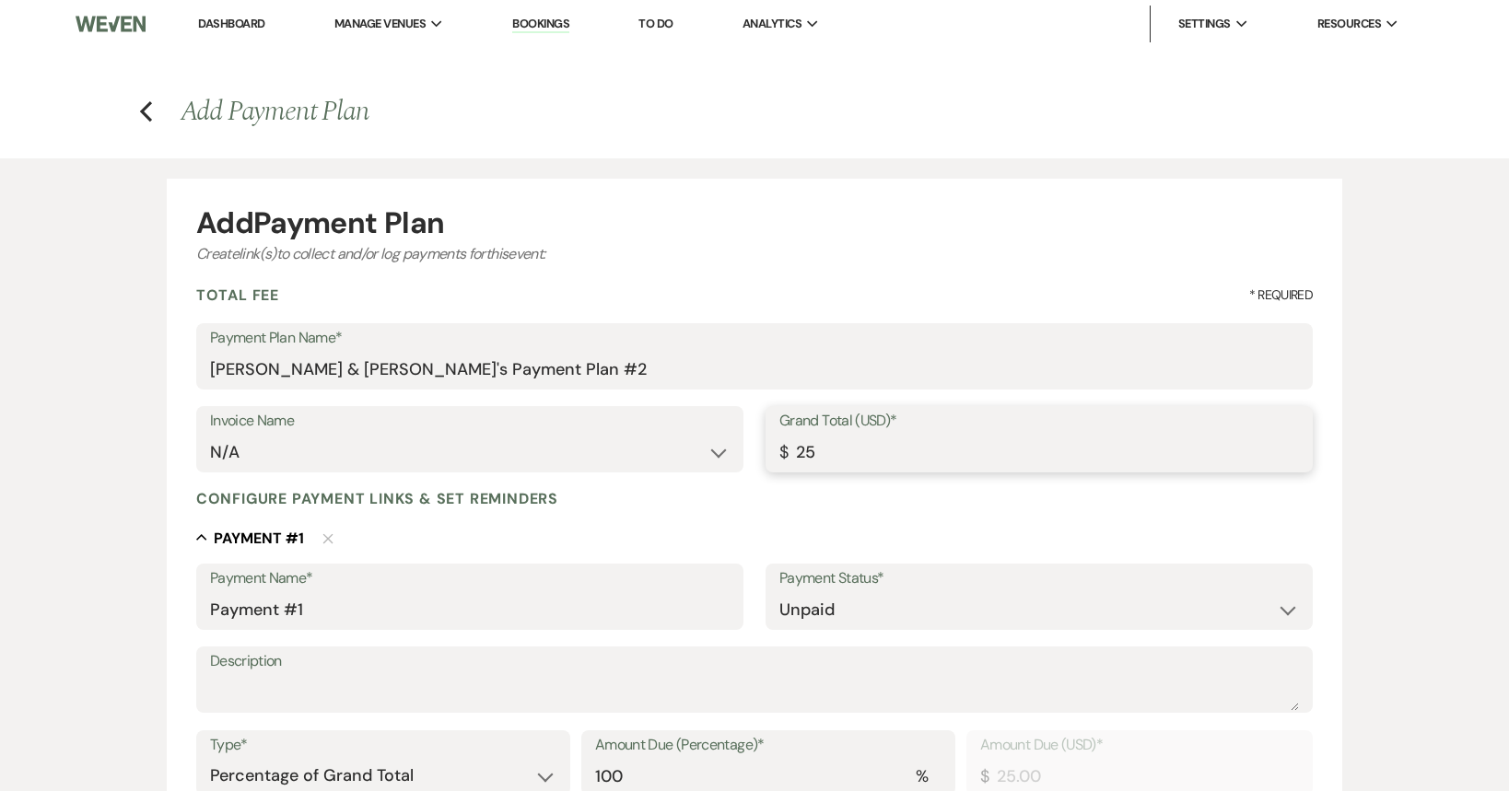
type input "250"
type input "250.00"
type input "2500"
type input "2500.00"
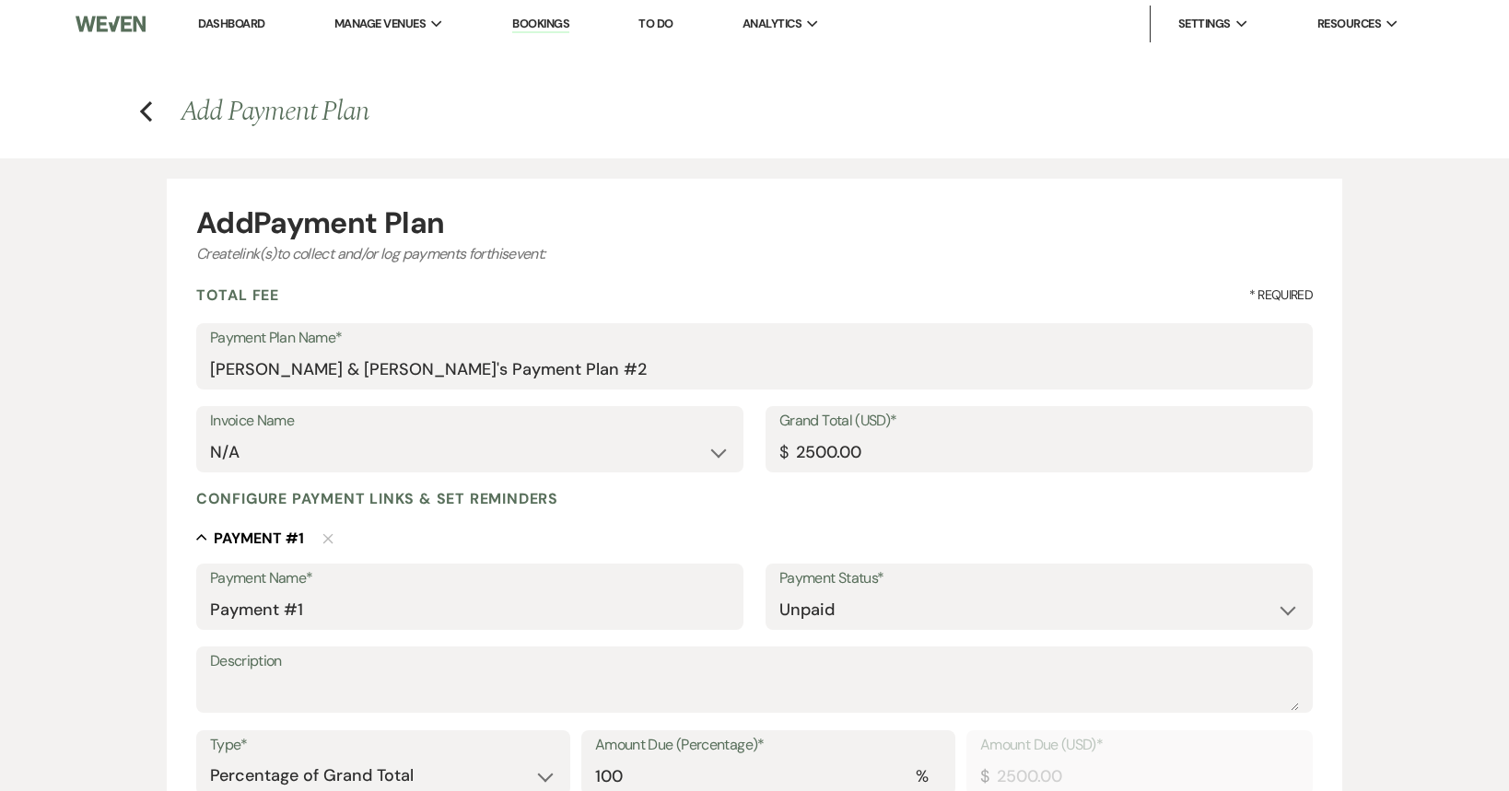
click at [1365, 431] on div "Add Payment Plan Create link(s) to collect and/or log payments for this event: …" at bounding box center [754, 720] width 1327 height 1124
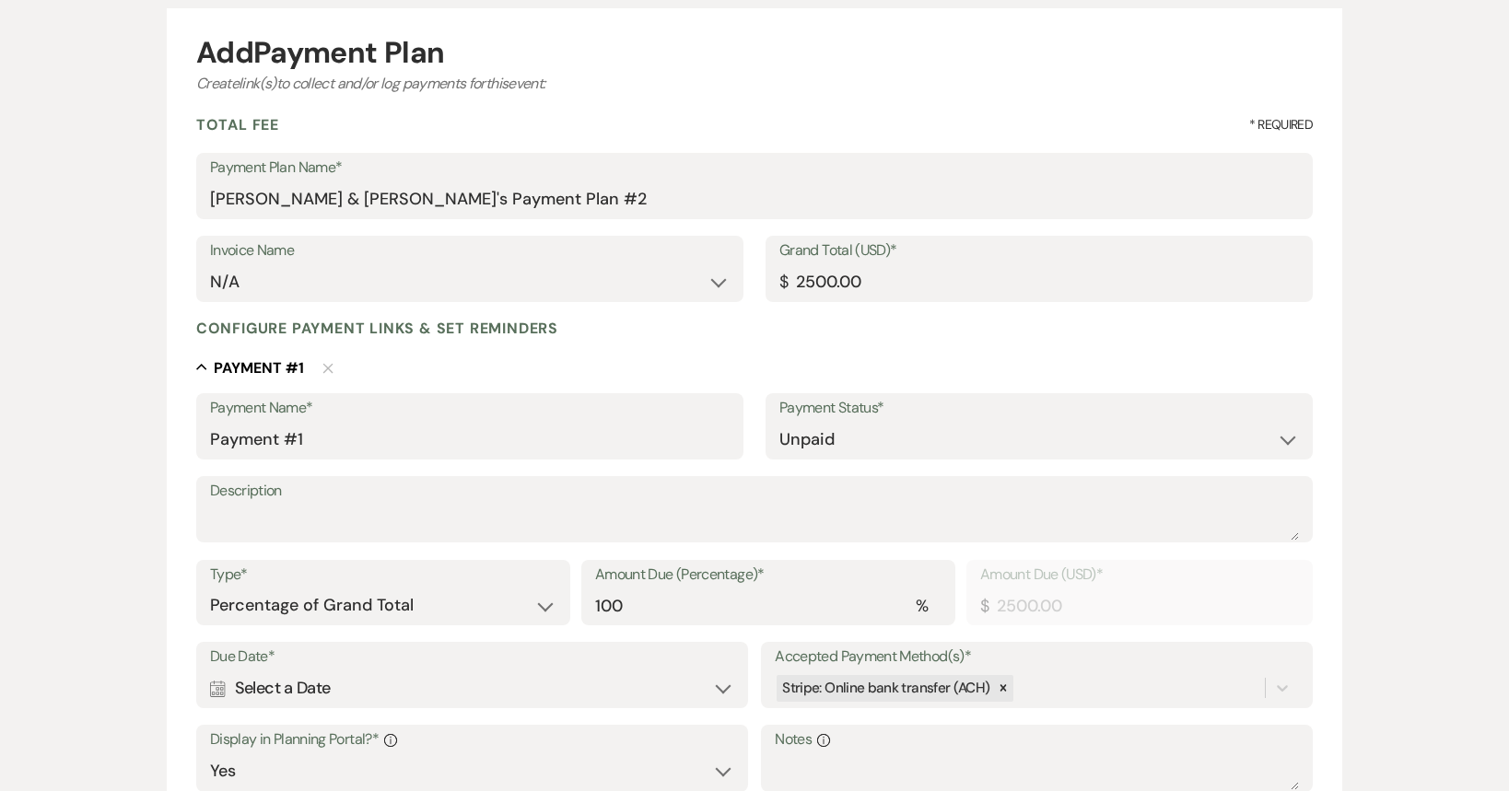
scroll to position [184, 0]
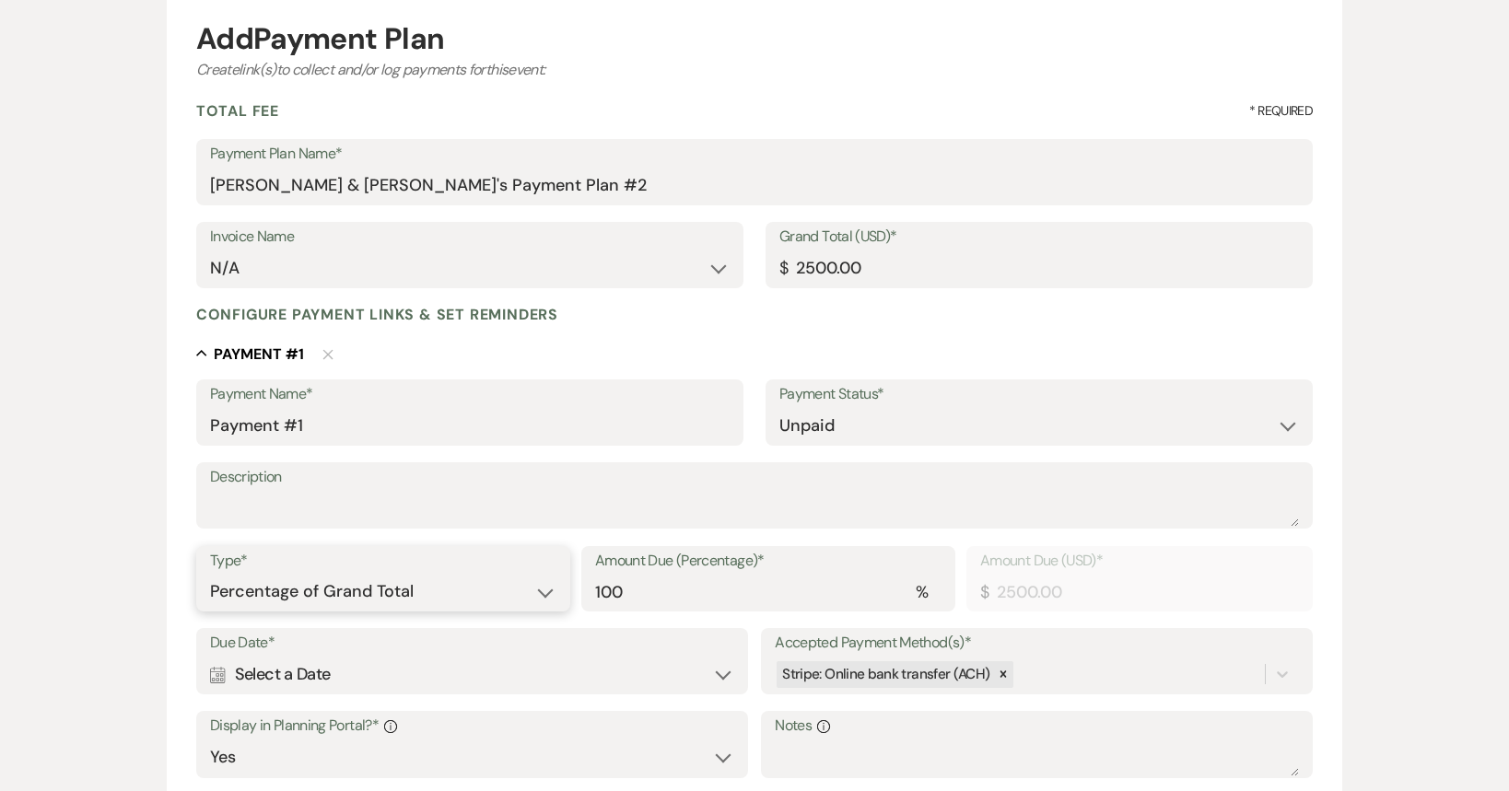
click at [402, 591] on select "Dollar Amount Percentage of Grand Total" at bounding box center [383, 592] width 346 height 36
select select "flat"
click at [210, 574] on select "Dollar Amount Percentage of Grand Total" at bounding box center [383, 592] width 346 height 36
click at [1409, 427] on div "Add Payment Plan Create link(s) to collect and/or log payments for this event: …" at bounding box center [754, 536] width 1327 height 1124
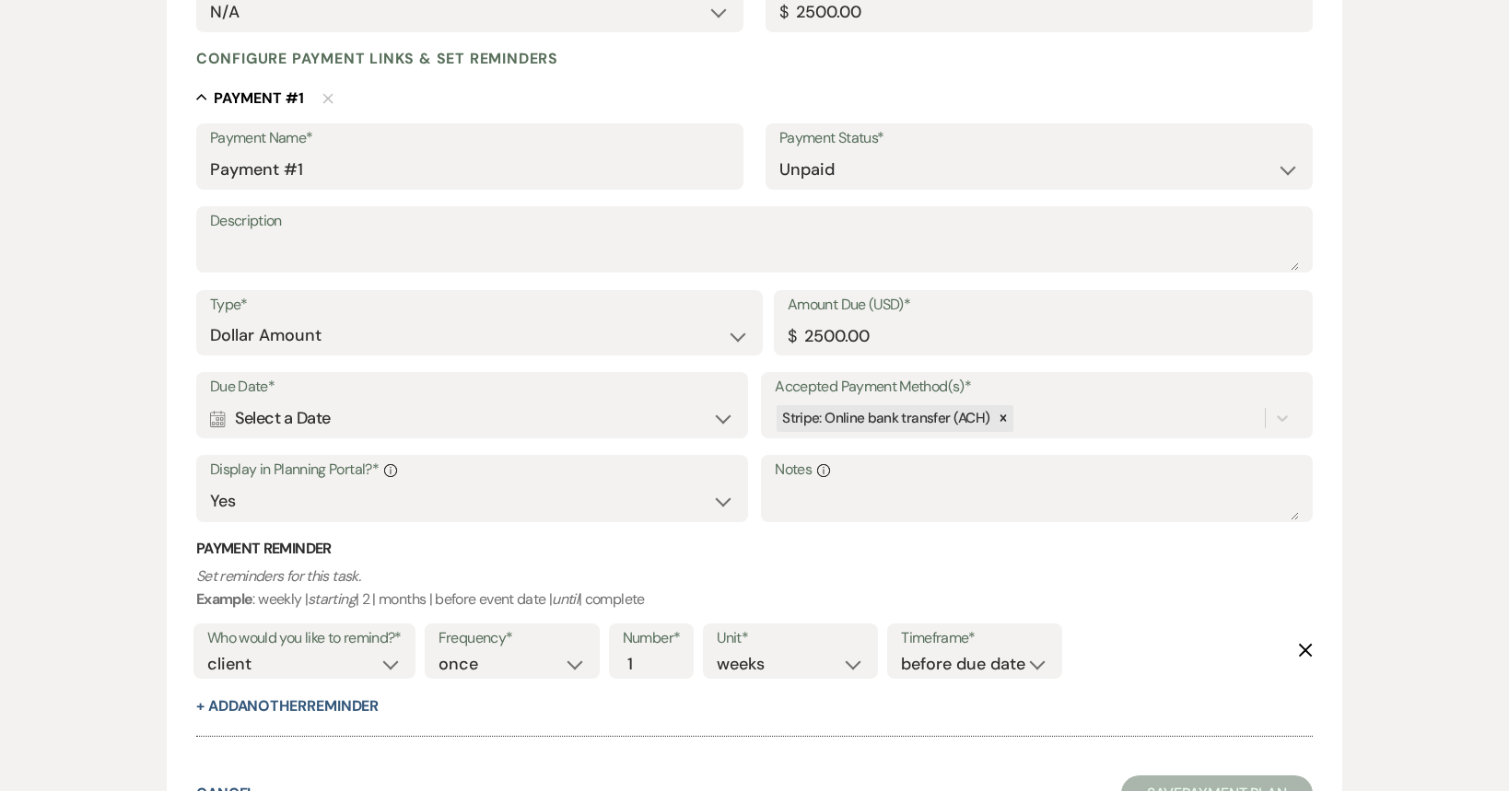
scroll to position [461, 0]
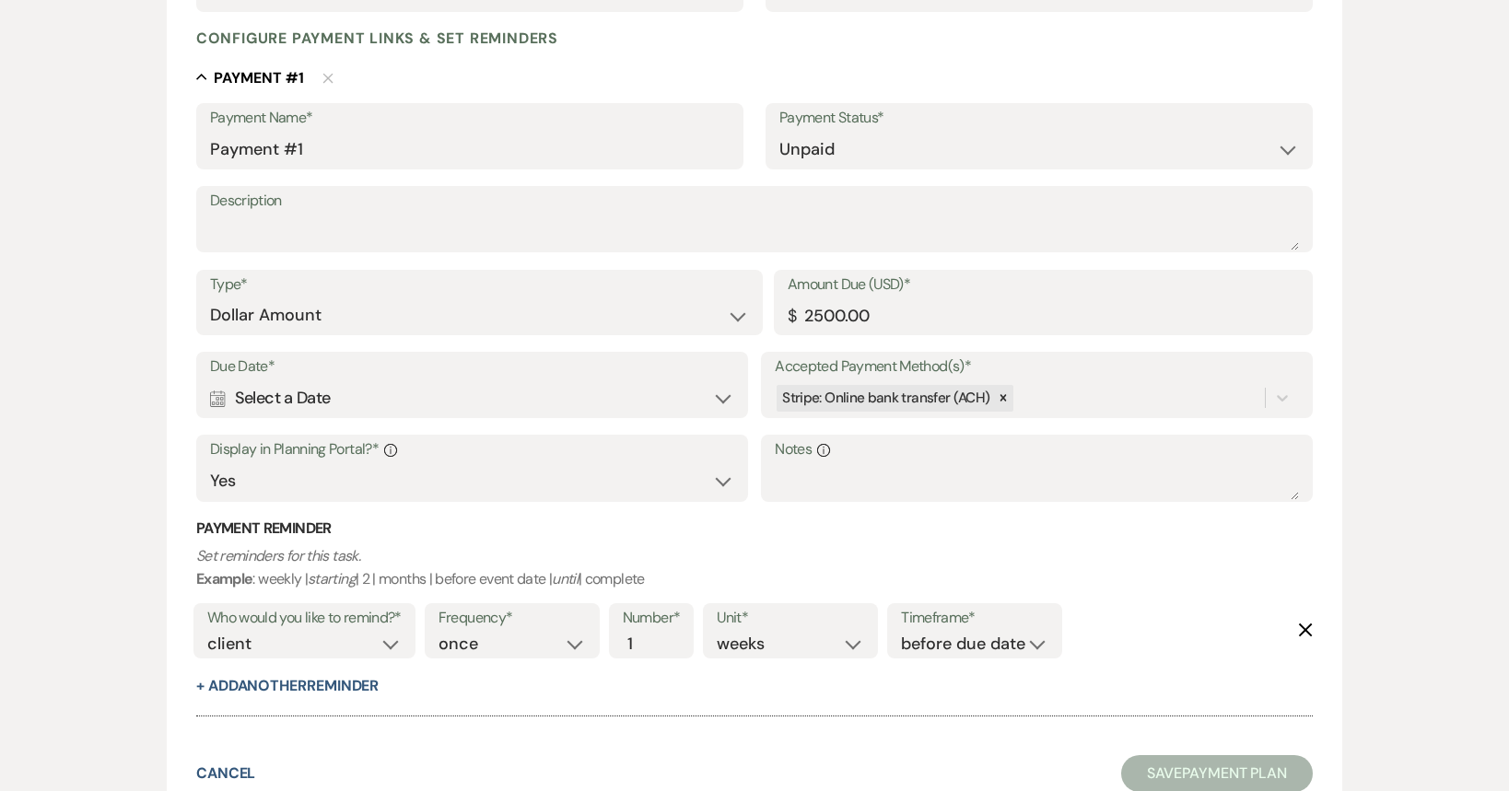
click at [416, 393] on div "Calendar Select a Date Expand" at bounding box center [472, 398] width 524 height 36
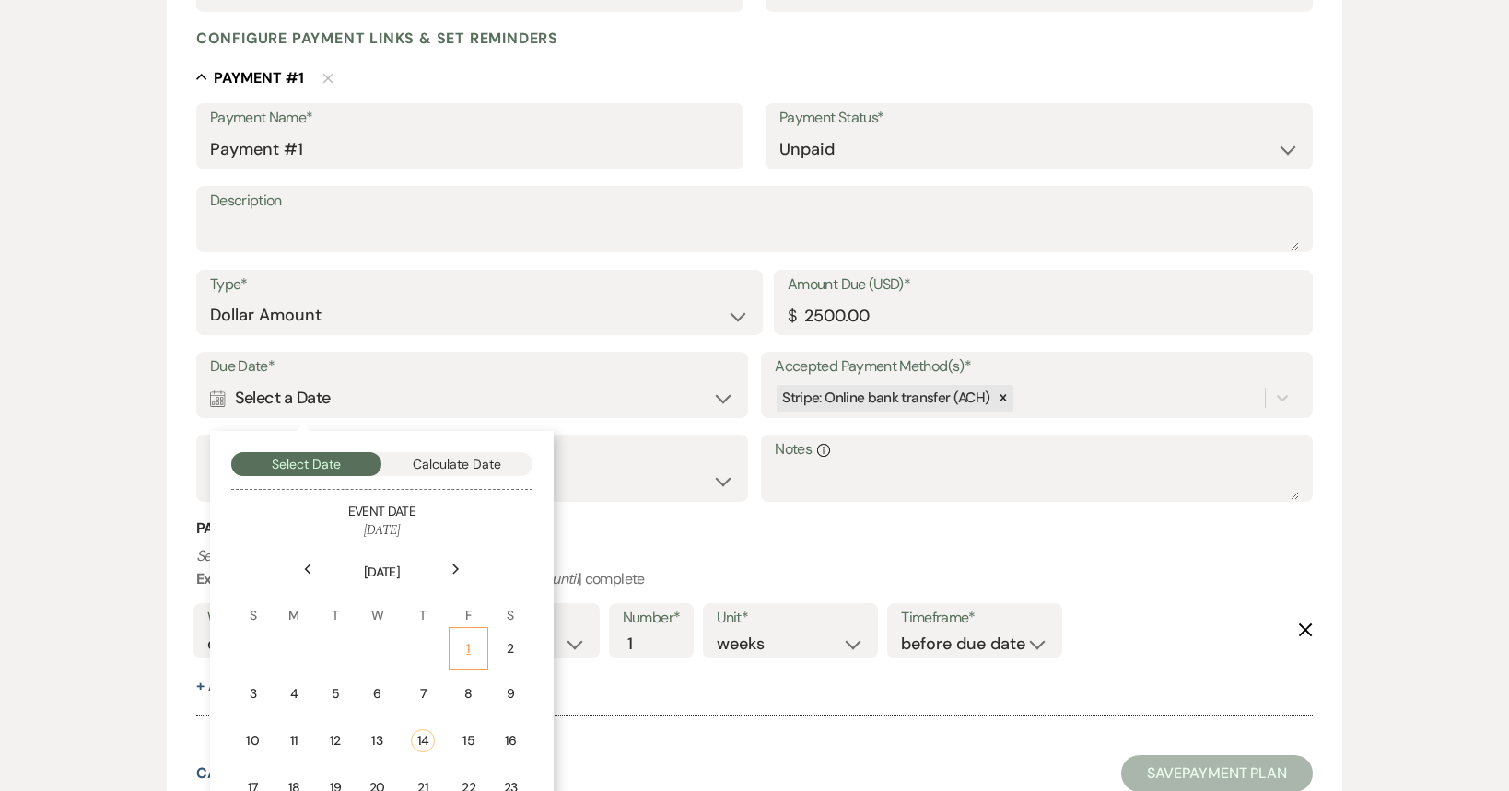
click at [467, 642] on div "1" at bounding box center [469, 648] width 16 height 19
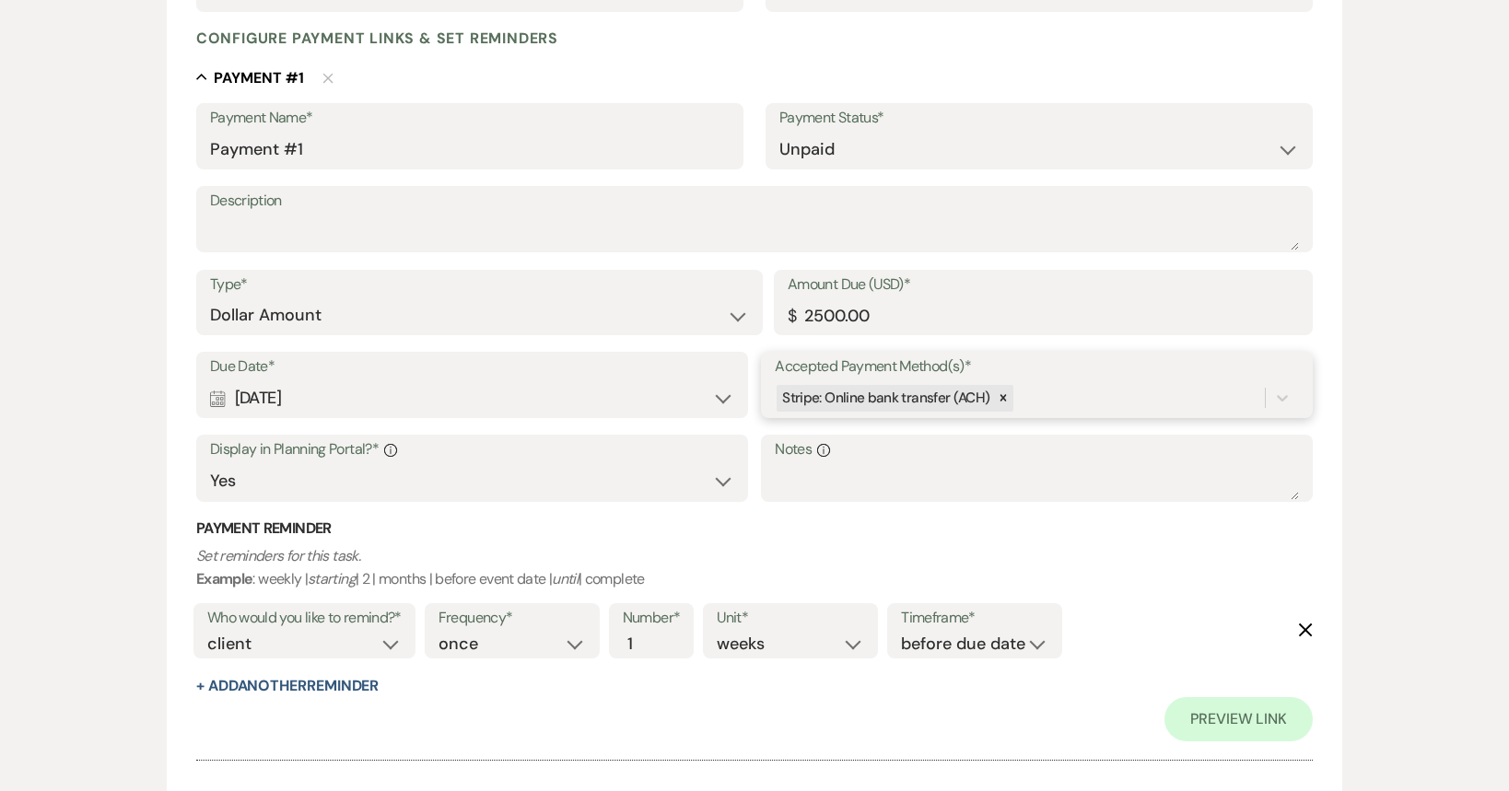
click at [1152, 405] on div "Stripe: Online bank transfer (ACH)" at bounding box center [1020, 398] width 490 height 32
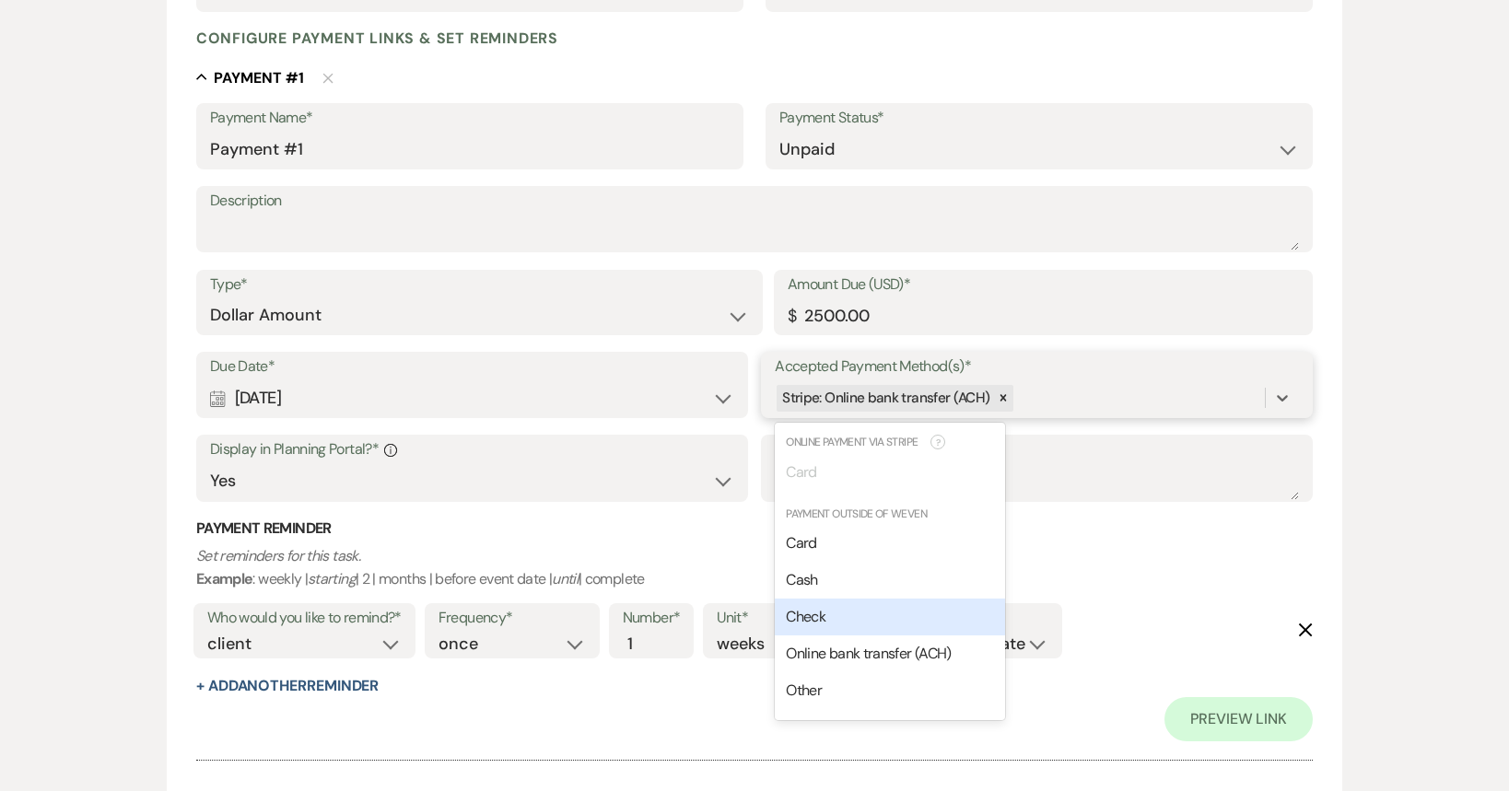
click at [866, 629] on div "Check" at bounding box center [890, 617] width 230 height 37
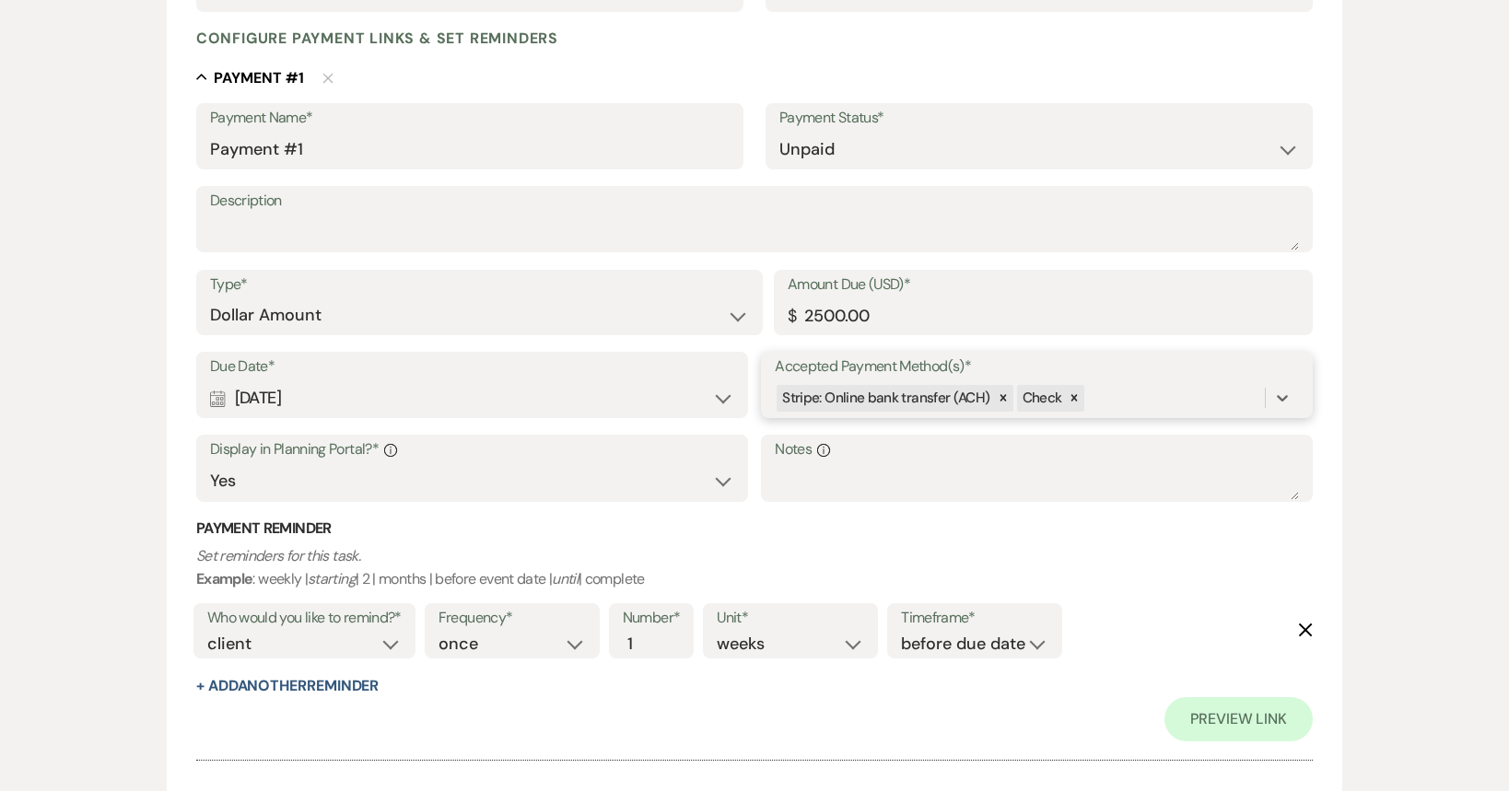
click at [1175, 404] on div "Stripe: Online bank transfer (ACH) Check" at bounding box center [1020, 398] width 490 height 32
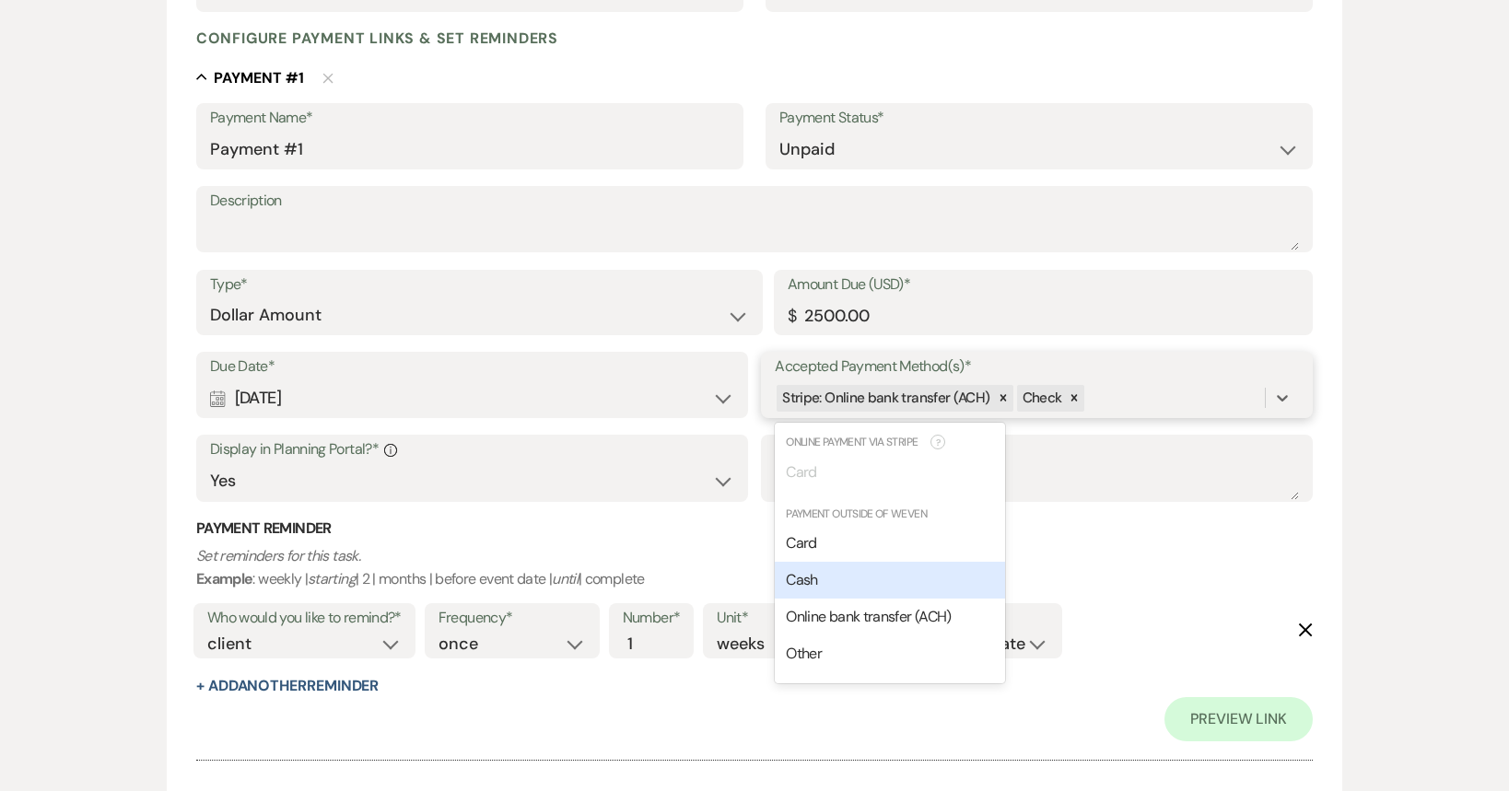
click at [825, 581] on div "Cash" at bounding box center [890, 580] width 230 height 37
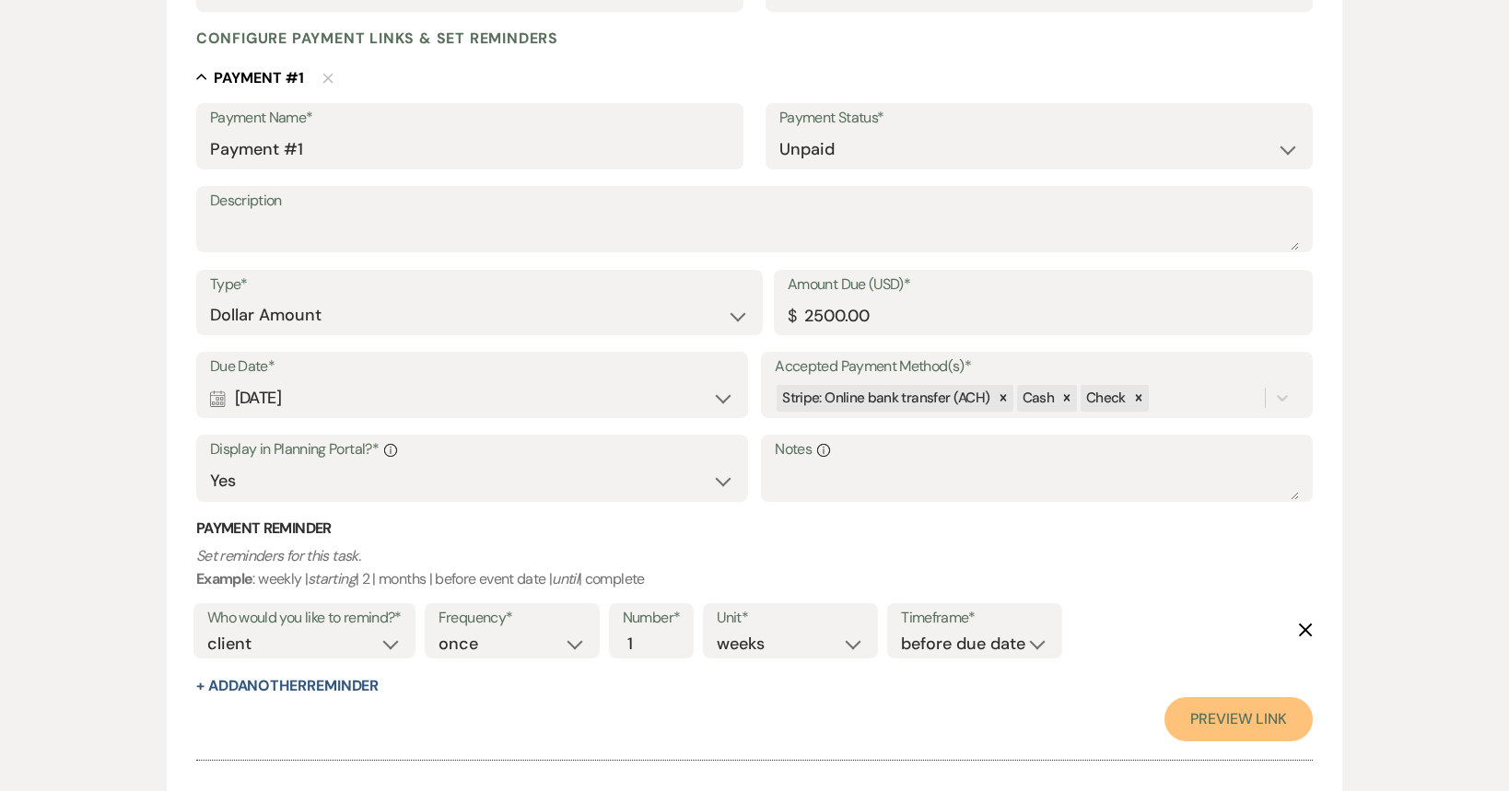
click at [1204, 722] on link "Preview Link" at bounding box center [1238, 719] width 148 height 44
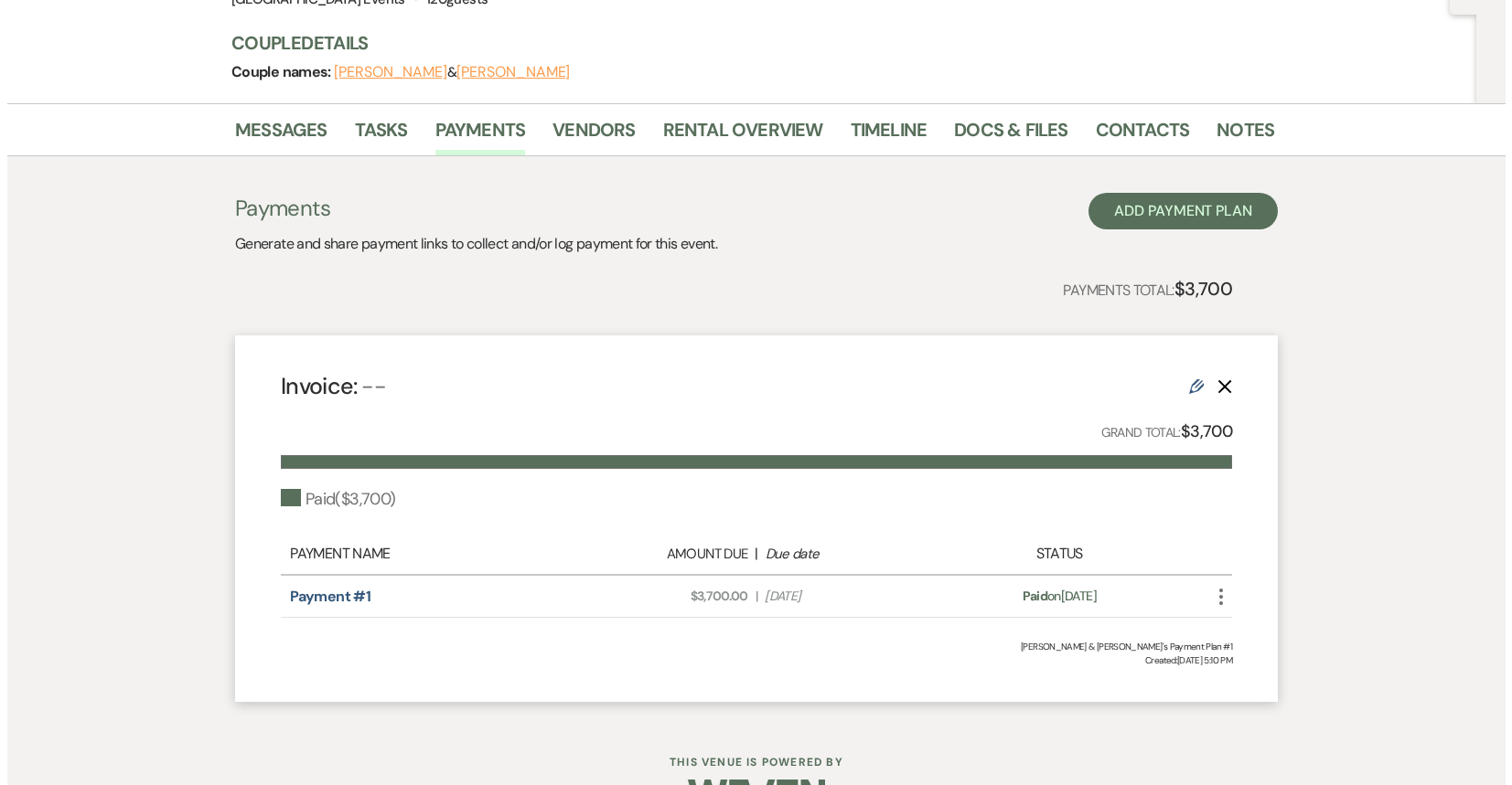
scroll to position [159, 0]
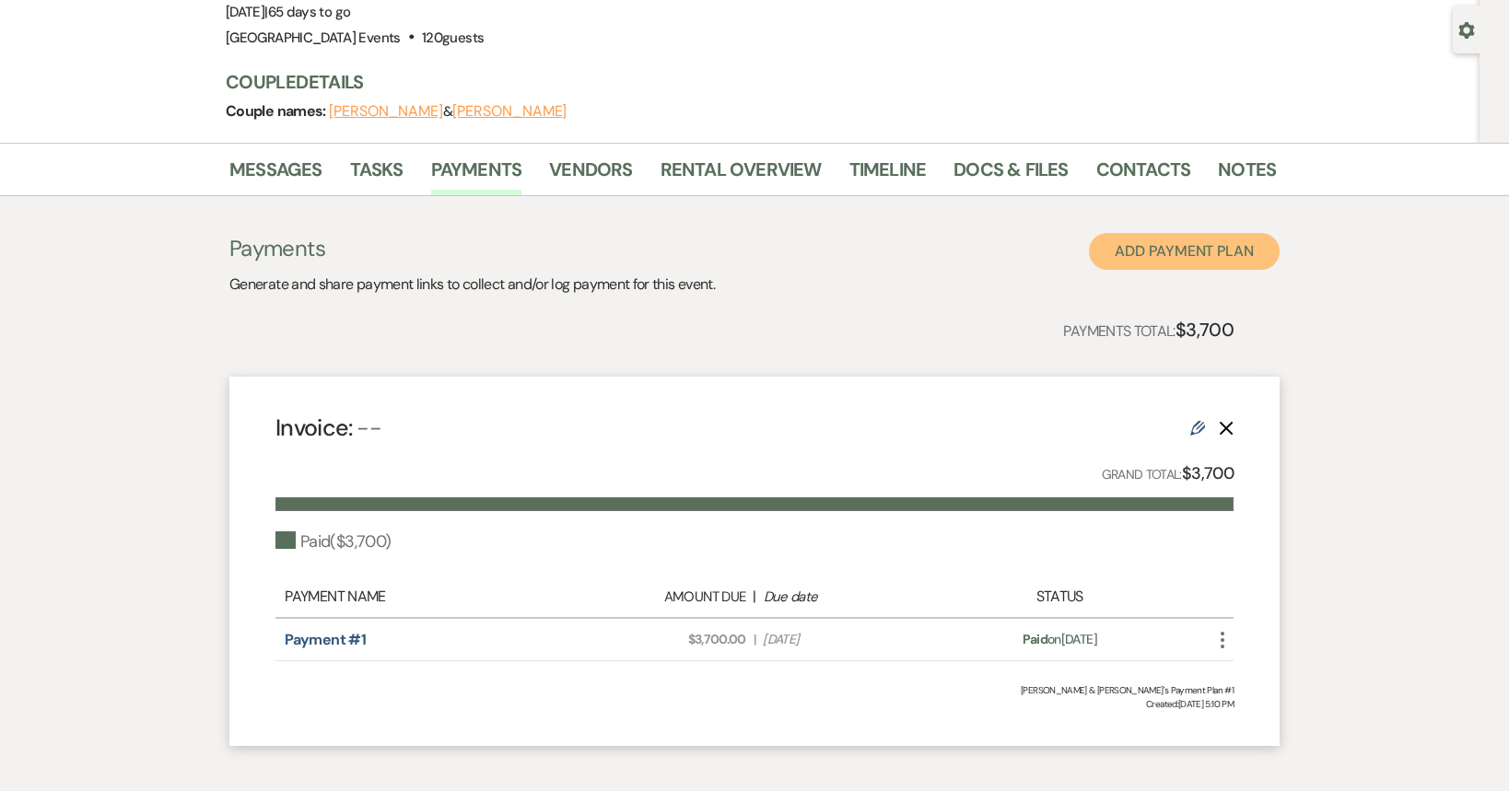
click at [1194, 263] on button "Add Payment Plan" at bounding box center [1184, 251] width 191 height 37
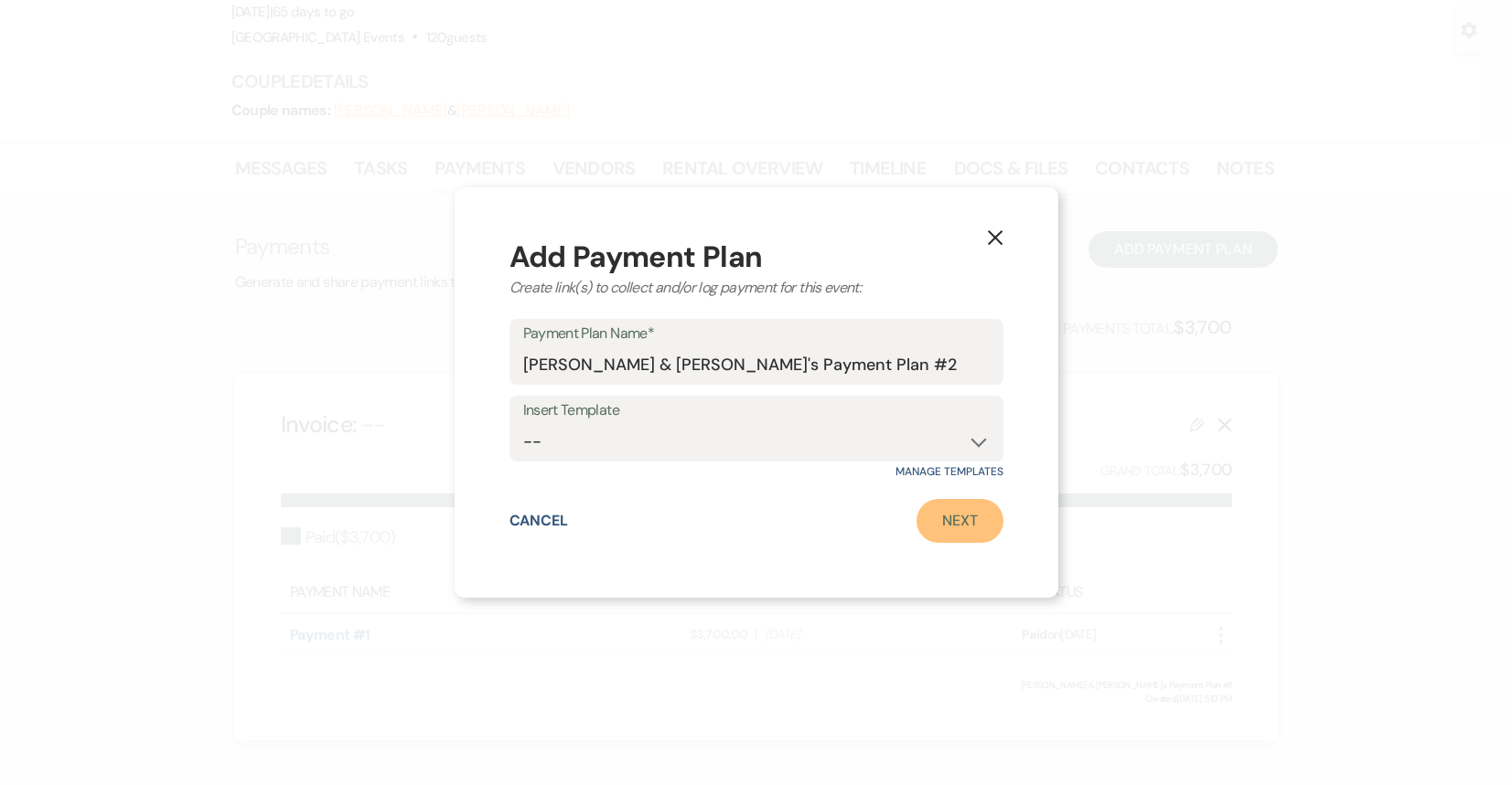
click at [969, 518] on link "Next" at bounding box center [960, 521] width 87 height 44
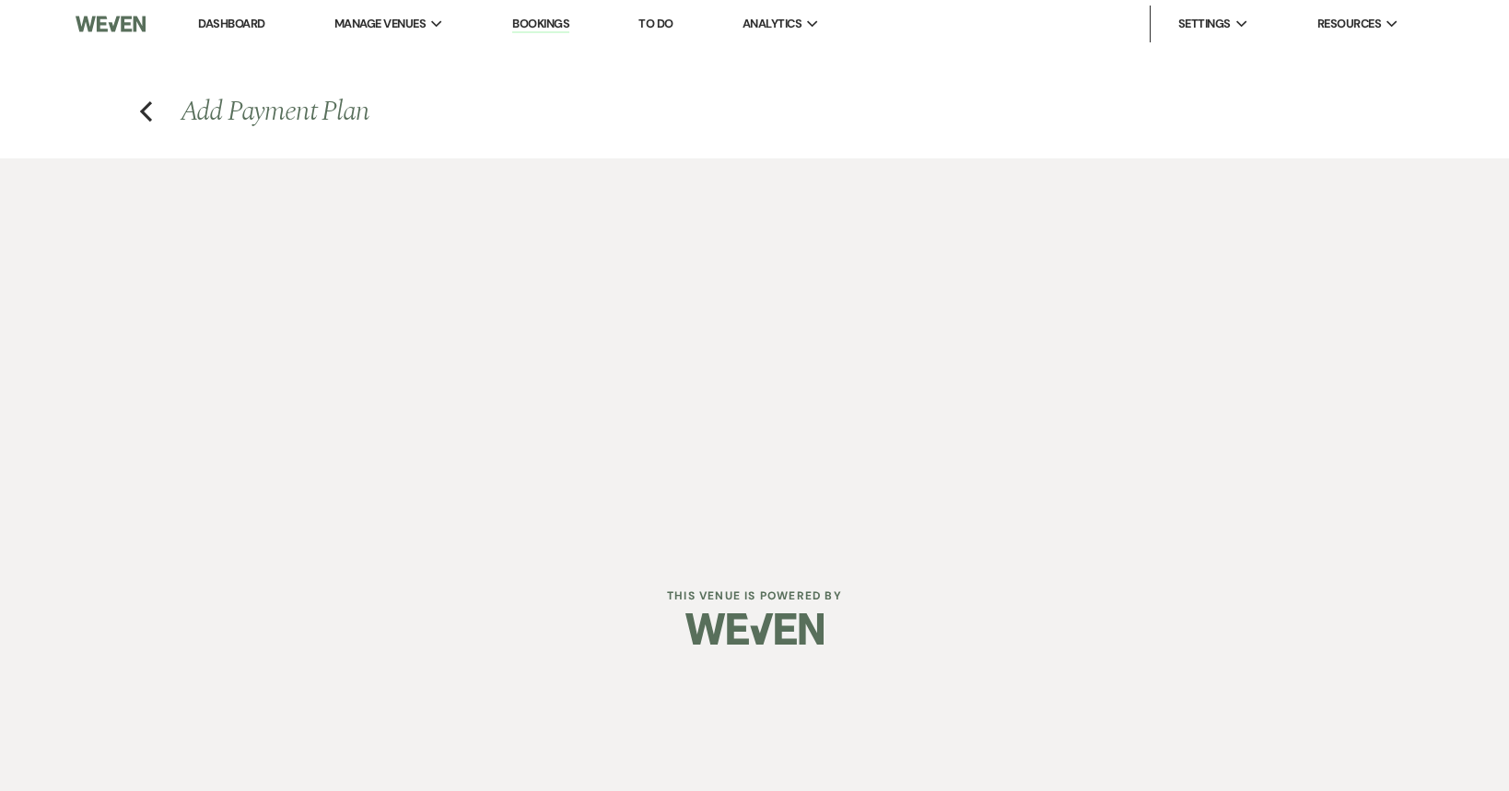
select select "2"
select select "percentage"
select select "true"
select select "client"
select select "weeks"
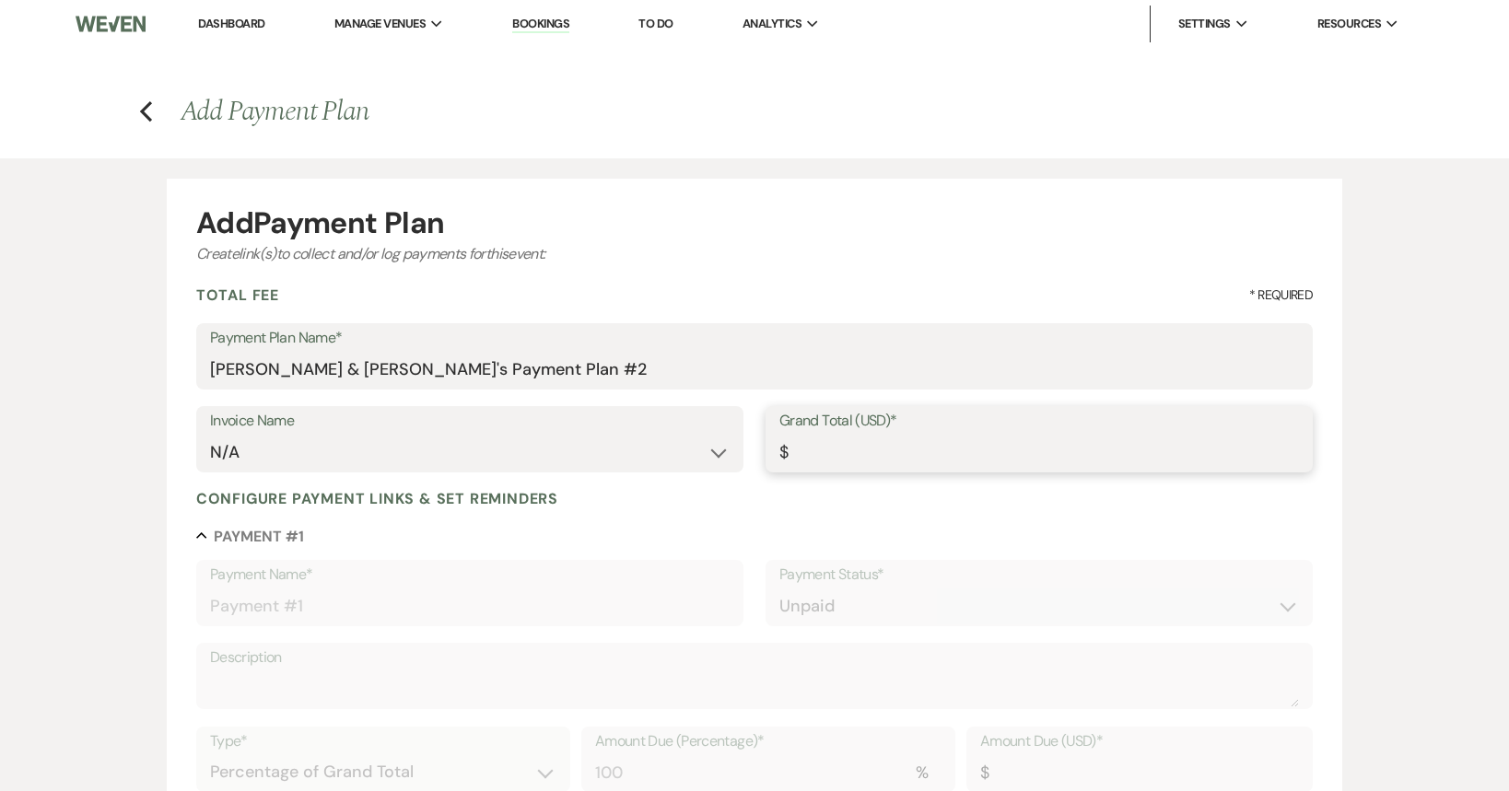
click at [823, 440] on input "Grand Total (USD)*" at bounding box center [1039, 453] width 520 height 36
type input "2"
type input "2.00"
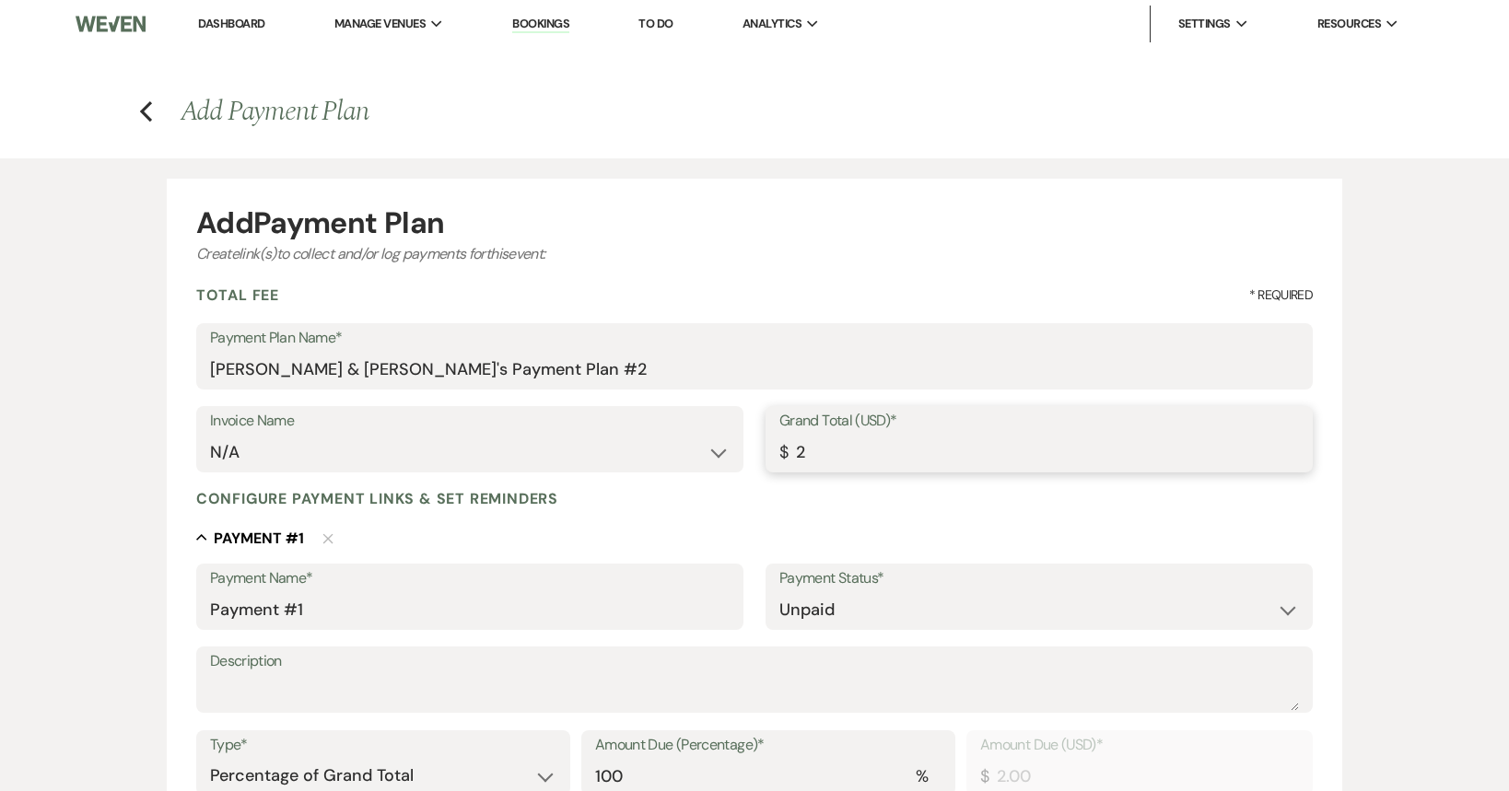
type input "25"
type input "25.00"
type input "250"
type input "250.00"
type input "2500"
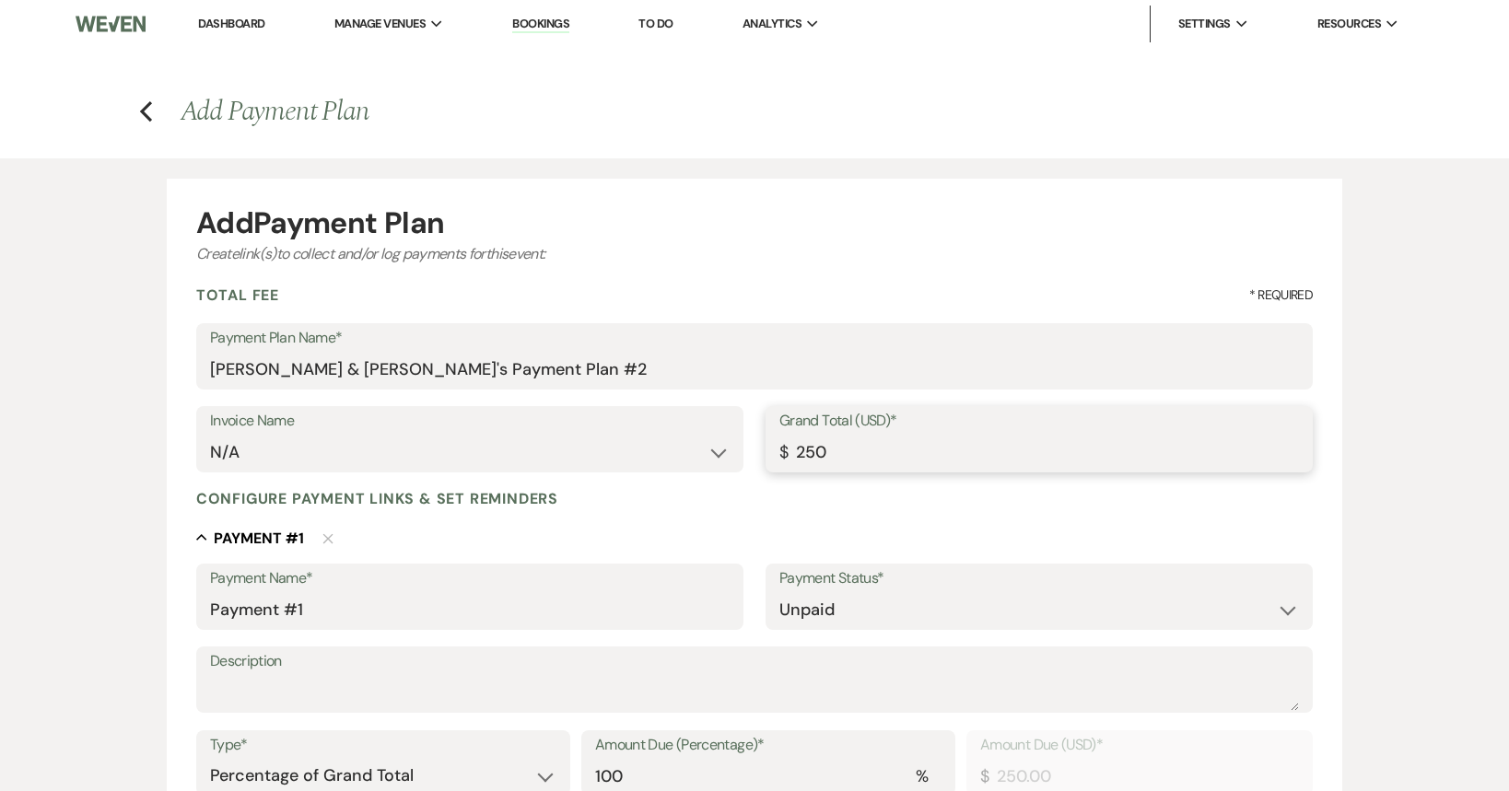
type input "2500.00"
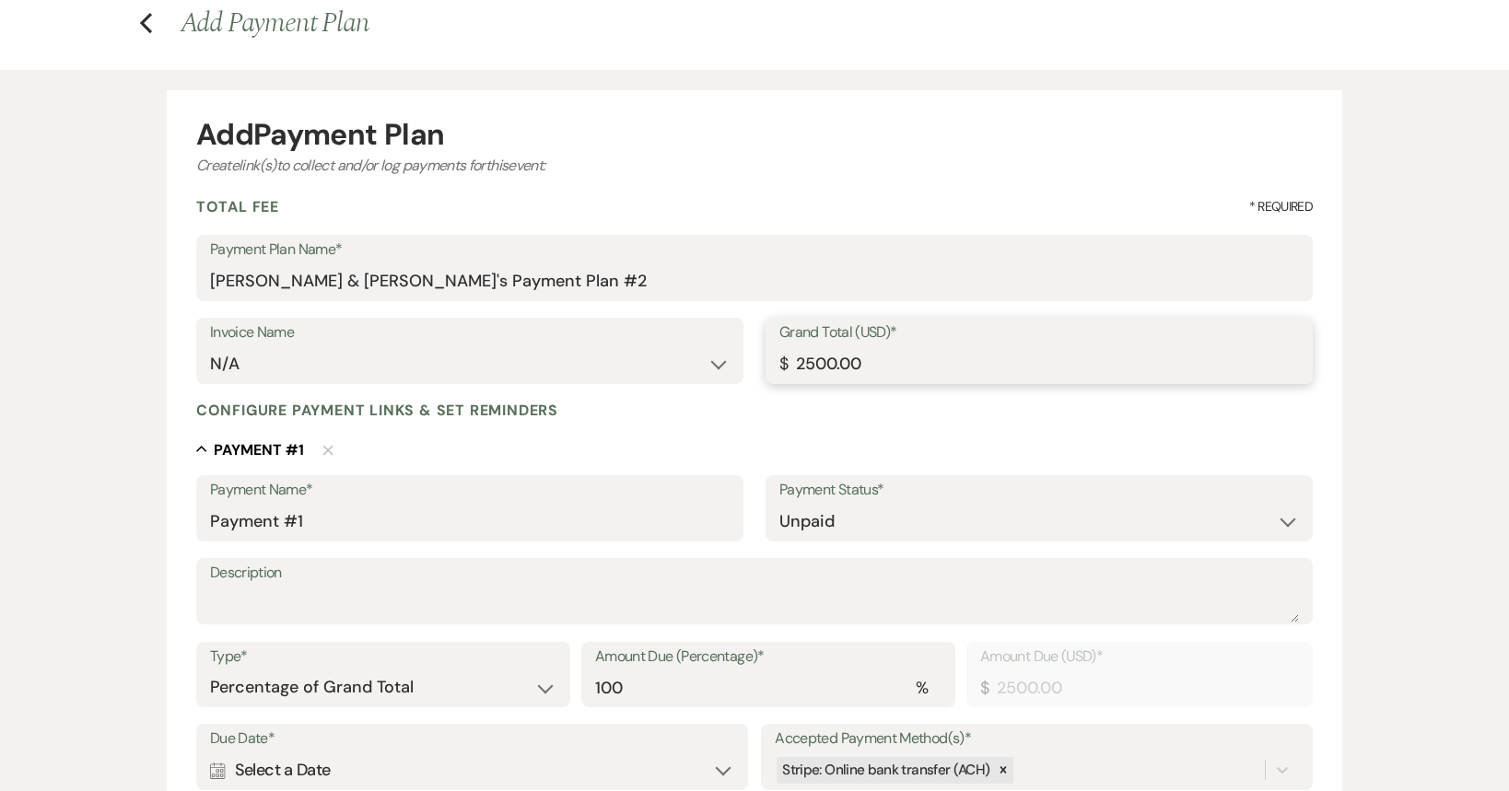
scroll to position [276, 0]
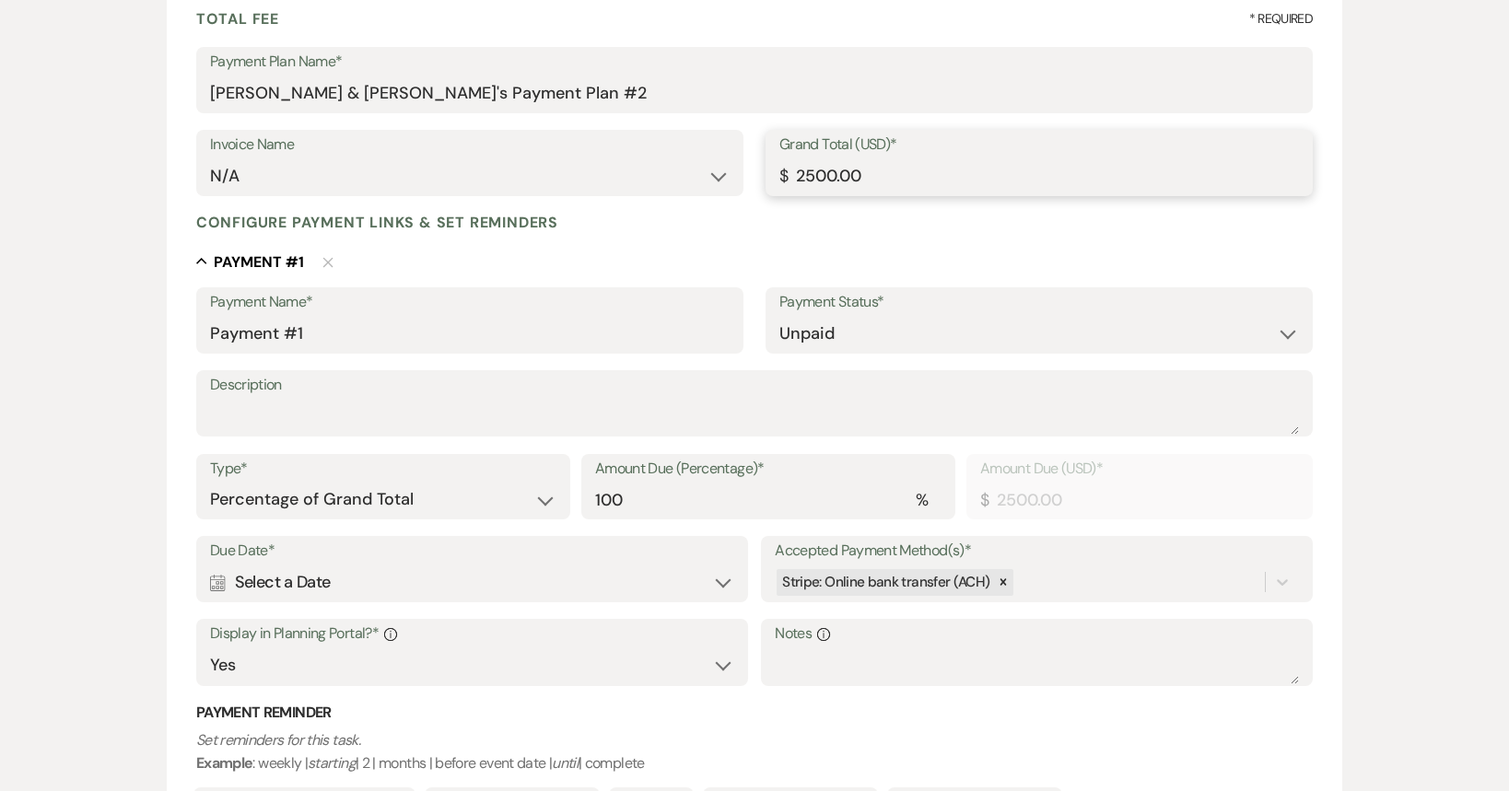
type input "2500.00"
drag, startPoint x: 318, startPoint y: 336, endPoint x: 43, endPoint y: 332, distance: 274.6
click at [43, 332] on div "Add Payment Plan Create link(s) to collect and/or log payments for this event: …" at bounding box center [754, 444] width 1509 height 1124
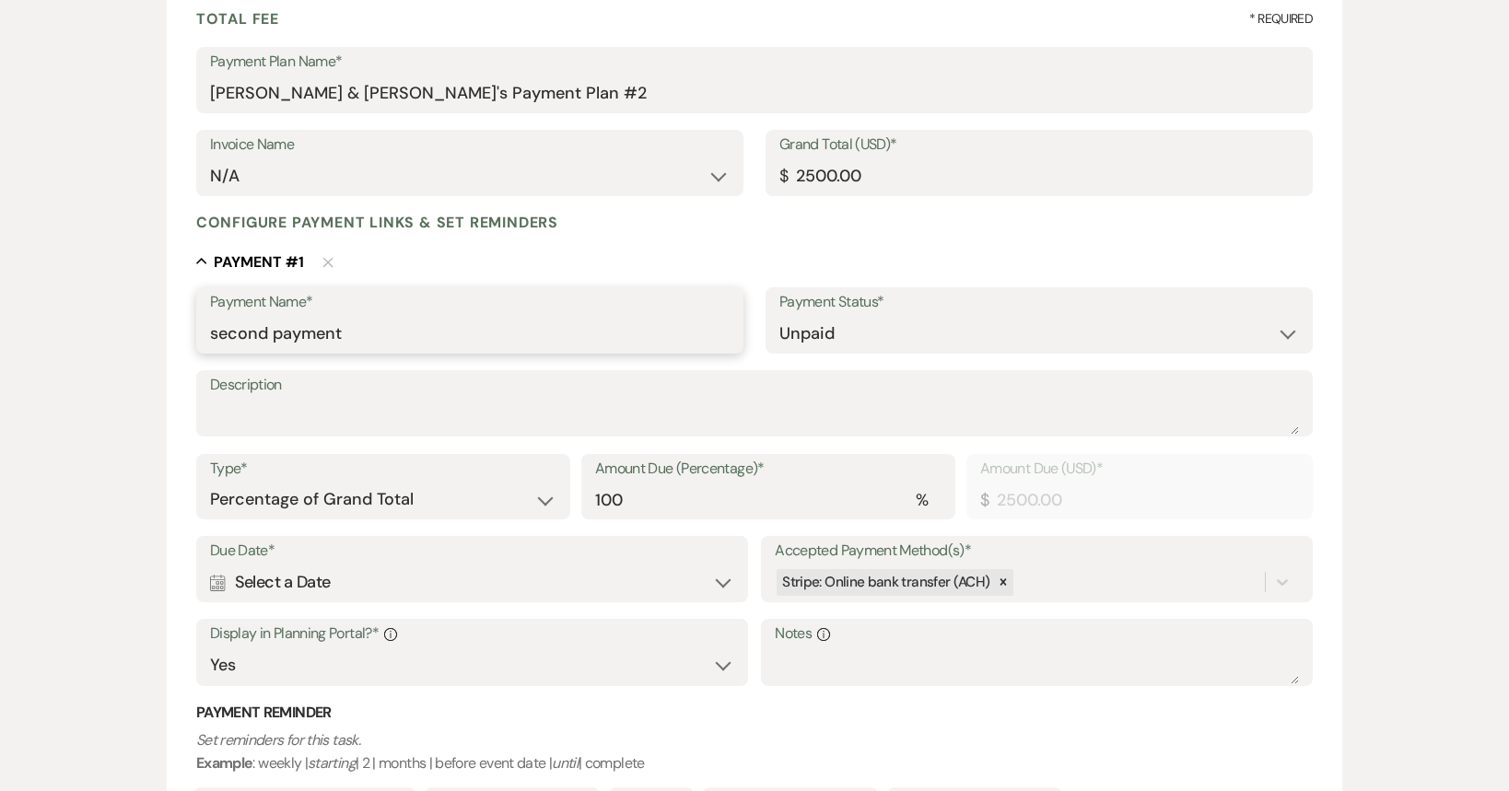
type input "second payment"
click at [497, 503] on select "Dollar Amount Percentage of Grand Total" at bounding box center [383, 500] width 346 height 36
select select "flat"
click at [210, 482] on select "Dollar Amount Percentage of Grand Total" at bounding box center [383, 500] width 346 height 36
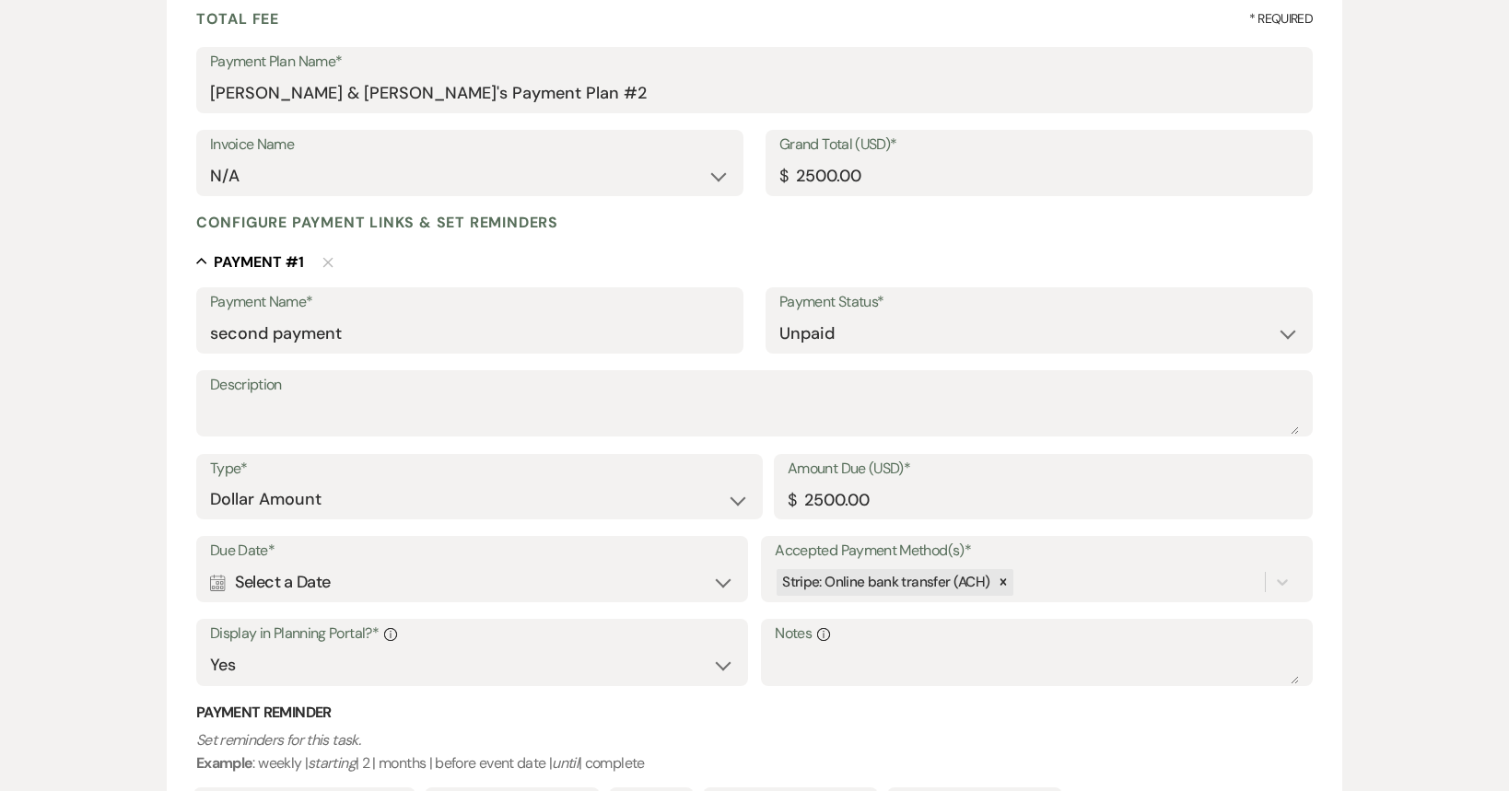
click at [439, 582] on div "Calendar Select a Date Expand" at bounding box center [472, 583] width 524 height 36
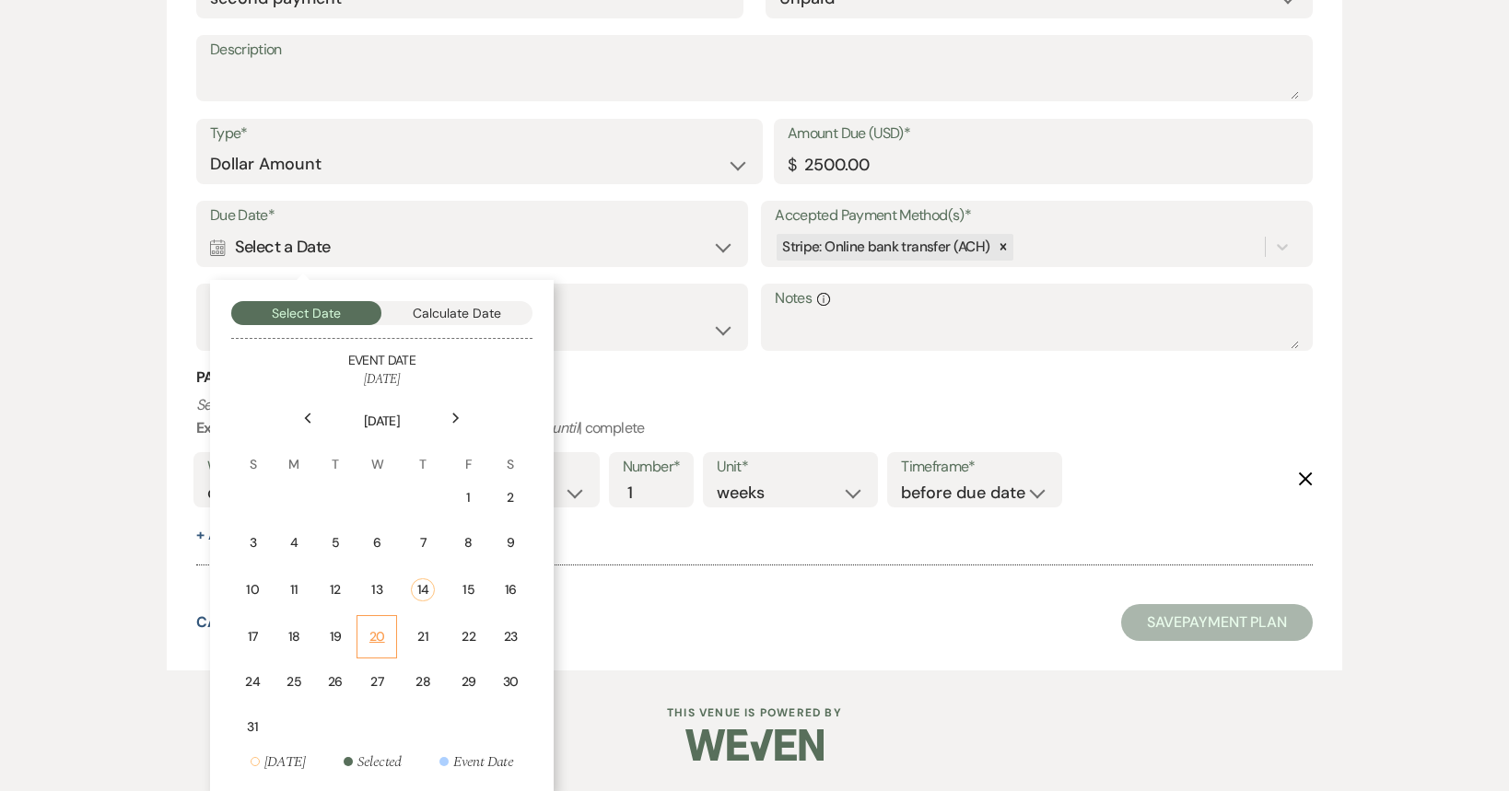
scroll to position [614, 0]
click at [462, 501] on div "1" at bounding box center [469, 494] width 16 height 19
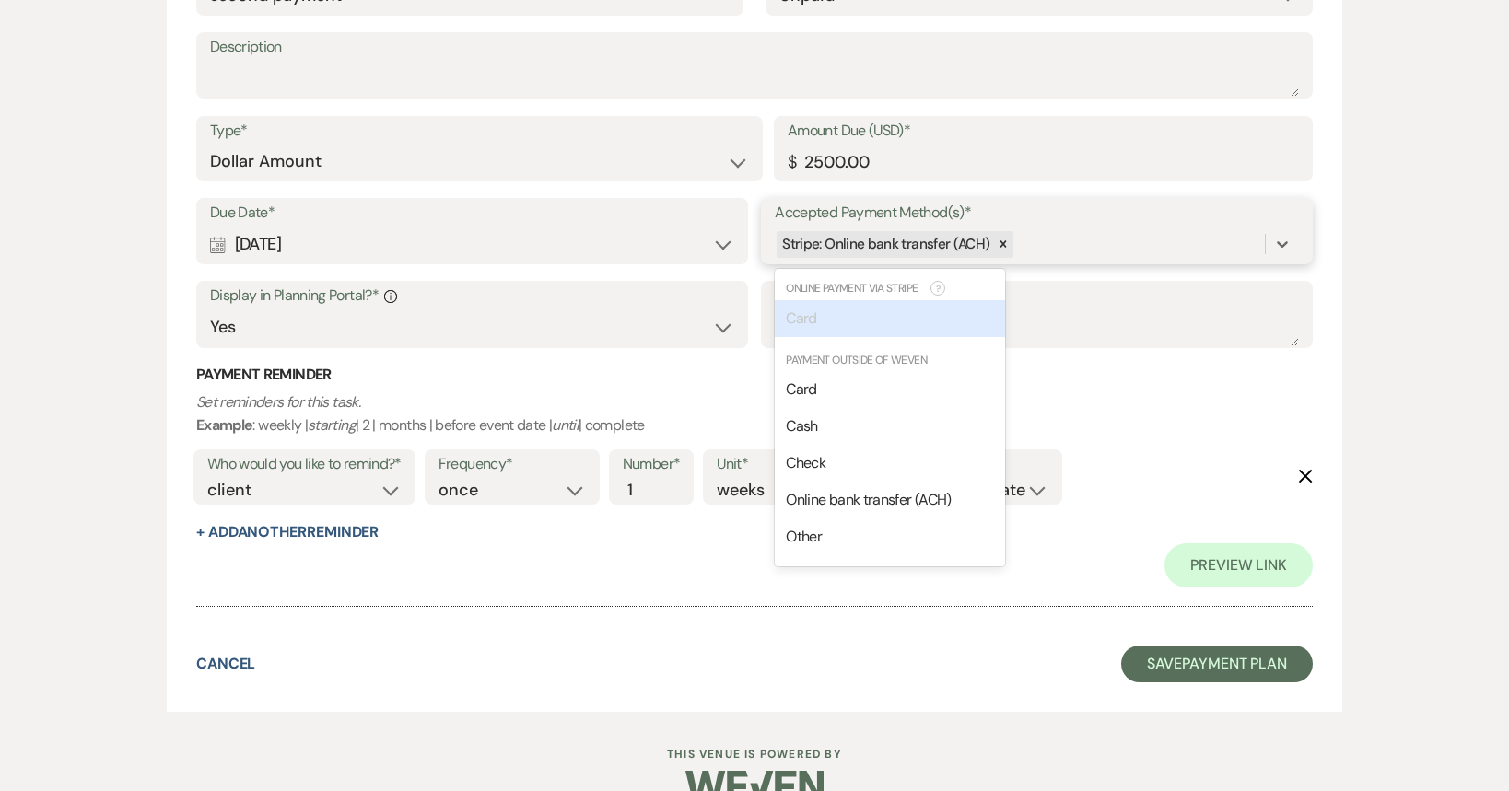
click at [1019, 234] on div "Stripe: Online bank transfer (ACH)" at bounding box center [1020, 244] width 490 height 32
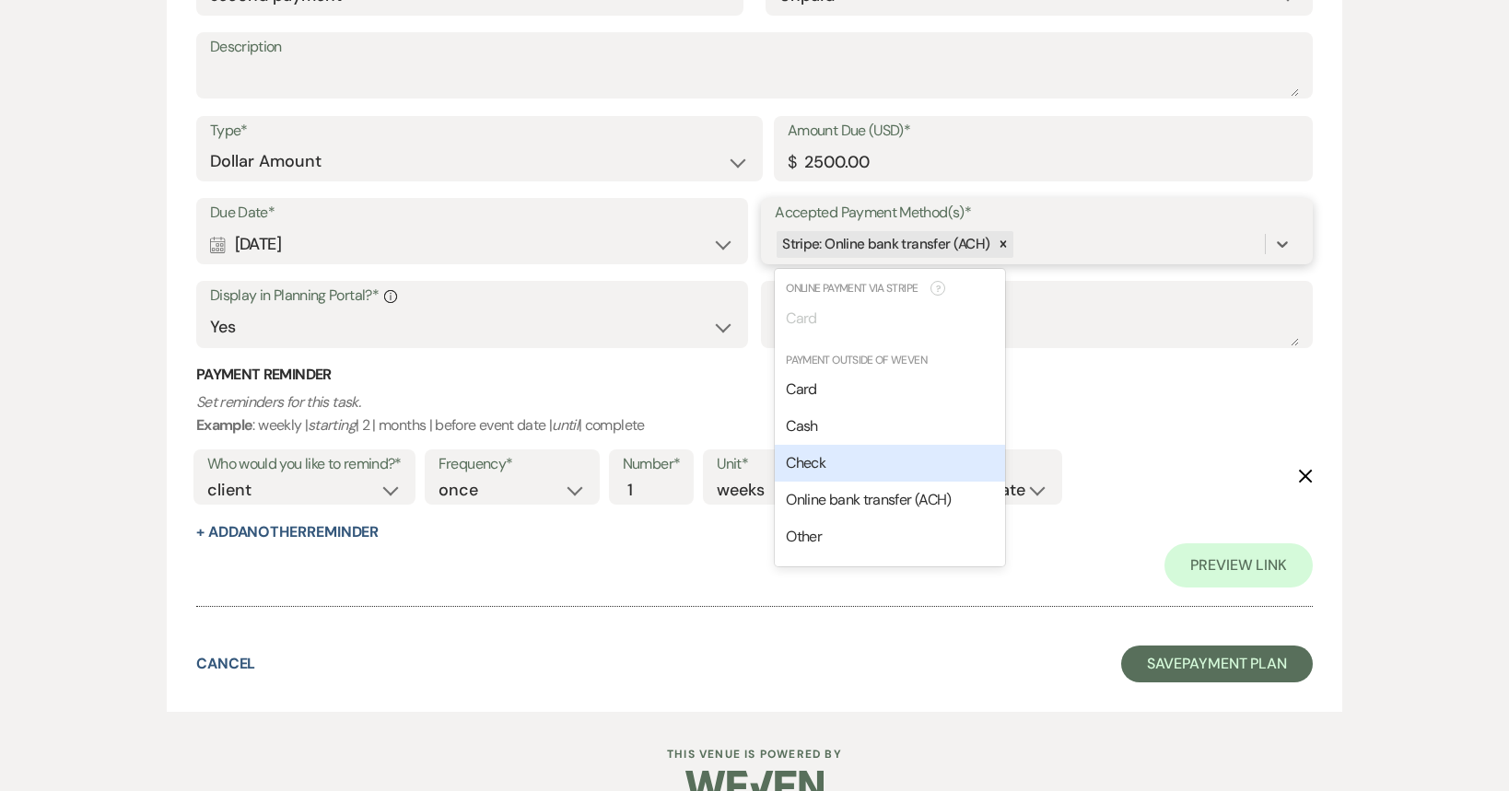
click at [833, 455] on div "Check" at bounding box center [890, 463] width 230 height 37
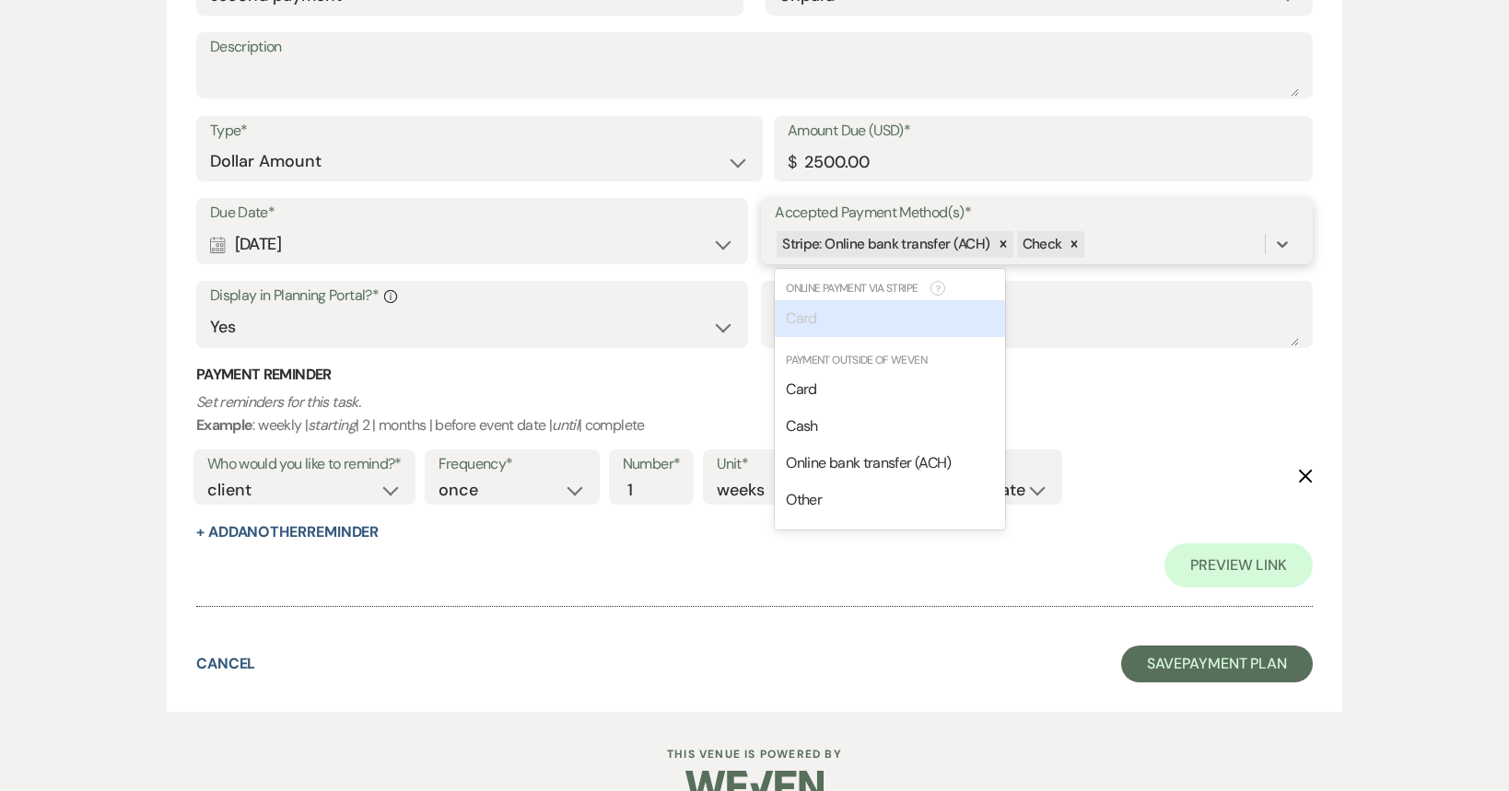
click at [1121, 234] on div "Stripe: Online bank transfer (ACH) Check" at bounding box center [1020, 244] width 490 height 32
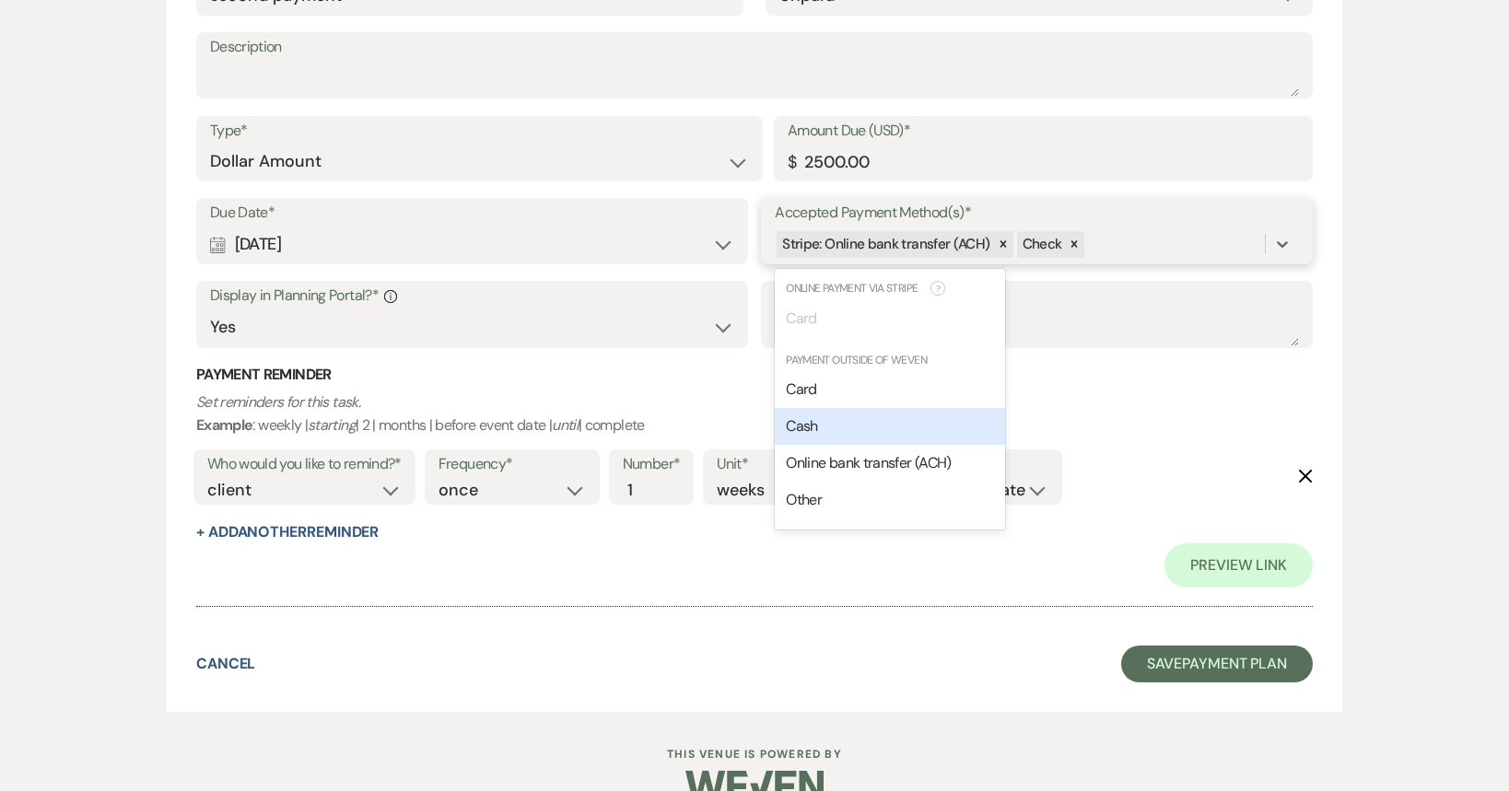
click at [898, 422] on div "Cash" at bounding box center [890, 426] width 230 height 37
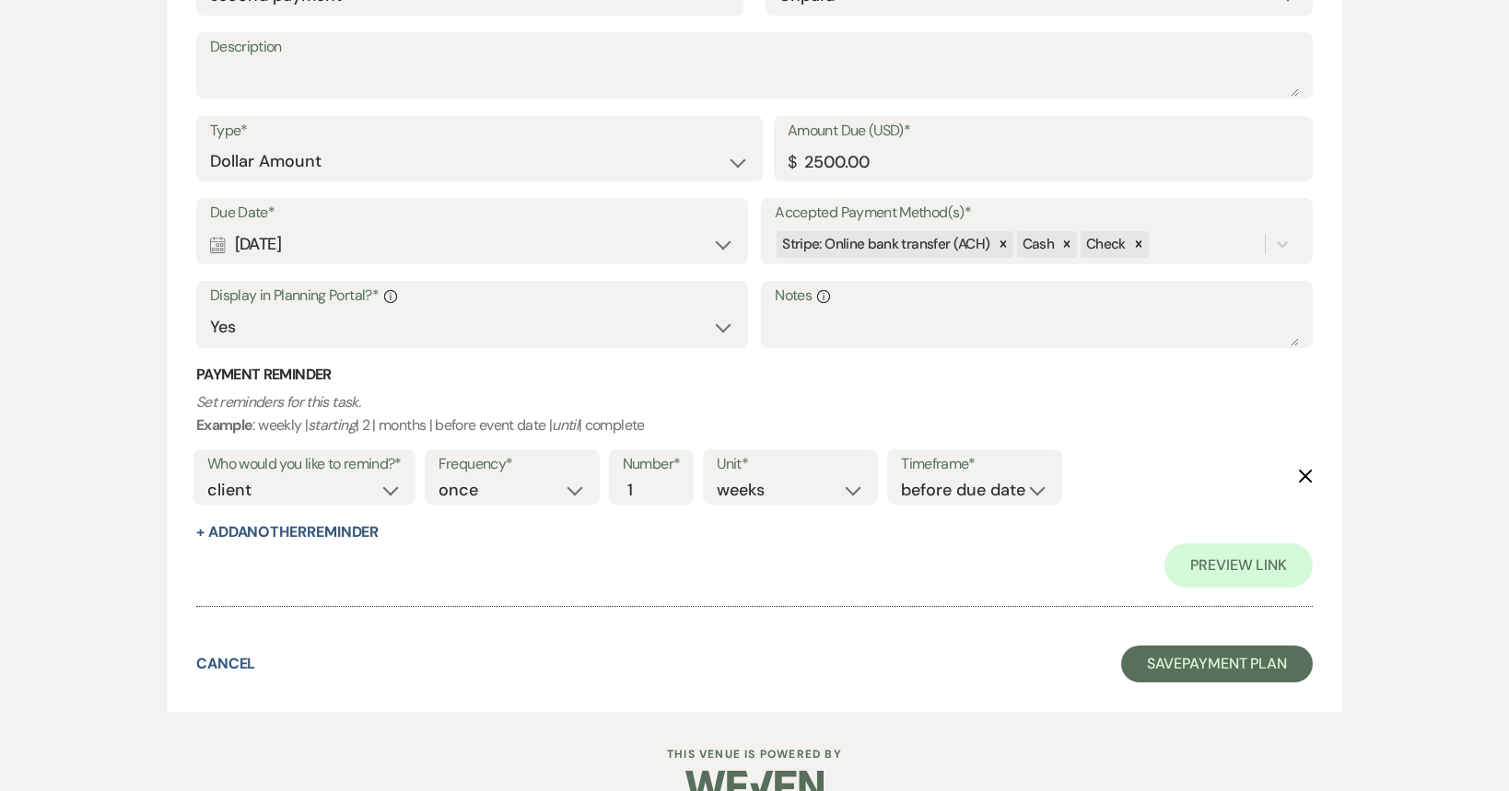
click at [939, 401] on p "Set reminders for this task. Example : weekly | starting | 2 | months | before …" at bounding box center [754, 414] width 1117 height 47
click at [1173, 662] on button "Save Payment Plan" at bounding box center [1217, 664] width 192 height 37
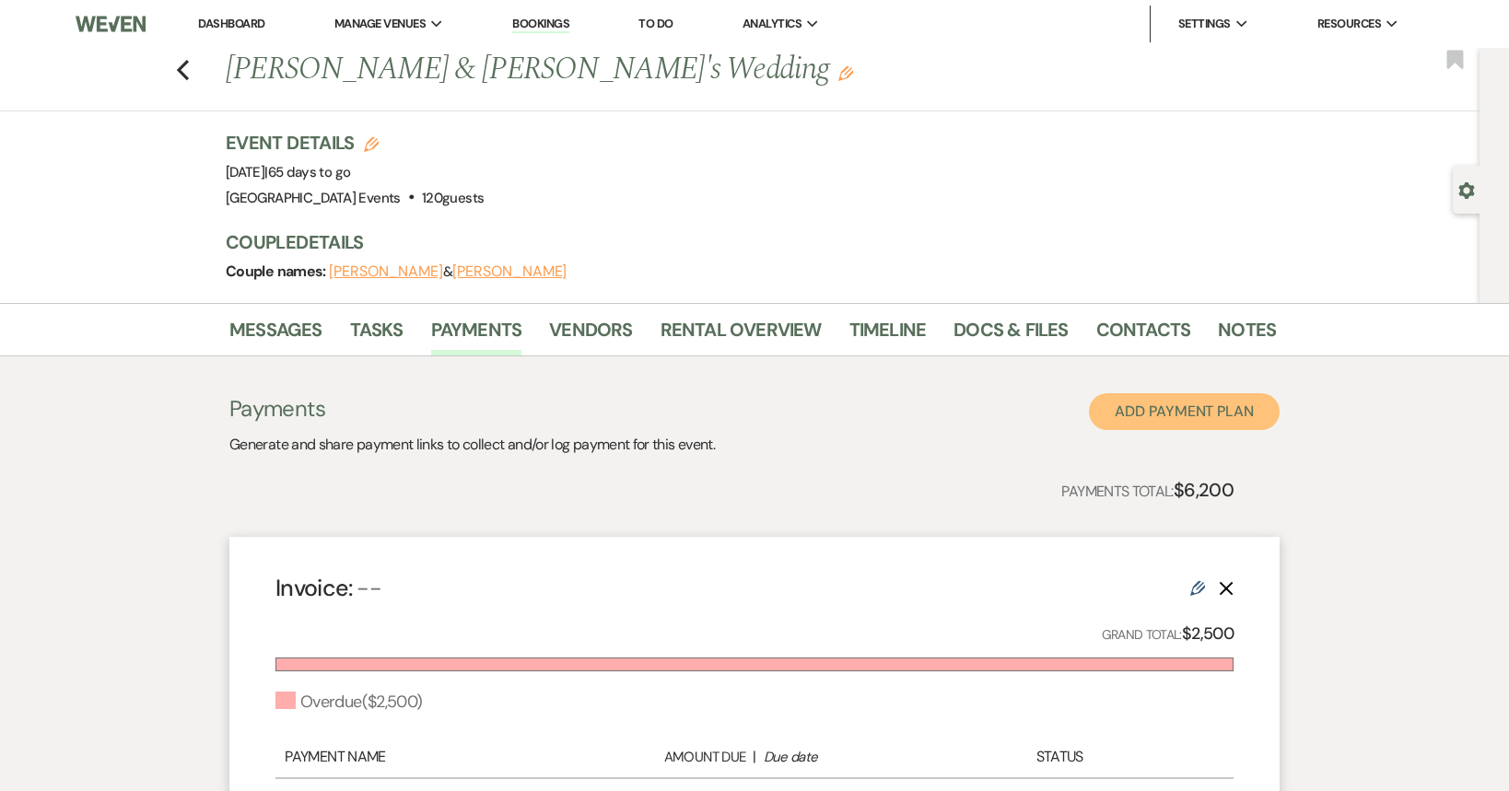
click at [1168, 410] on button "Add Payment Plan" at bounding box center [1184, 411] width 191 height 37
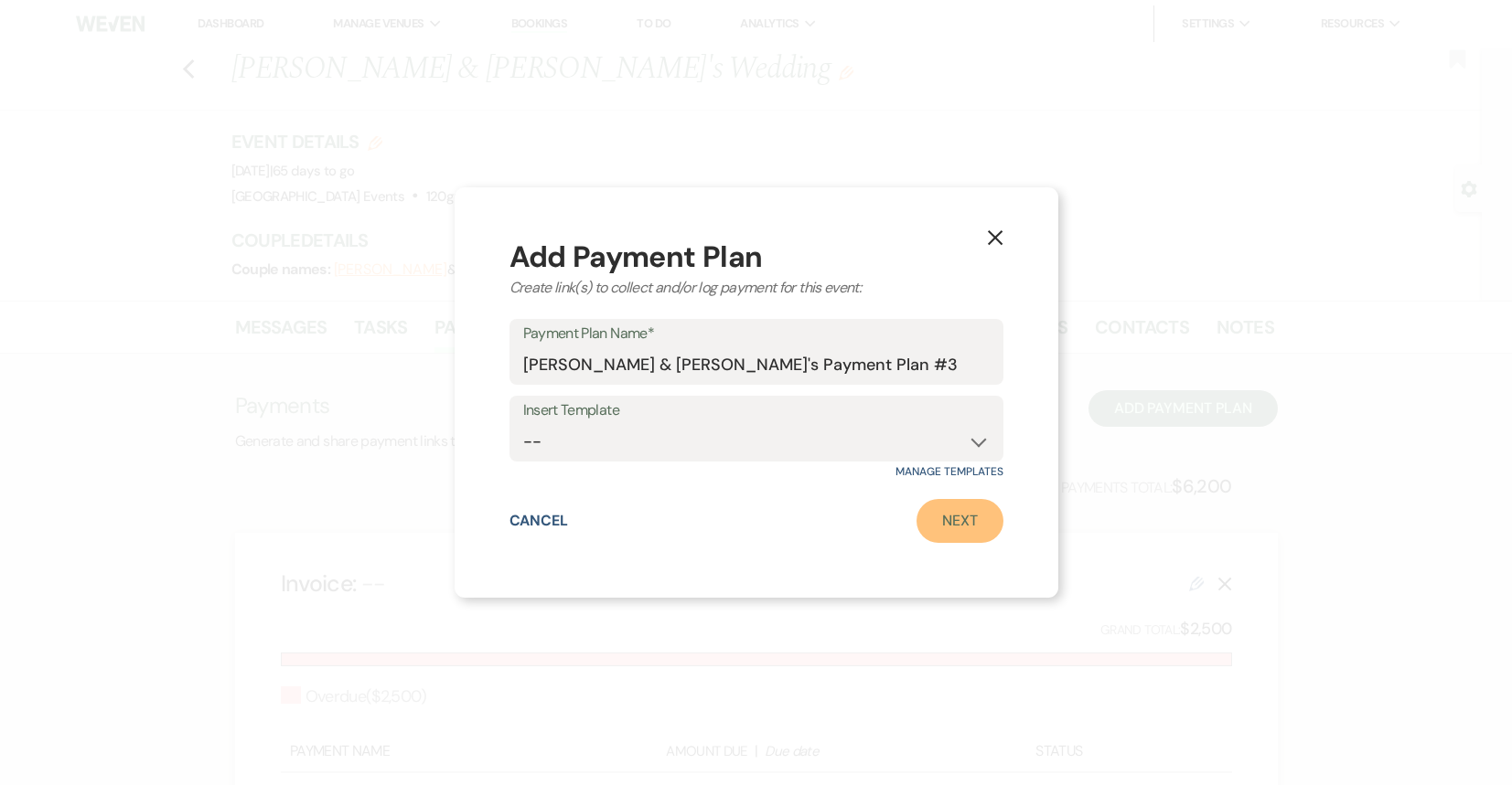
click at [970, 527] on link "Next" at bounding box center [960, 521] width 87 height 44
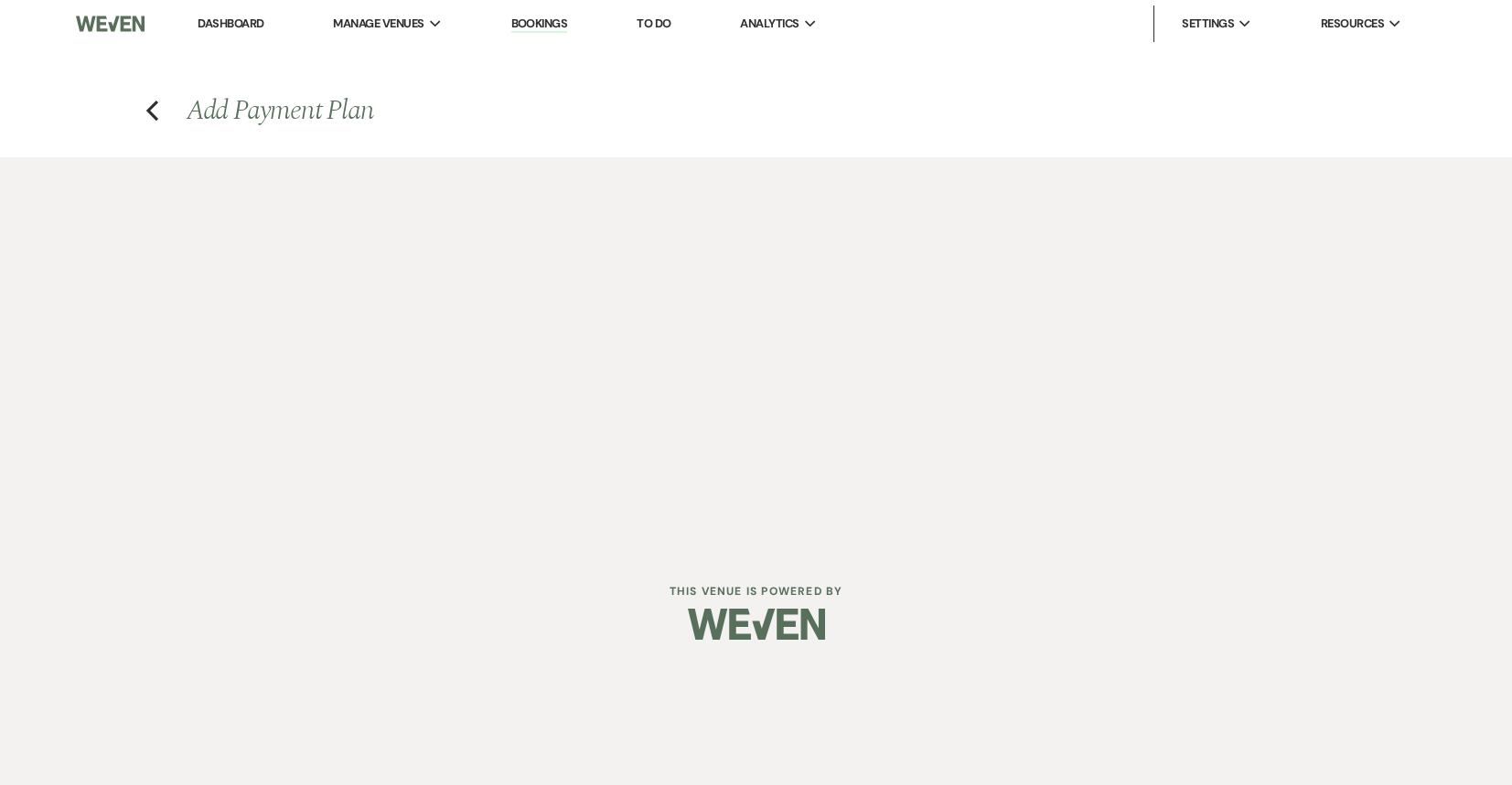
select select "2"
select select "percentage"
select select "true"
select select "client"
select select "weeks"
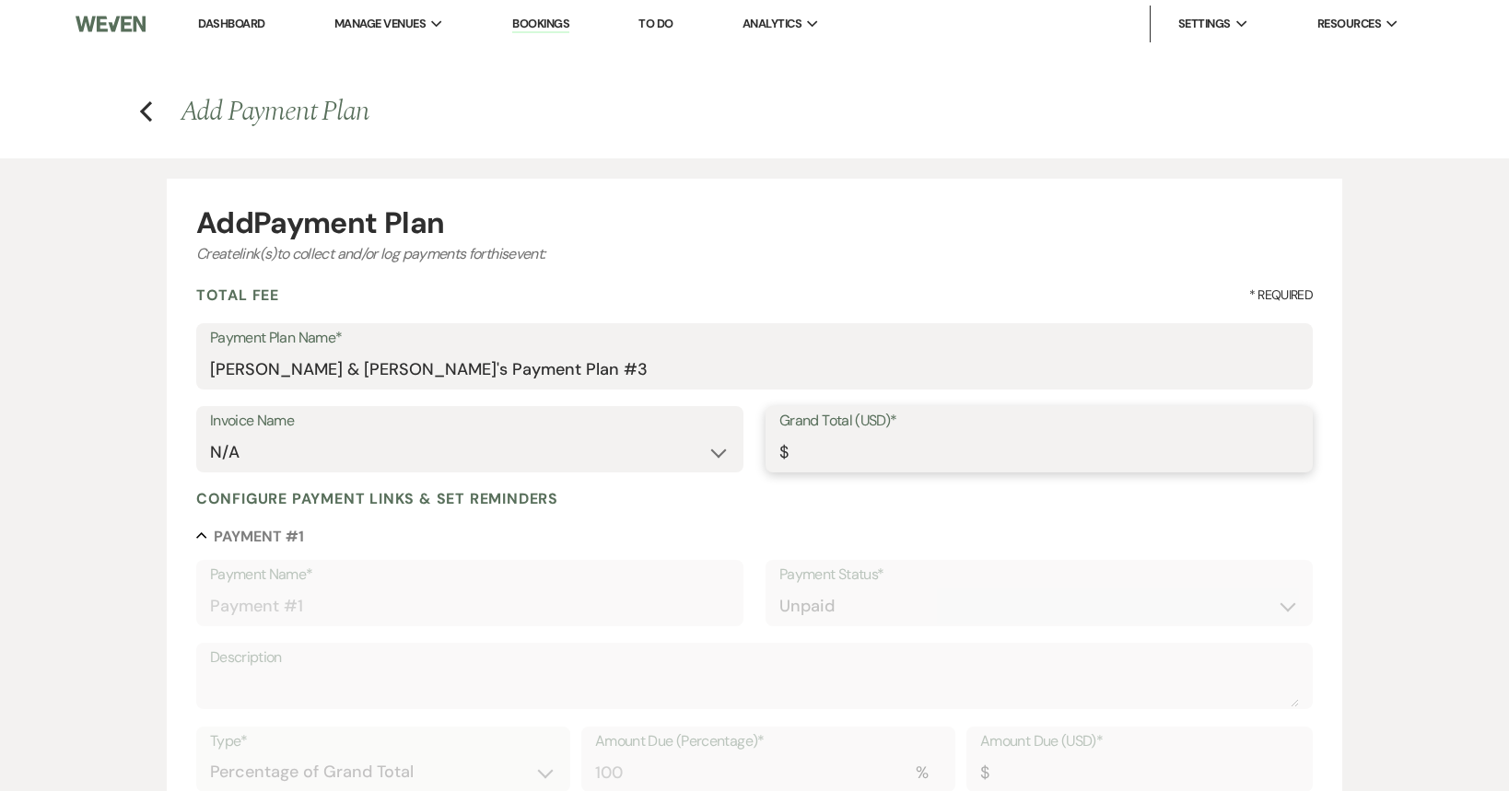
click at [883, 450] on input "Grand Total (USD)*" at bounding box center [1039, 453] width 520 height 36
type input "4"
type input "4.00"
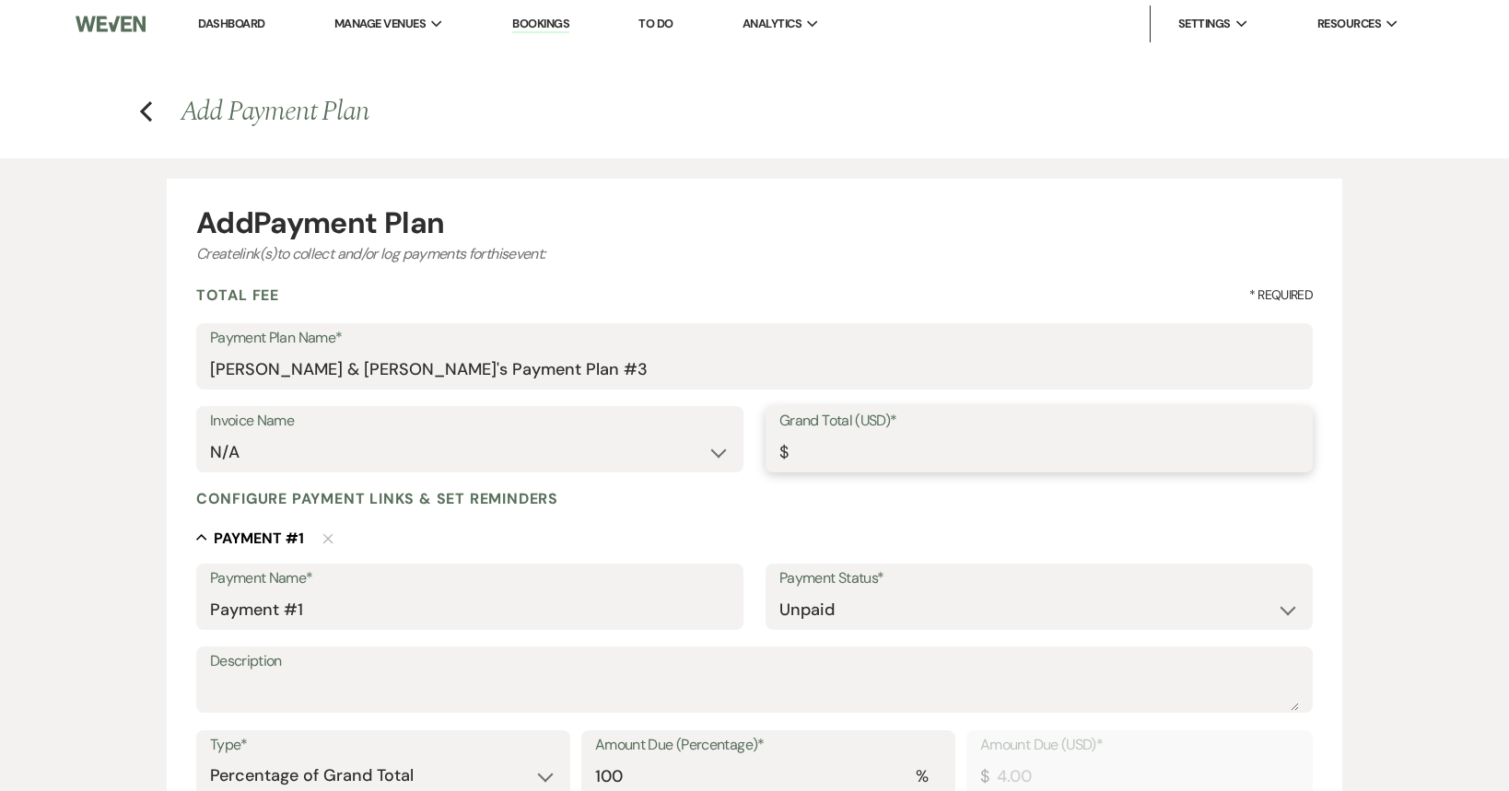
type input "1"
type input "1.00"
type input "18"
type input "18.00"
type input "180"
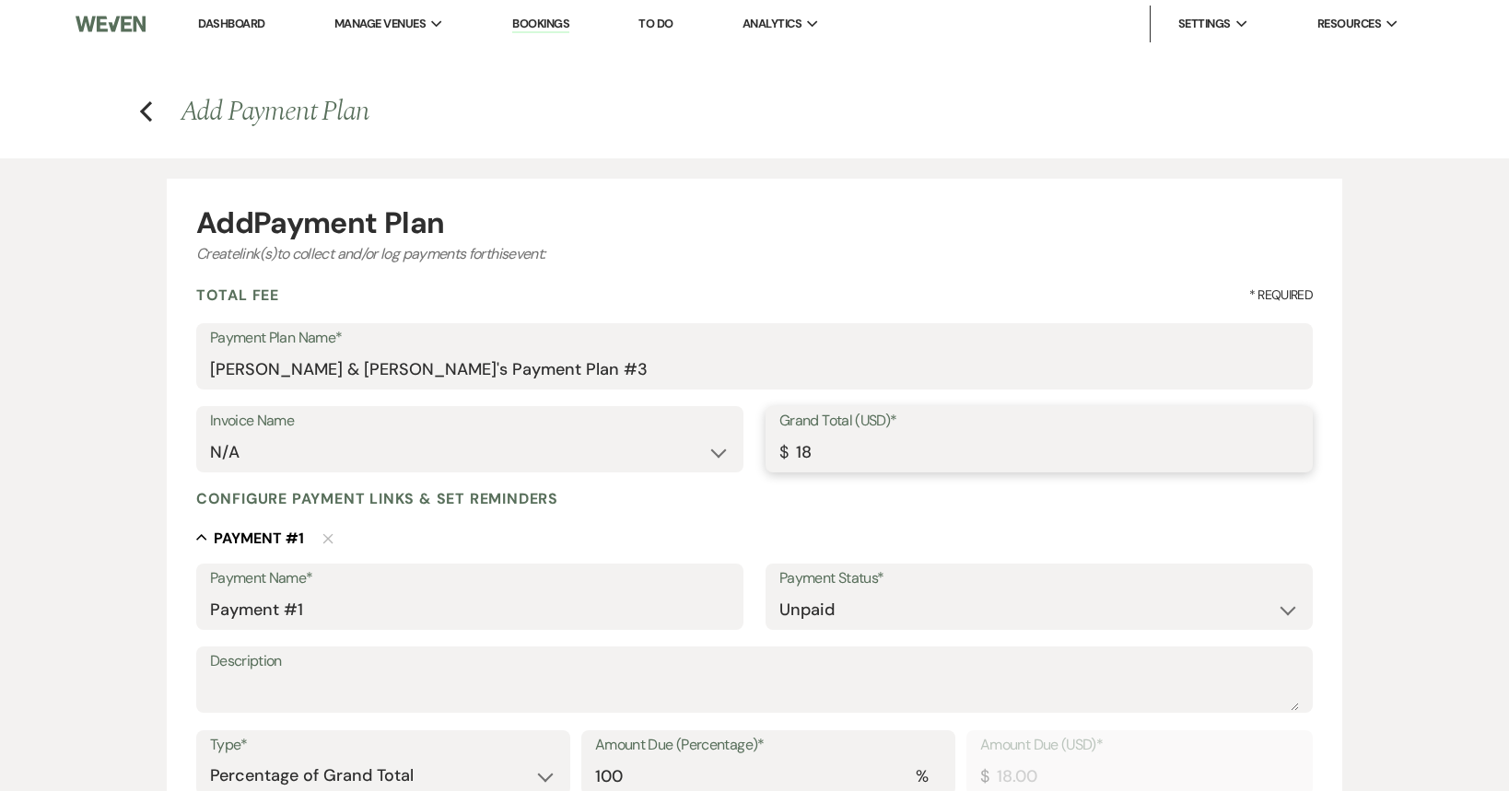
type input "180.00"
type input "1800"
type input "1800.00"
click at [482, 605] on input "Payment #1" at bounding box center [470, 610] width 520 height 36
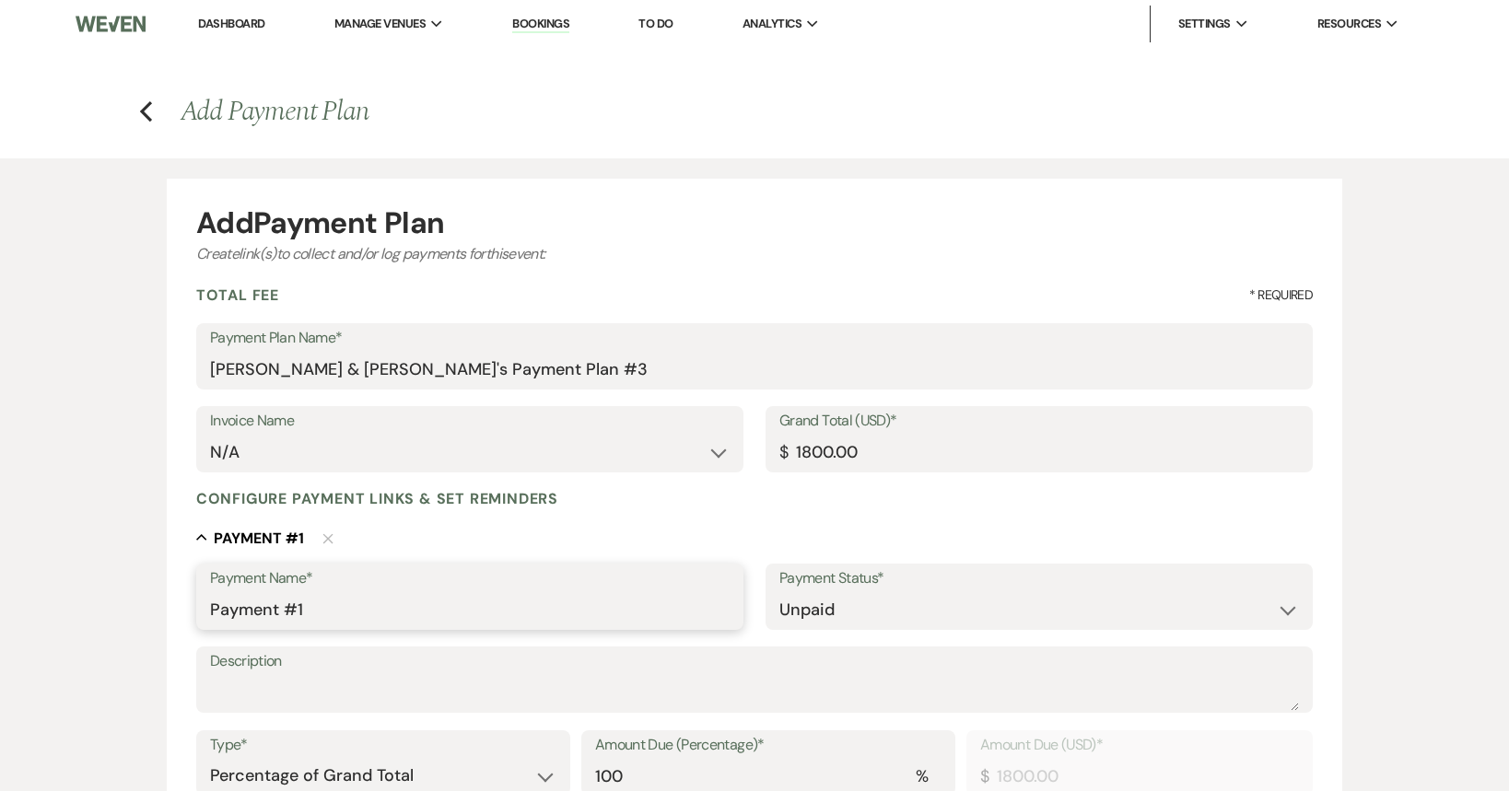
drag, startPoint x: 469, startPoint y: 614, endPoint x: 57, endPoint y: 571, distance: 414.1
click at [57, 571] on div "Add Payment Plan Create link(s) to collect and/or log payments for this event: …" at bounding box center [754, 720] width 1509 height 1124
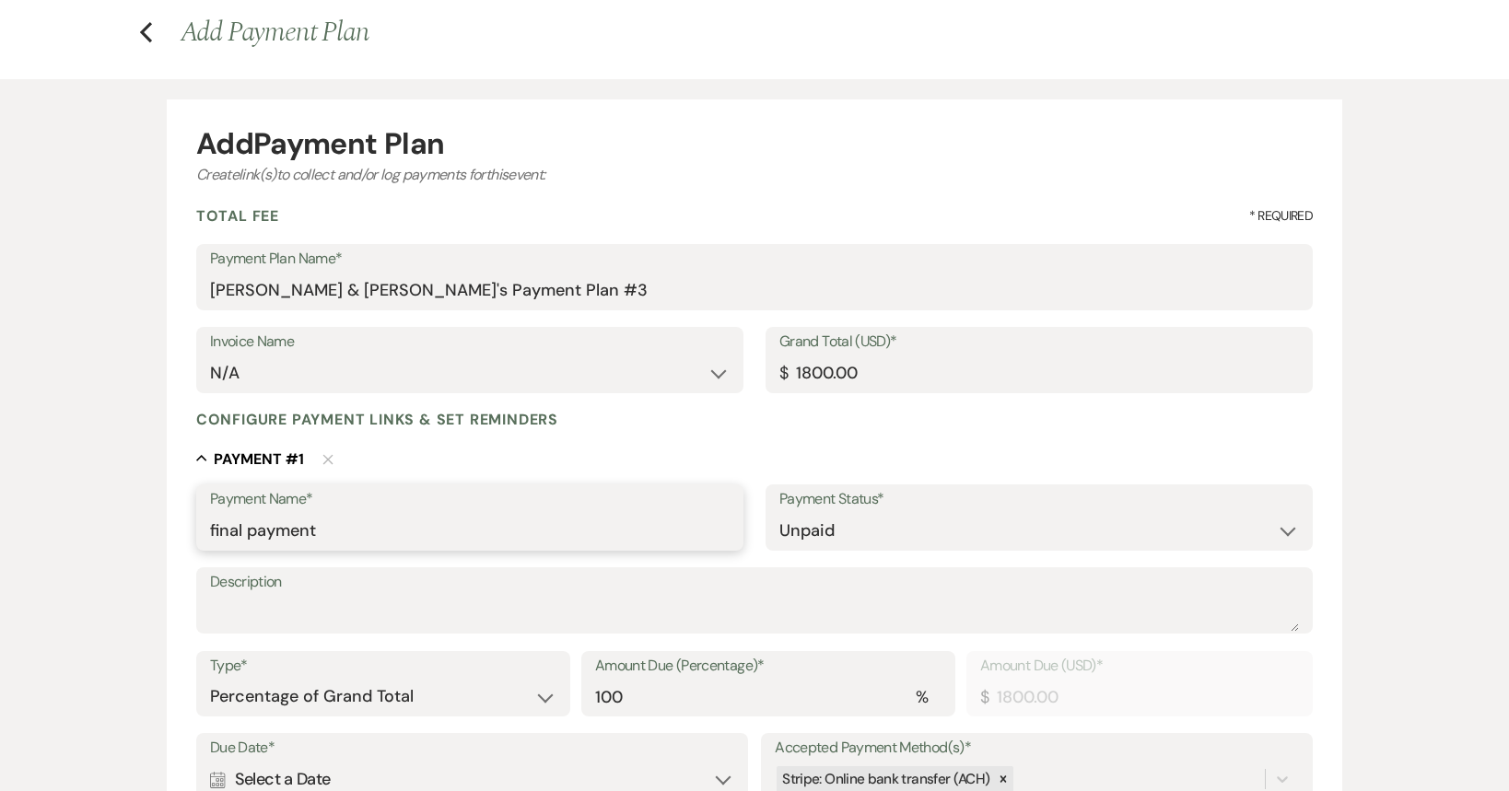
scroll to position [184, 0]
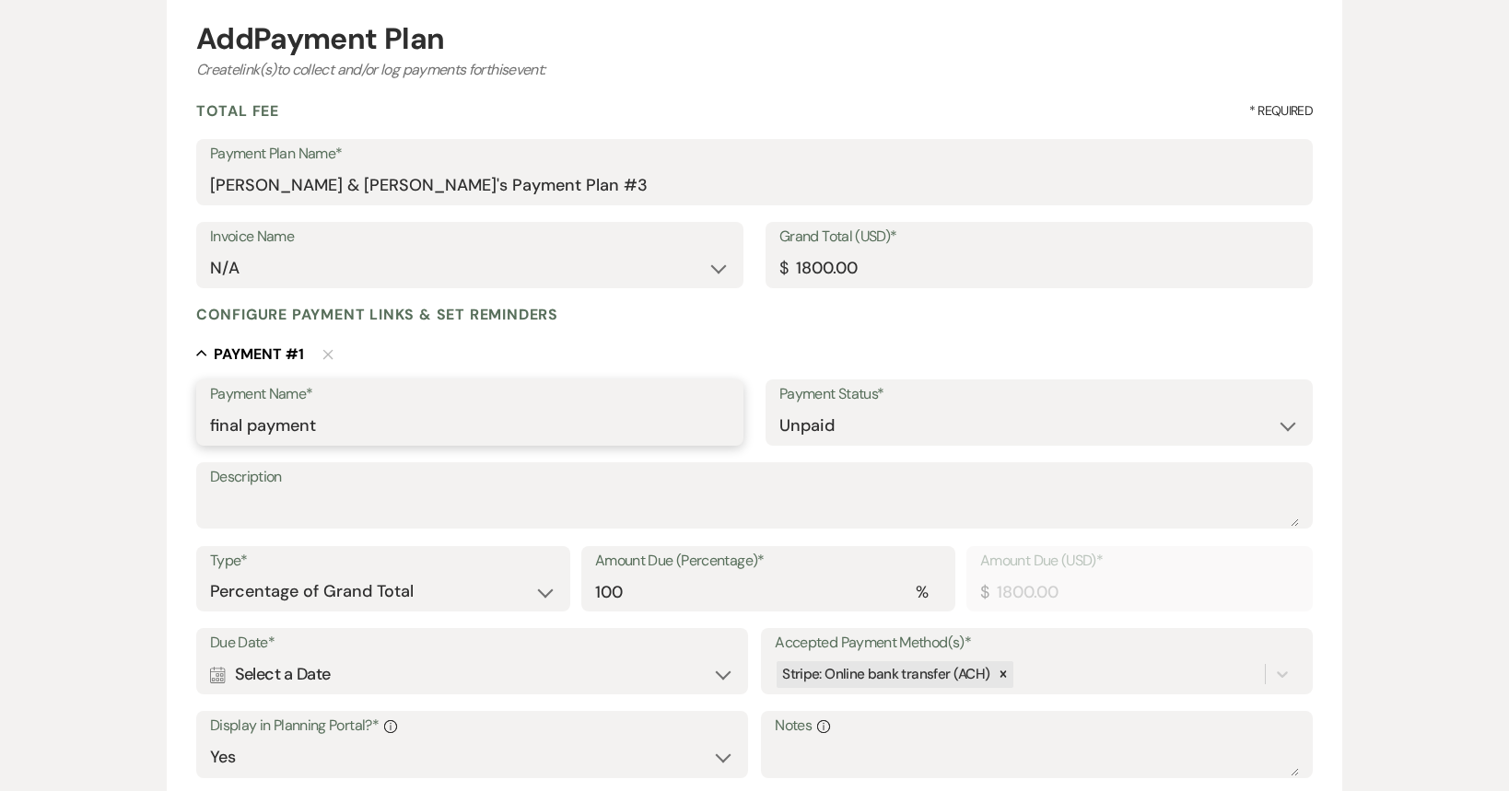
type input "final payment"
click at [382, 596] on select "Dollar Amount Percentage of Grand Total" at bounding box center [383, 592] width 346 height 36
select select "flat"
click at [210, 574] on select "Dollar Amount Percentage of Grand Total" at bounding box center [383, 592] width 346 height 36
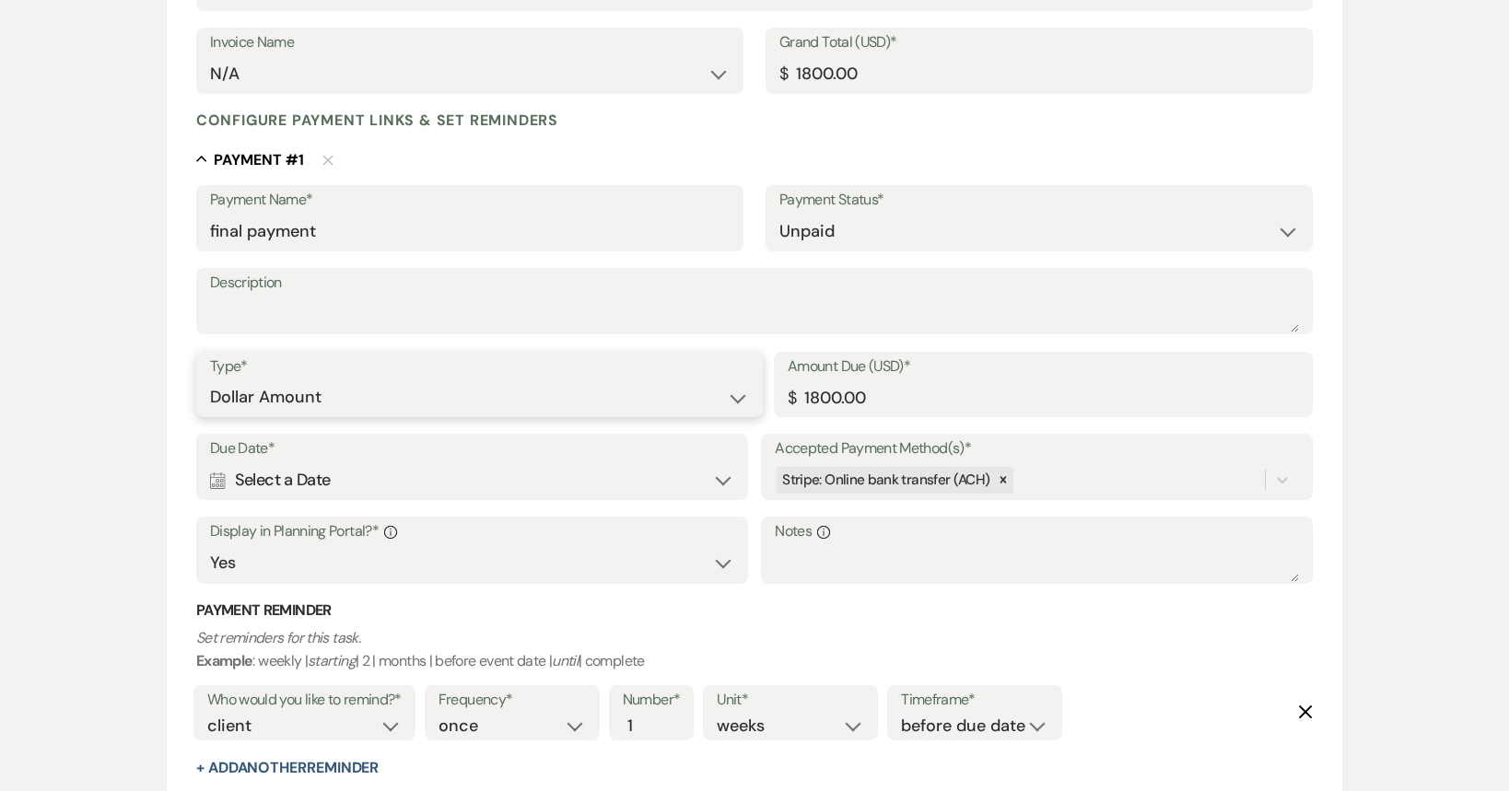
scroll to position [461, 0]
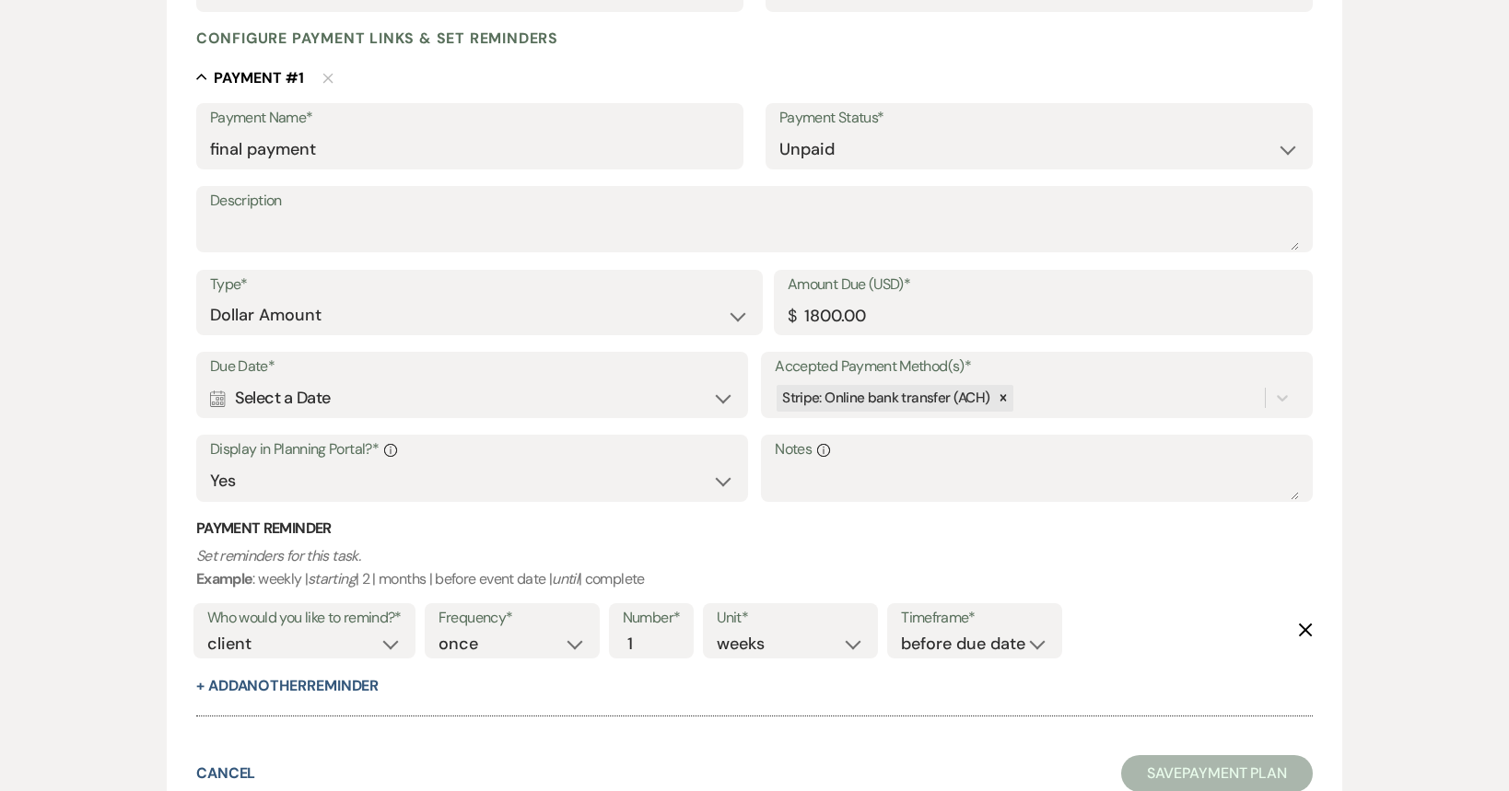
click at [340, 403] on div "Calendar Select a Date Expand" at bounding box center [472, 398] width 524 height 36
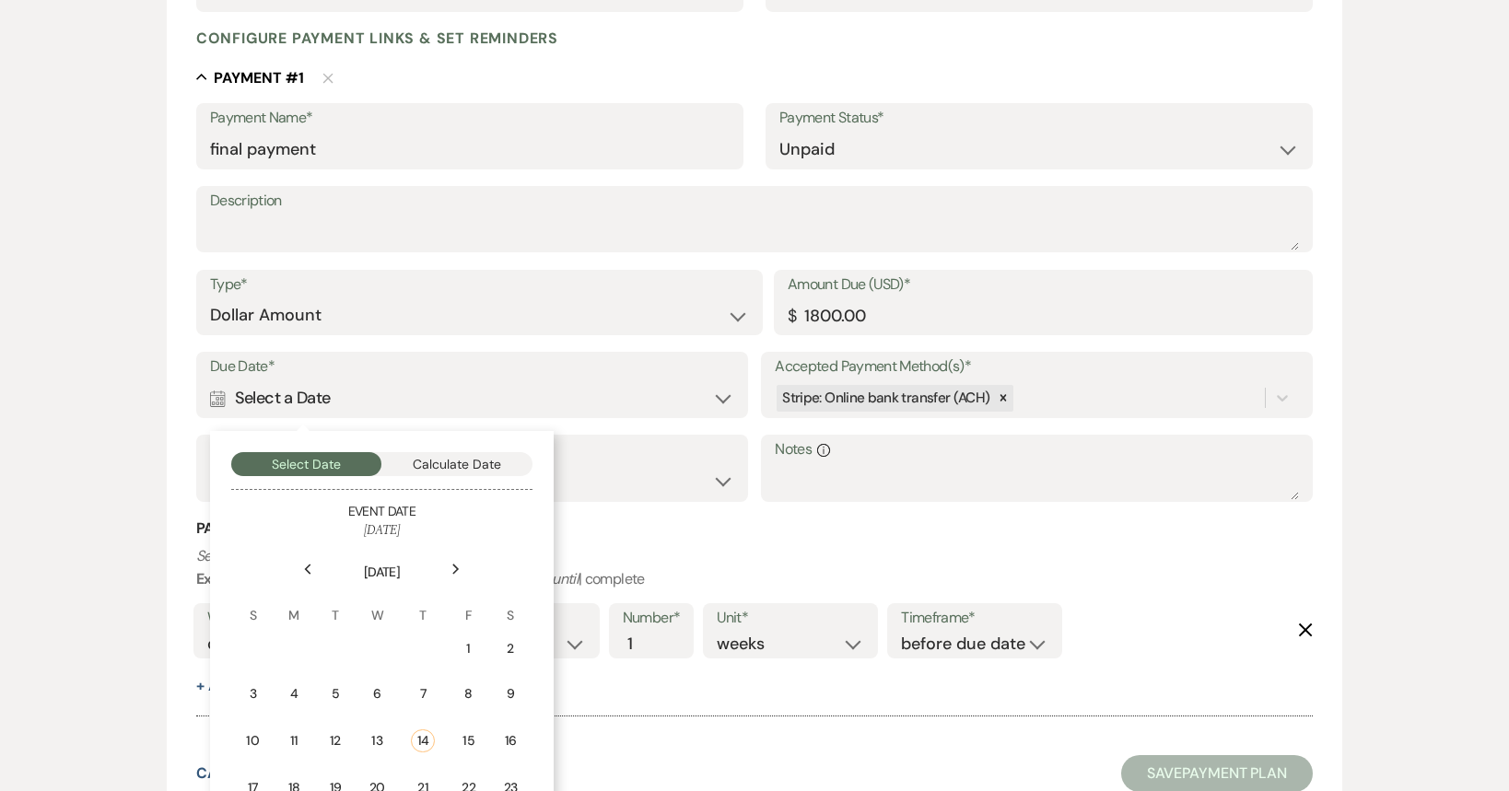
click at [452, 570] on icon "Next" at bounding box center [455, 569] width 9 height 11
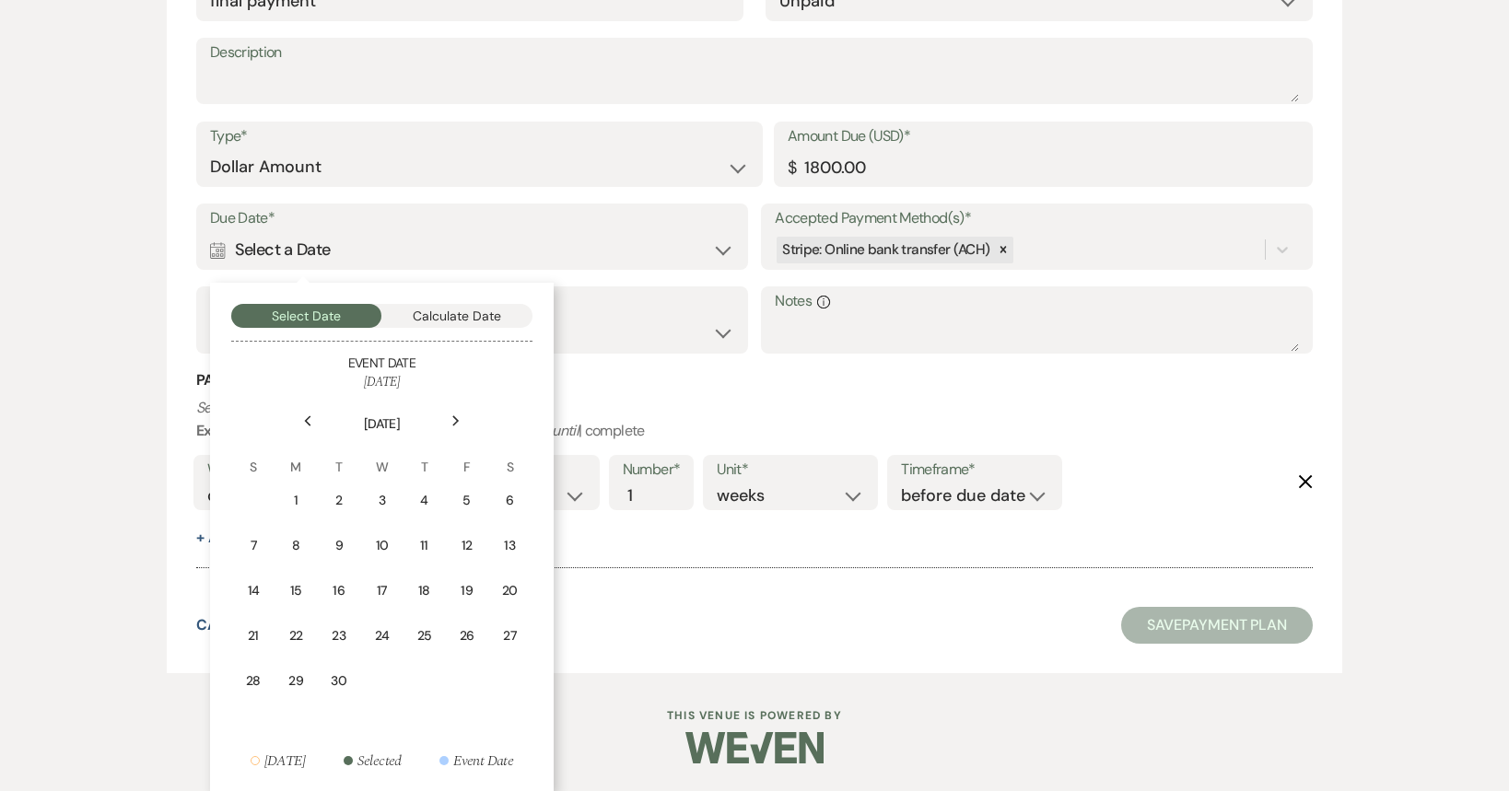
scroll to position [611, 0]
click at [466, 593] on div "19" at bounding box center [467, 588] width 17 height 19
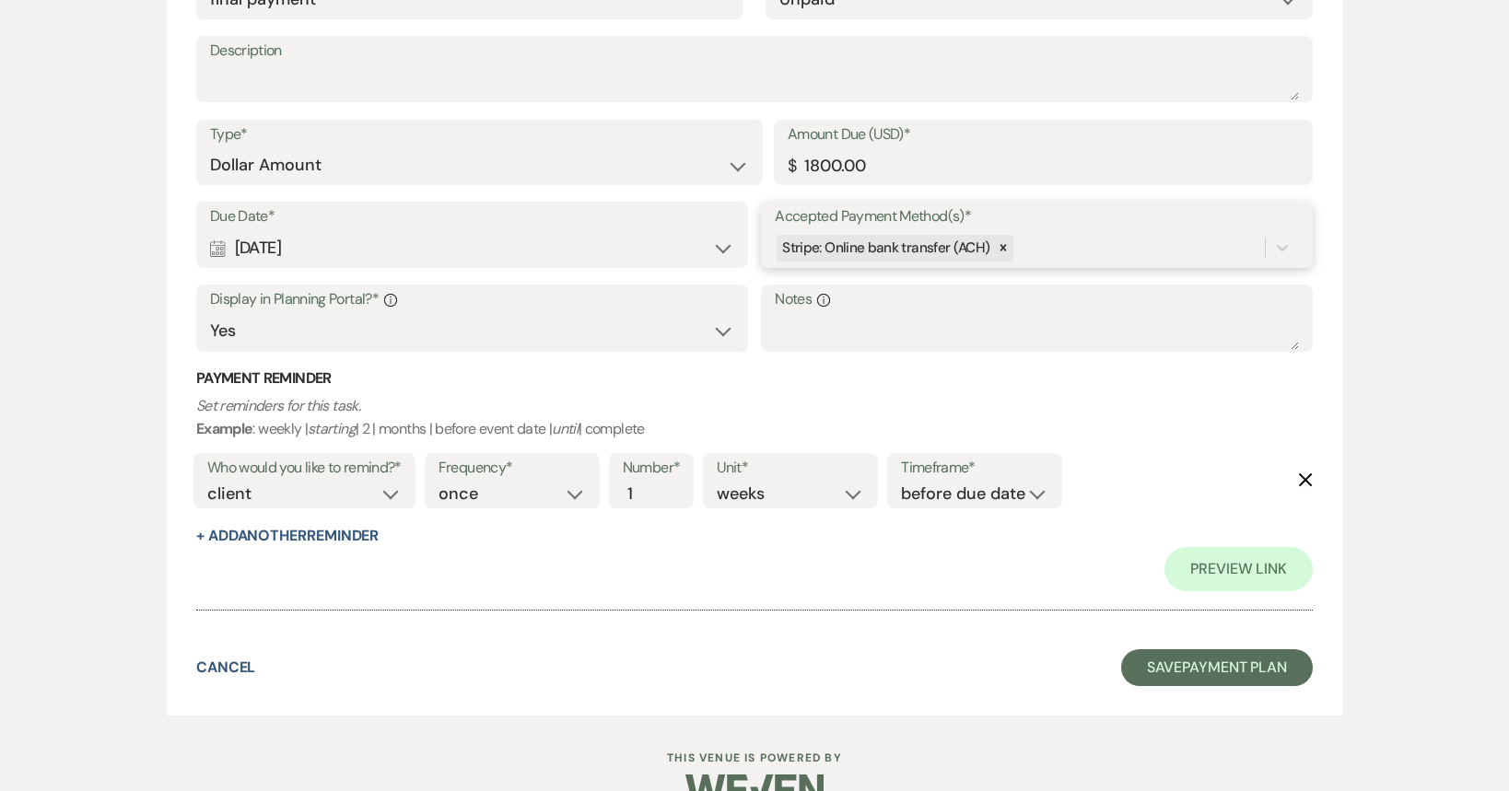
click at [1068, 241] on div "Stripe: Online bank transfer (ACH)" at bounding box center [1020, 248] width 490 height 32
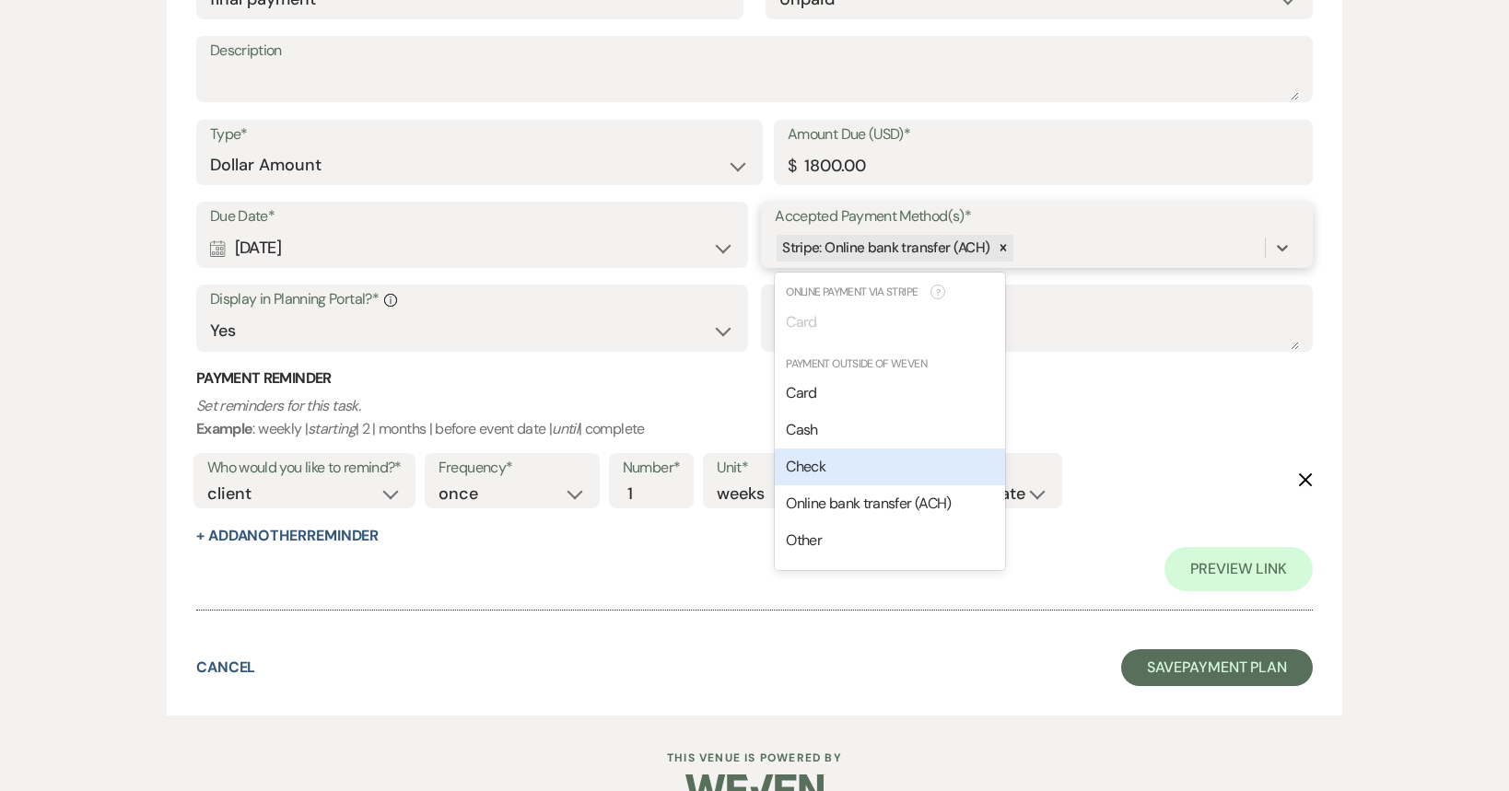
click at [857, 452] on div "Check" at bounding box center [890, 467] width 230 height 37
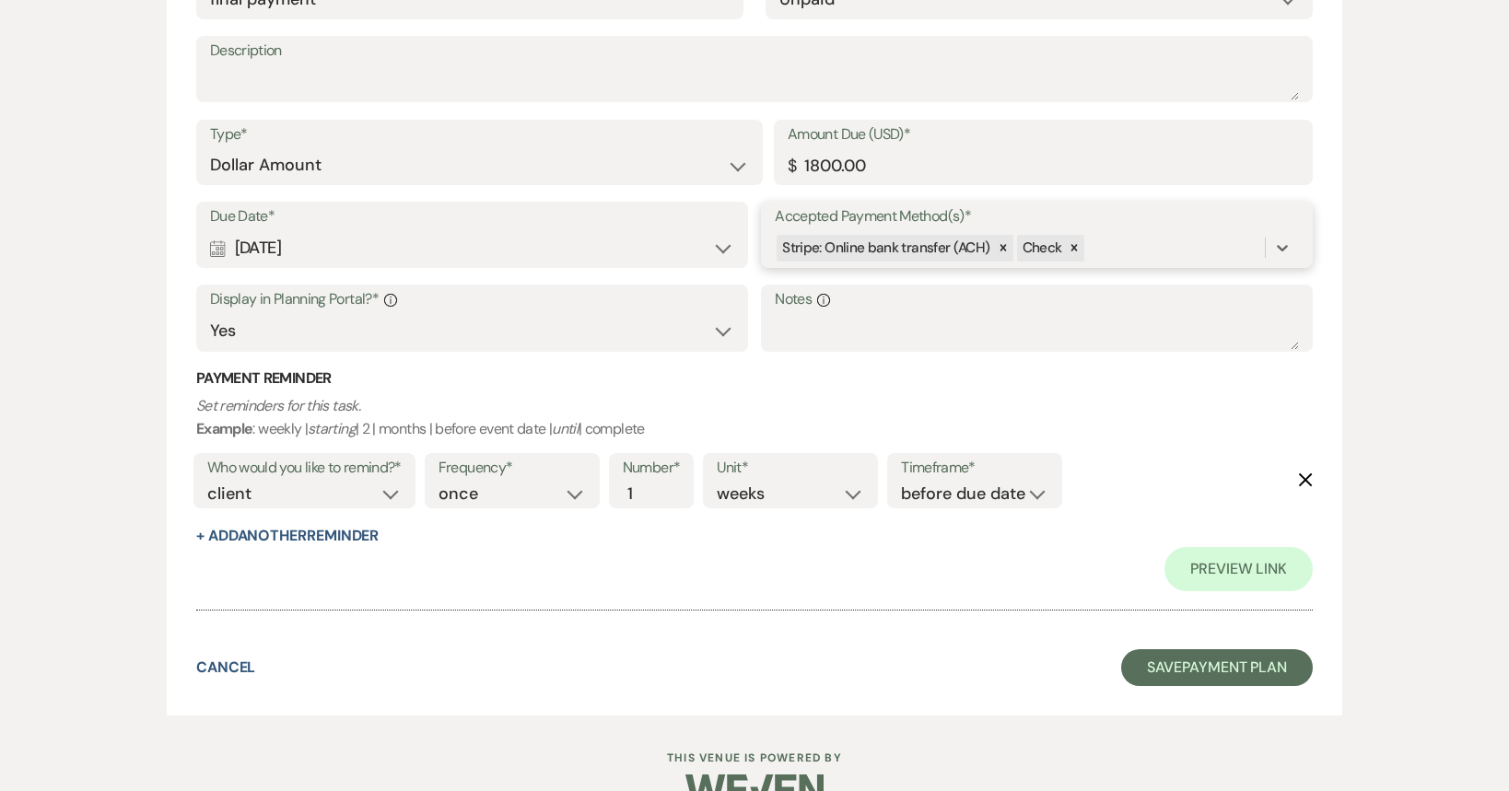
click at [1177, 244] on div "Stripe: Online bank transfer (ACH) Check" at bounding box center [1020, 248] width 490 height 32
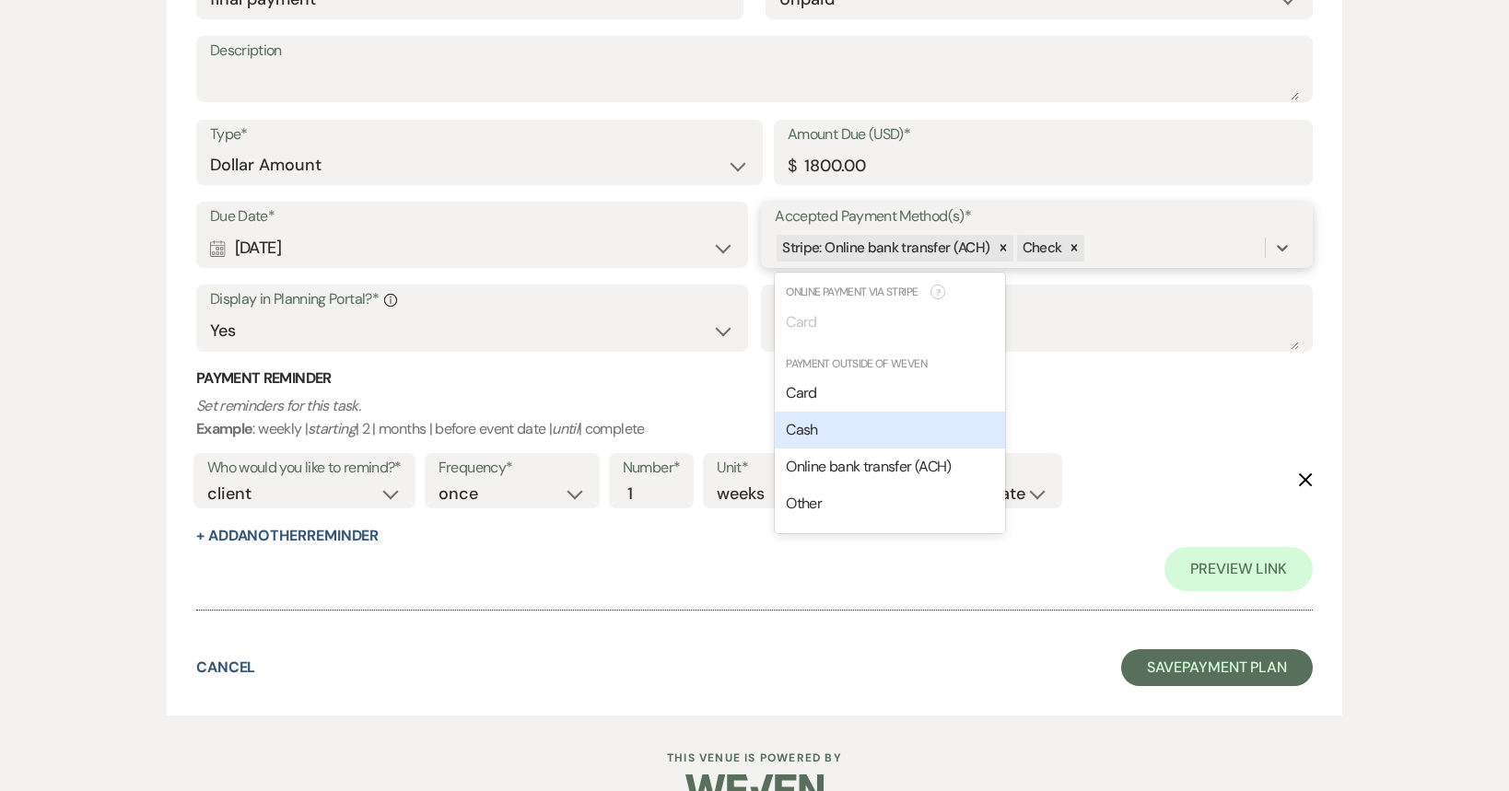
click at [888, 432] on div "Cash" at bounding box center [890, 430] width 230 height 37
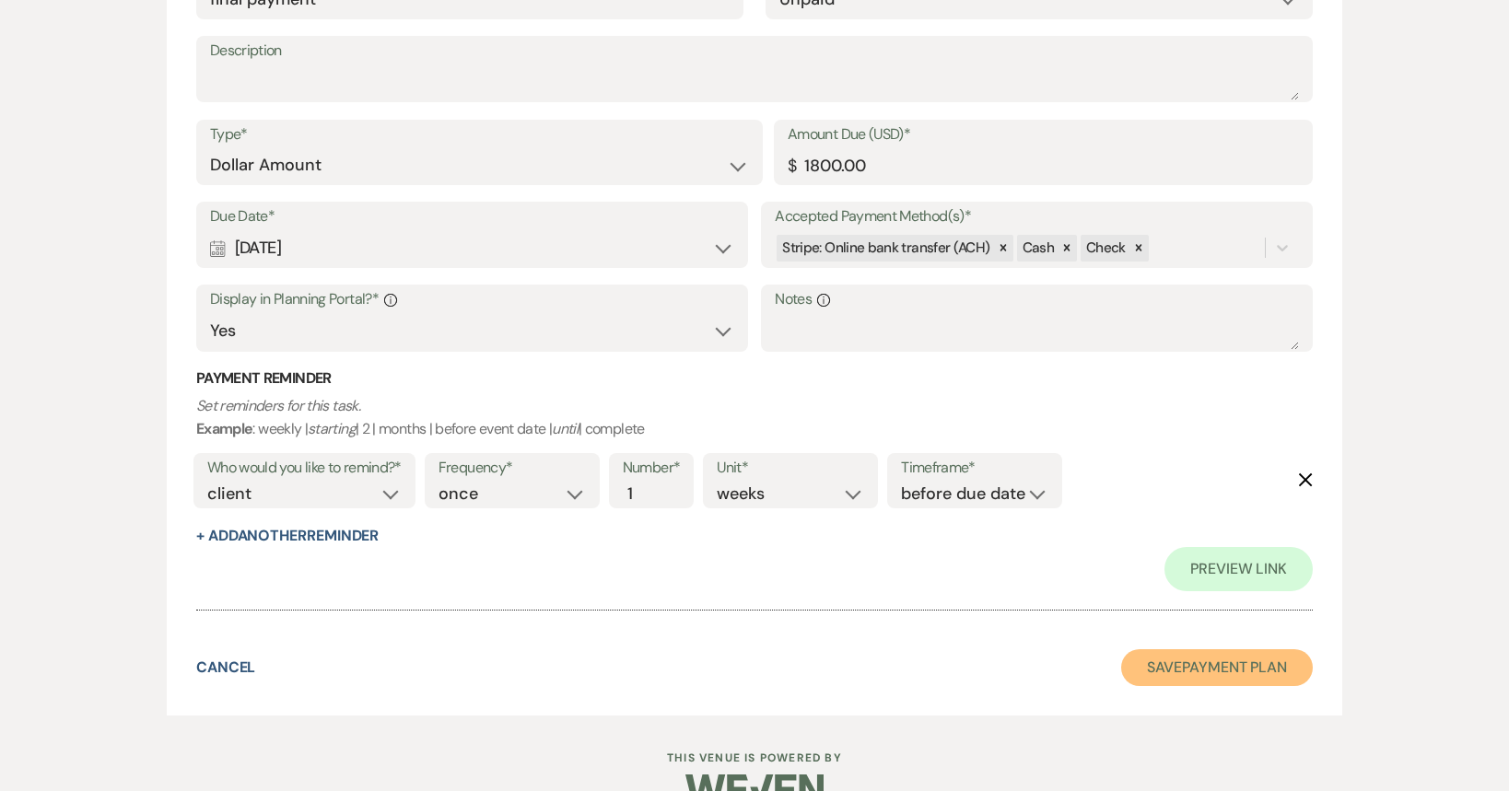
click at [1219, 670] on button "Save Payment Plan" at bounding box center [1217, 667] width 192 height 37
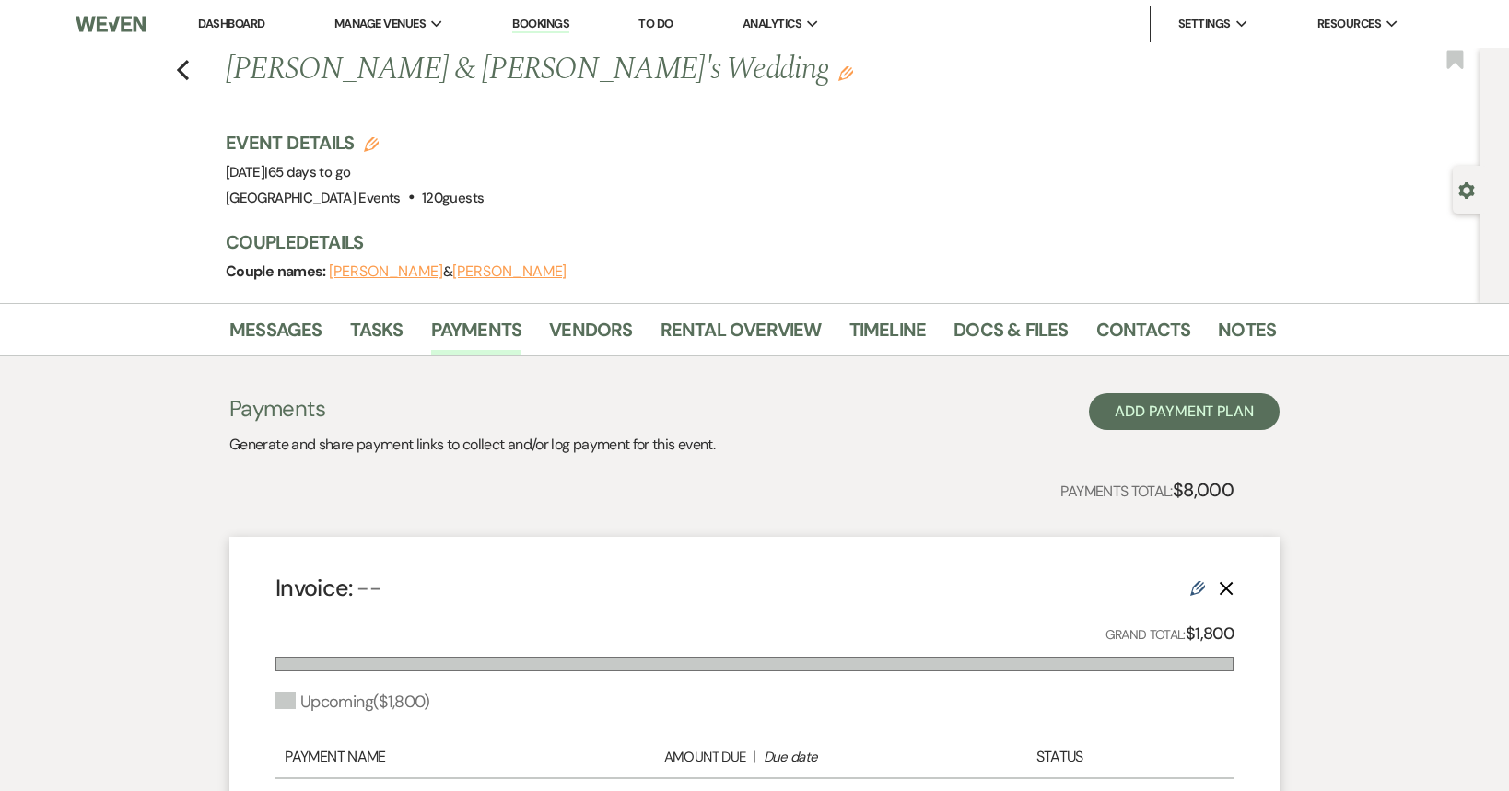
click at [216, 22] on link "Dashboard" at bounding box center [231, 24] width 66 height 16
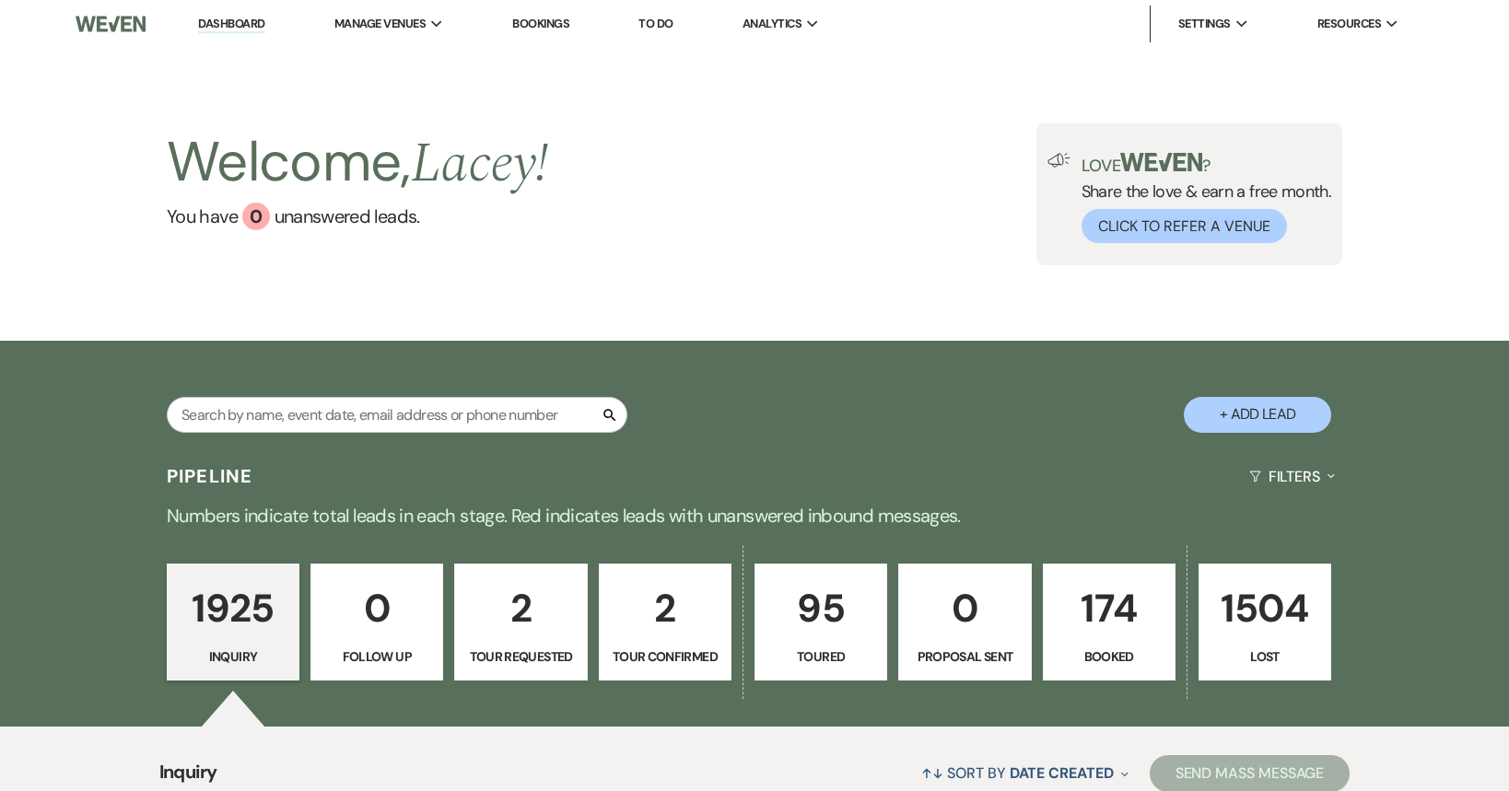
click at [0, 0] on li "[GEOGRAPHIC_DATA] Events" at bounding box center [0, 0] width 0 height 0
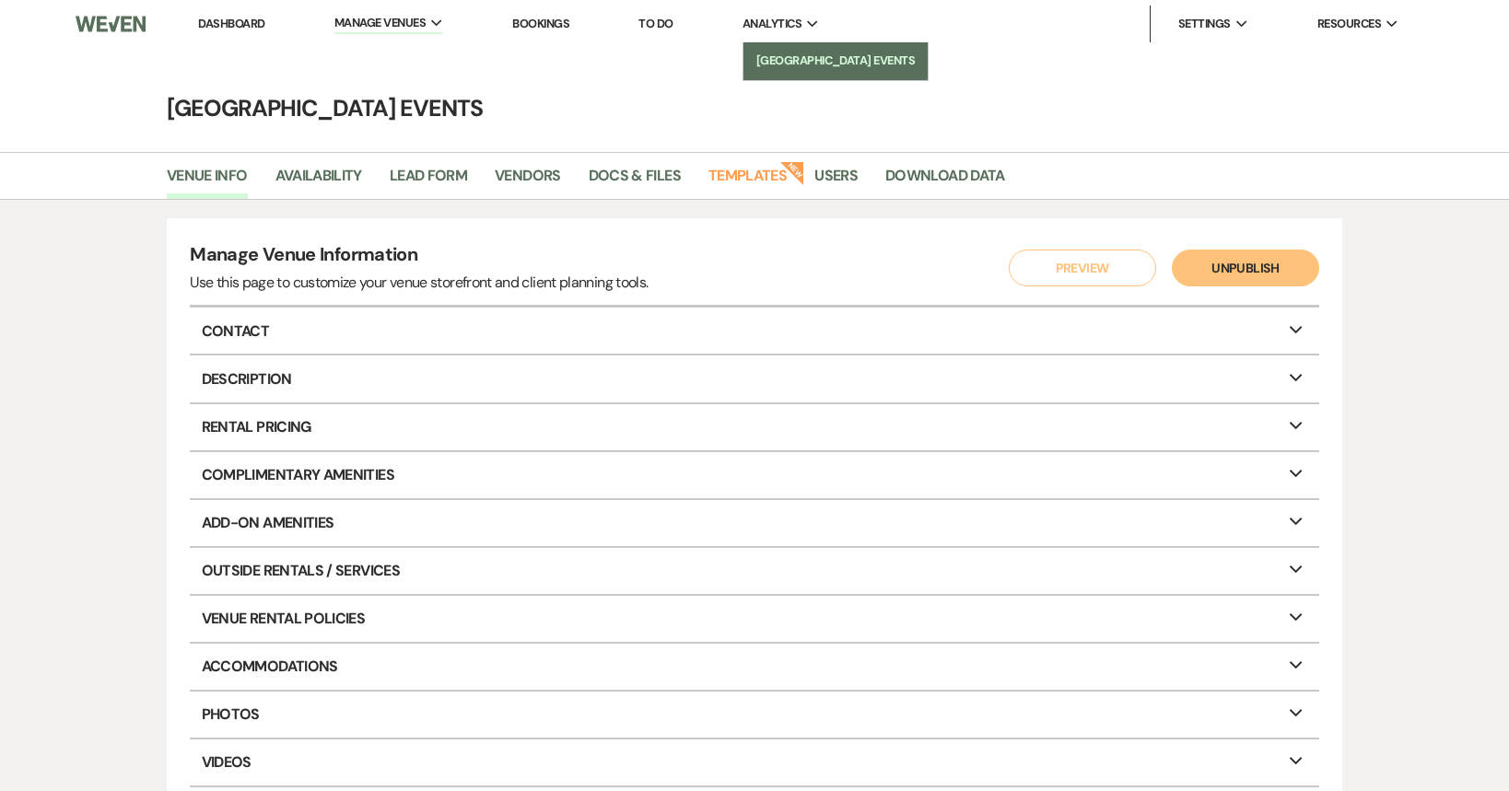
click at [792, 62] on li "[GEOGRAPHIC_DATA] Events" at bounding box center [836, 61] width 166 height 18
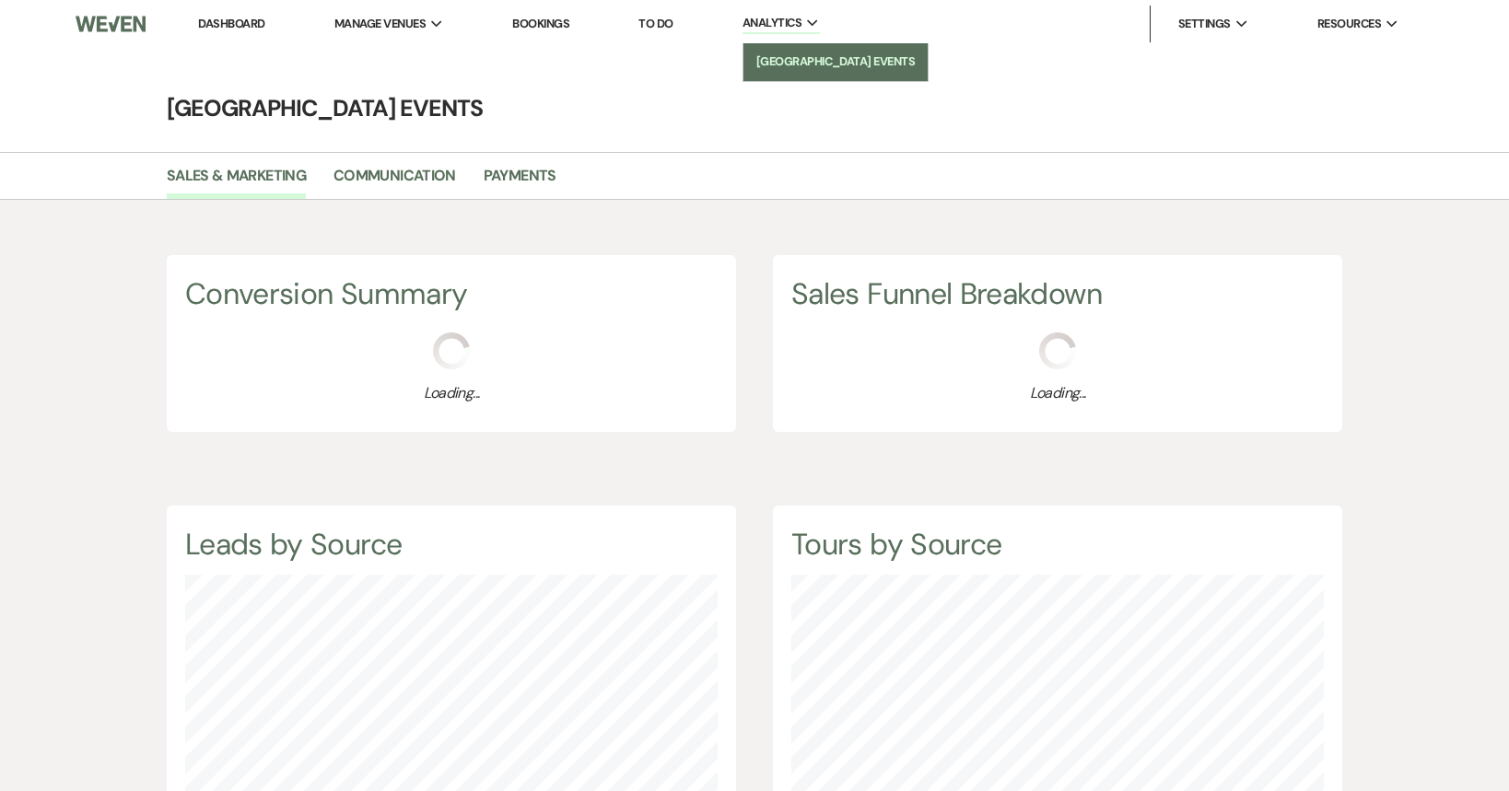
scroll to position [791, 1509]
click at [545, 23] on link "Bookings" at bounding box center [540, 24] width 57 height 16
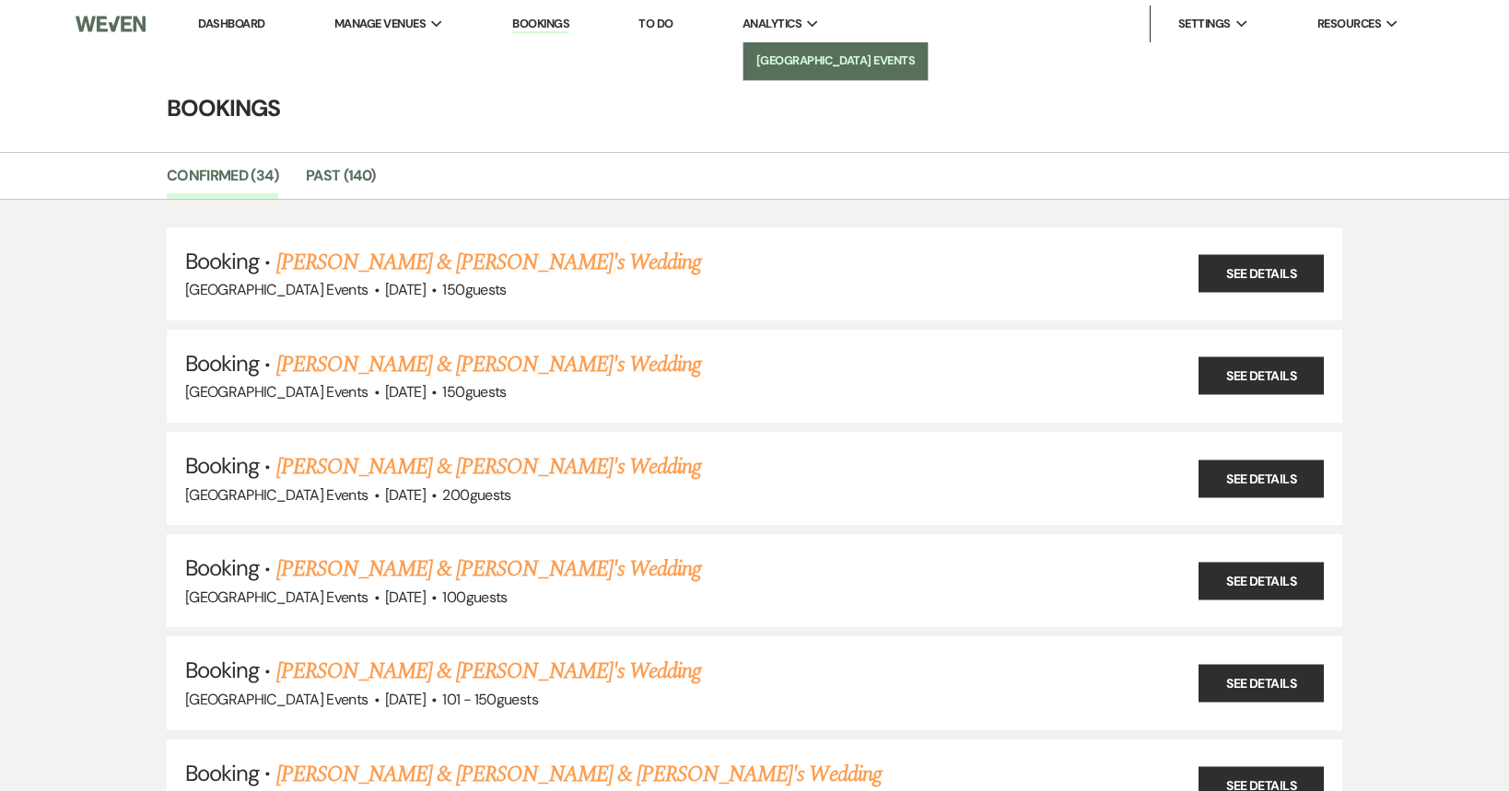
click at [788, 66] on li "[GEOGRAPHIC_DATA] Events" at bounding box center [836, 61] width 166 height 18
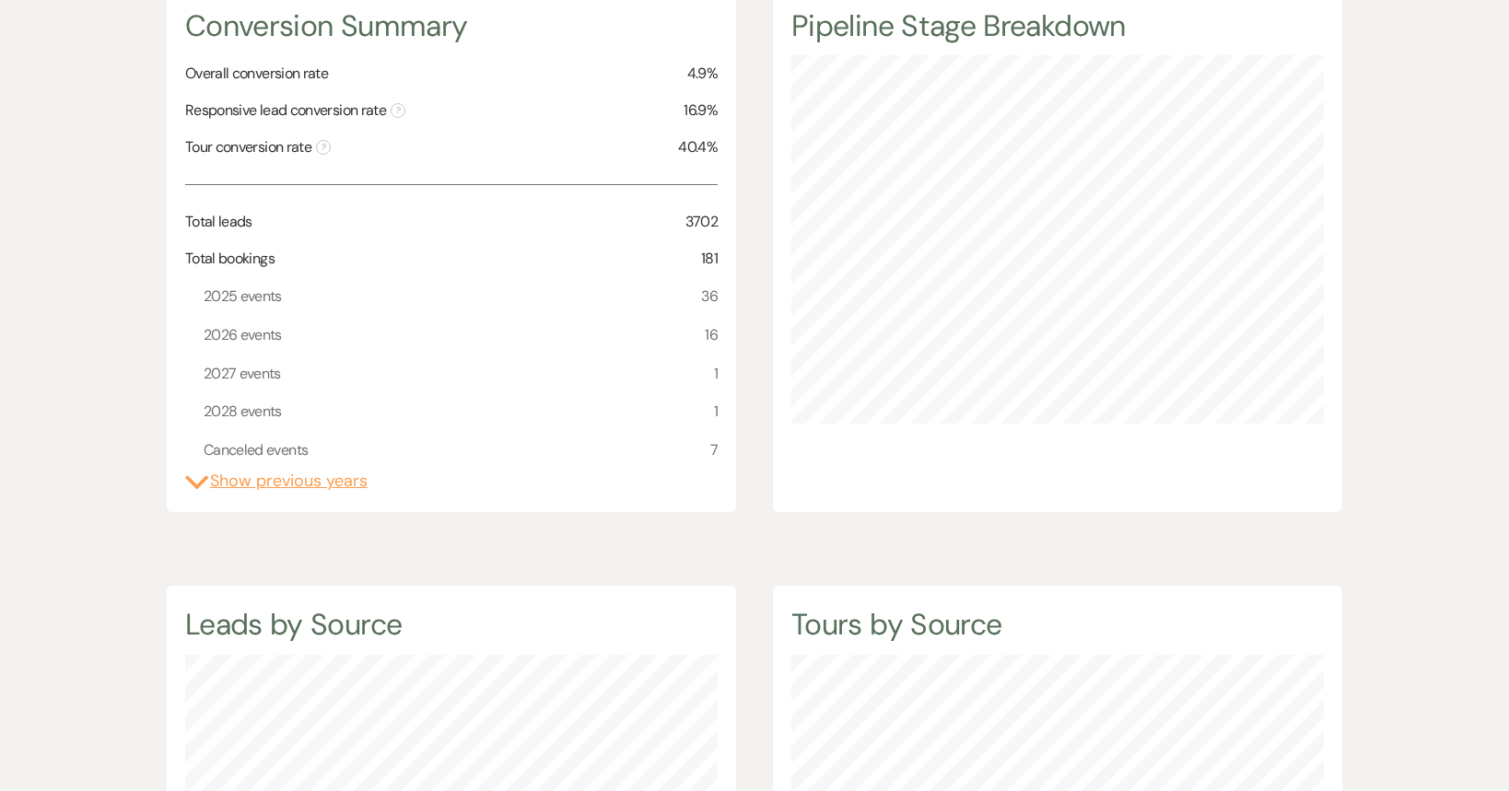
scroll to position [276, 0]
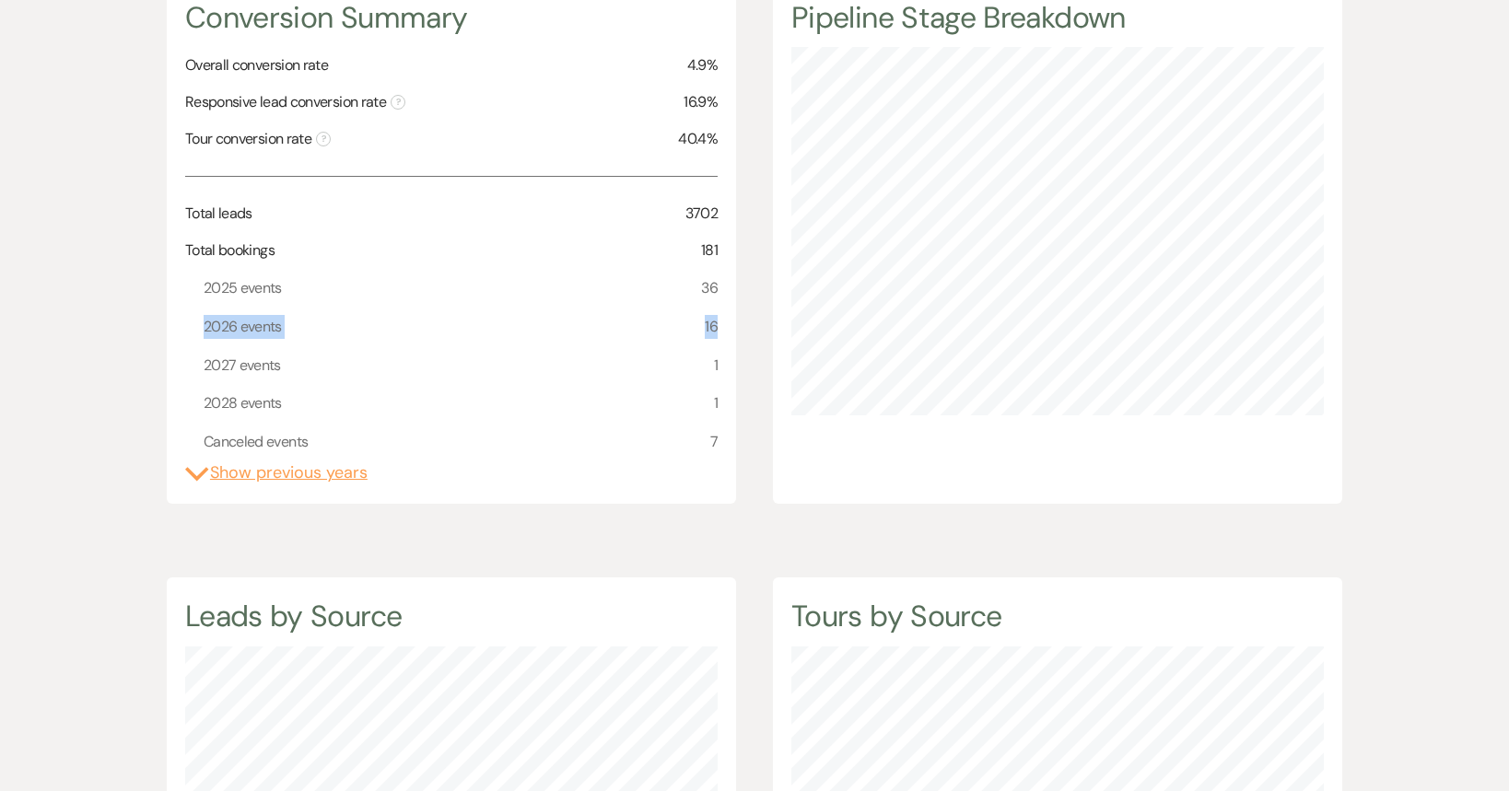
drag, startPoint x: 723, startPoint y: 326, endPoint x: 189, endPoint y: 329, distance: 534.3
click at [189, 329] on div "Conversion Summary Overall conversion rate 4.9% Responsive lead conversion rate…" at bounding box center [451, 242] width 569 height 526
click at [271, 477] on button "Expand Show previous years" at bounding box center [276, 473] width 182 height 25
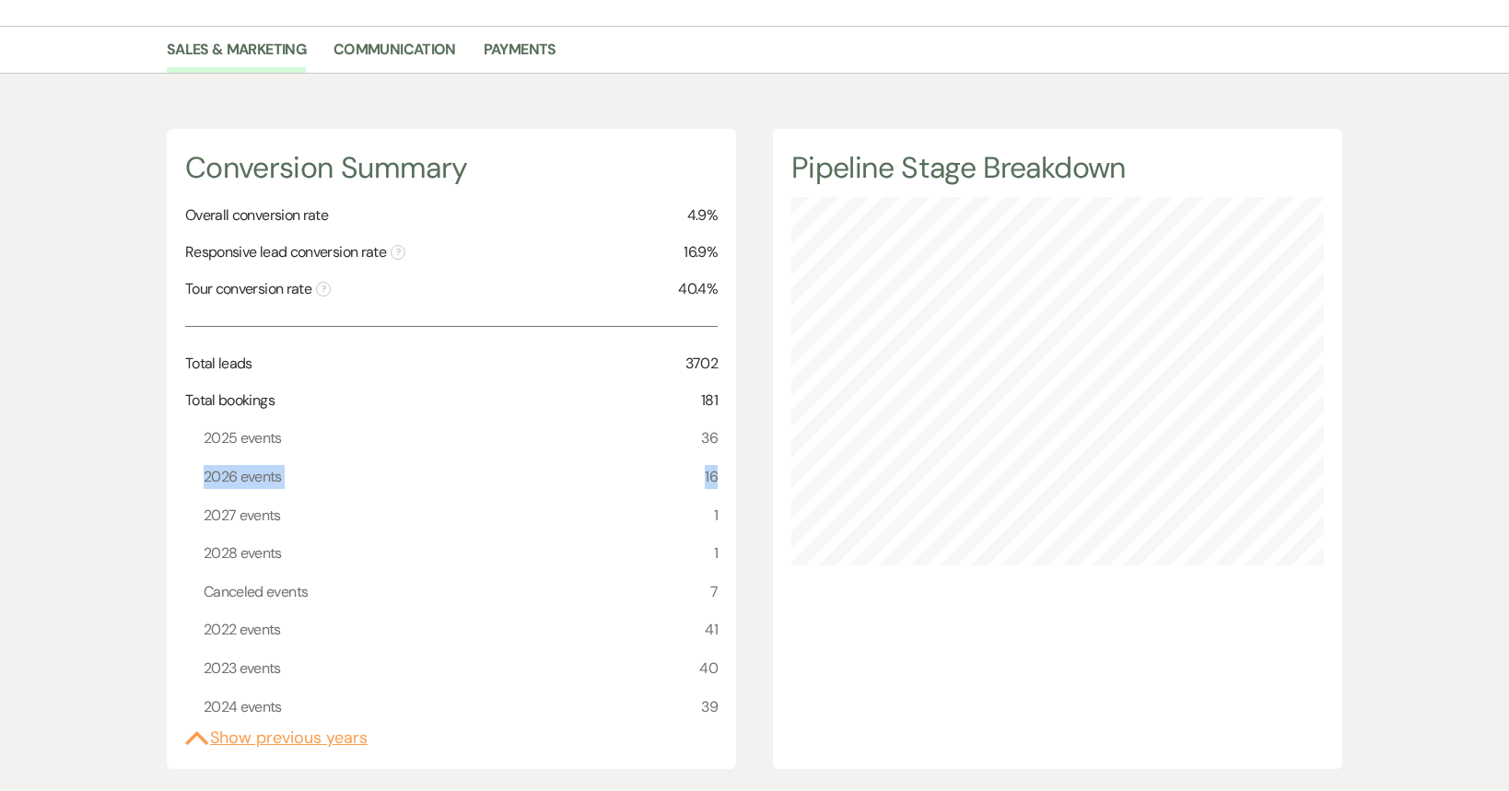
scroll to position [0, 0]
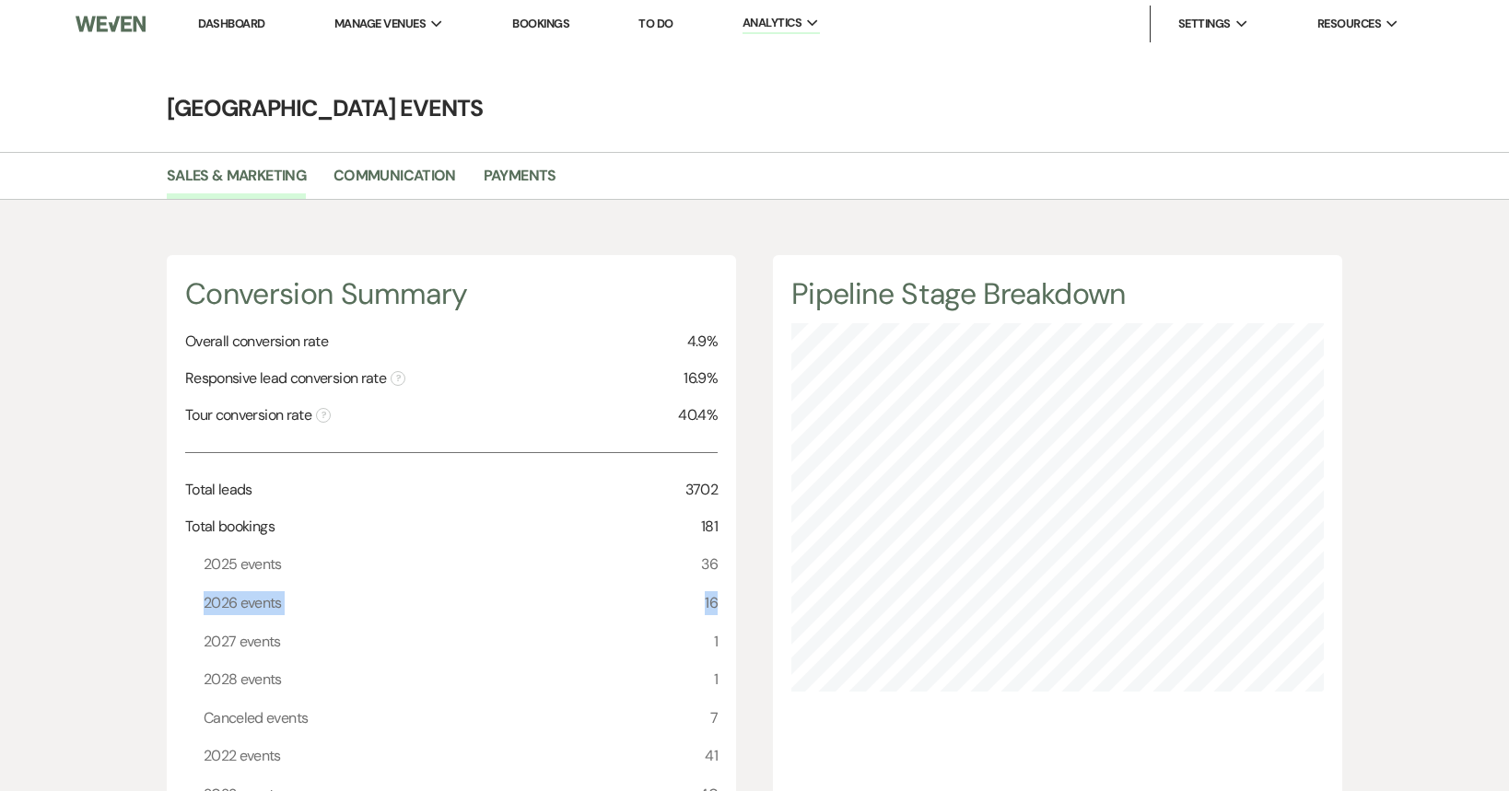
click at [219, 16] on link "Dashboard" at bounding box center [231, 24] width 66 height 16
